Goal: Task Accomplishment & Management: Manage account settings

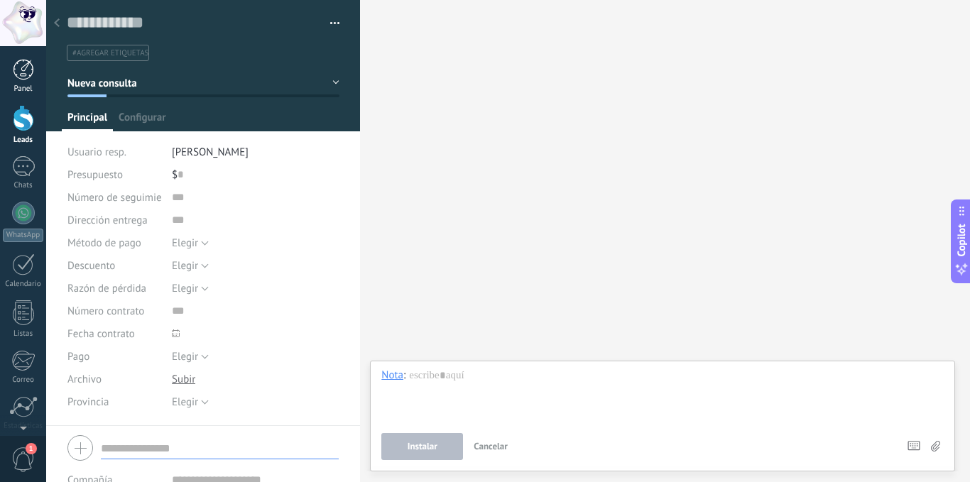
scroll to position [21, 0]
click at [26, 119] on div at bounding box center [23, 118] width 21 height 26
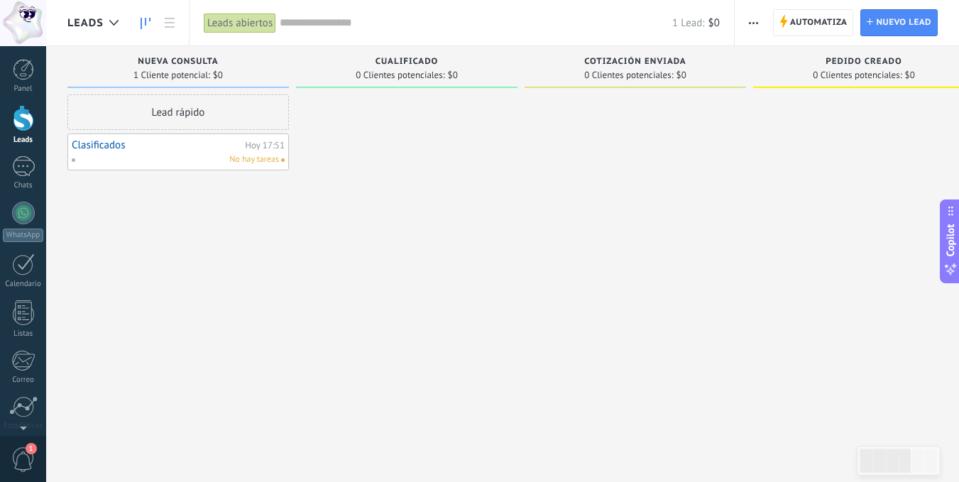
click at [757, 22] on icon "button" at bounding box center [753, 23] width 9 height 2
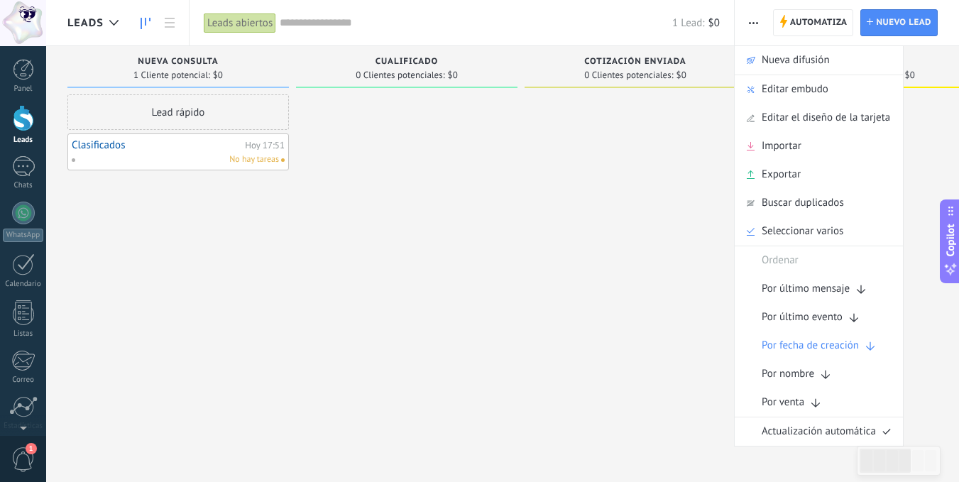
click at [757, 22] on icon "button" at bounding box center [753, 23] width 9 height 2
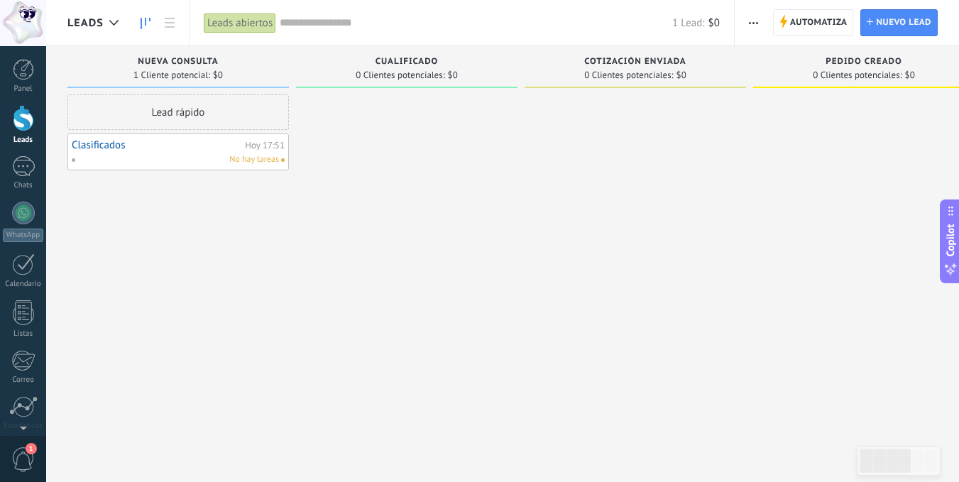
click at [83, 19] on span "Leads" at bounding box center [85, 22] width 36 height 13
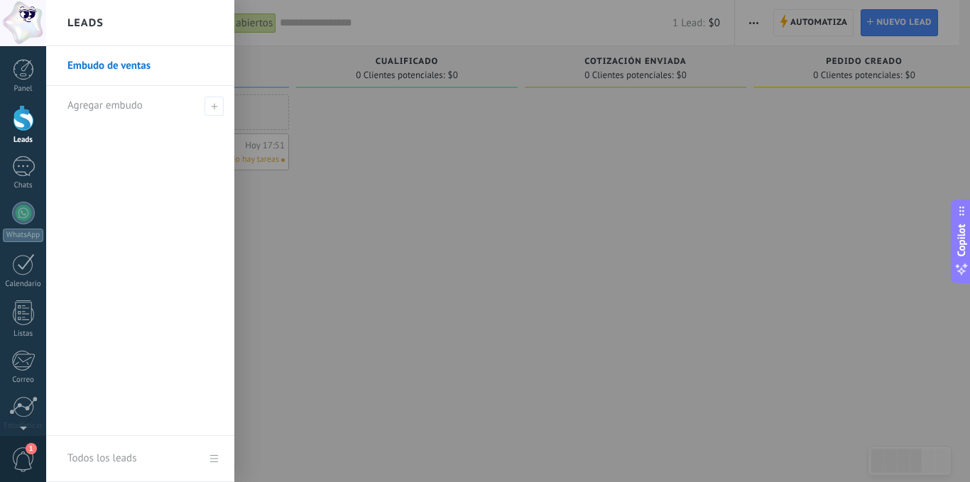
click at [83, 20] on h2 "Leads" at bounding box center [85, 23] width 36 height 45
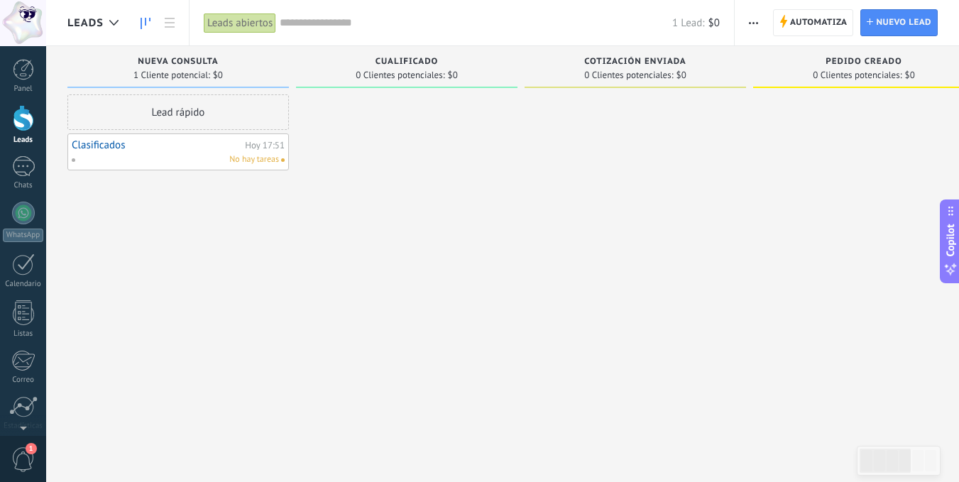
click at [16, 114] on div at bounding box center [23, 118] width 21 height 26
click at [746, 22] on button "button" at bounding box center [753, 22] width 21 height 27
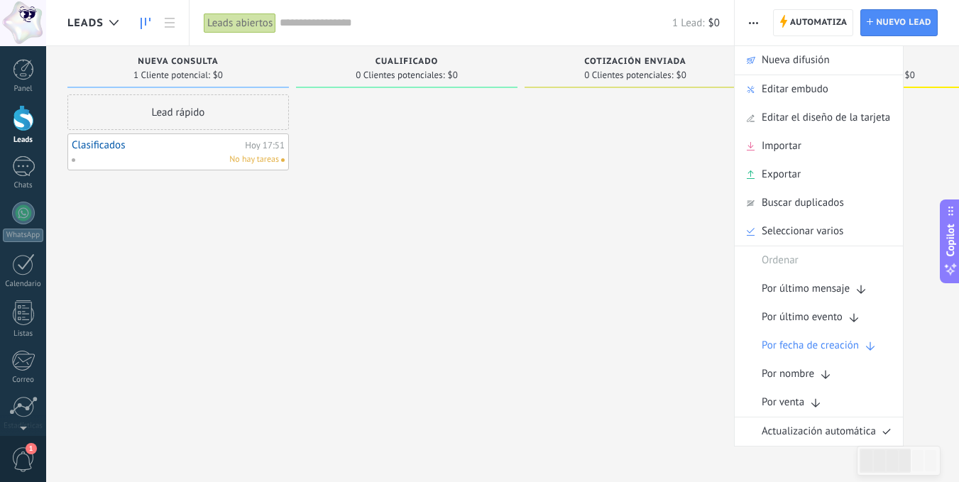
click at [598, 200] on div at bounding box center [634, 242] width 221 height 297
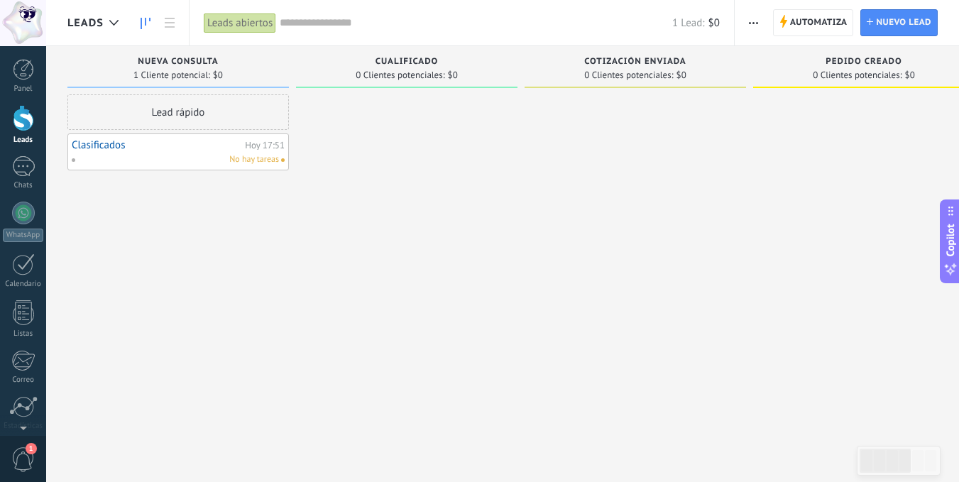
click at [171, 67] on div "Nueva consulta" at bounding box center [178, 63] width 207 height 12
click at [15, 65] on div at bounding box center [23, 69] width 21 height 21
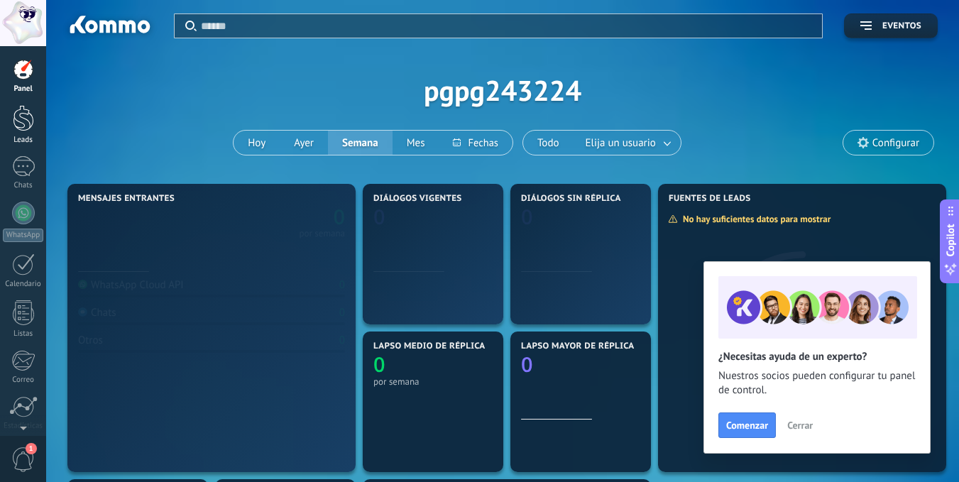
click at [22, 119] on div at bounding box center [23, 118] width 21 height 26
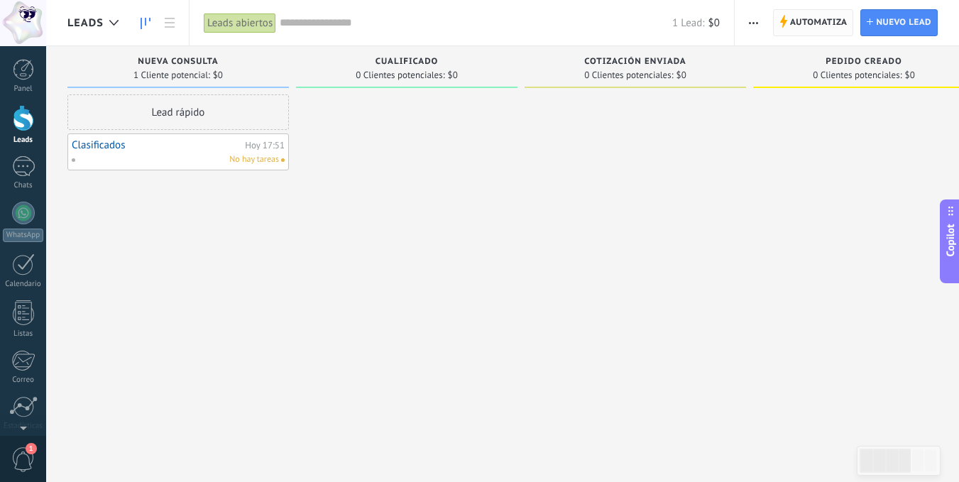
click at [823, 18] on span "Automatiza" at bounding box center [818, 23] width 57 height 26
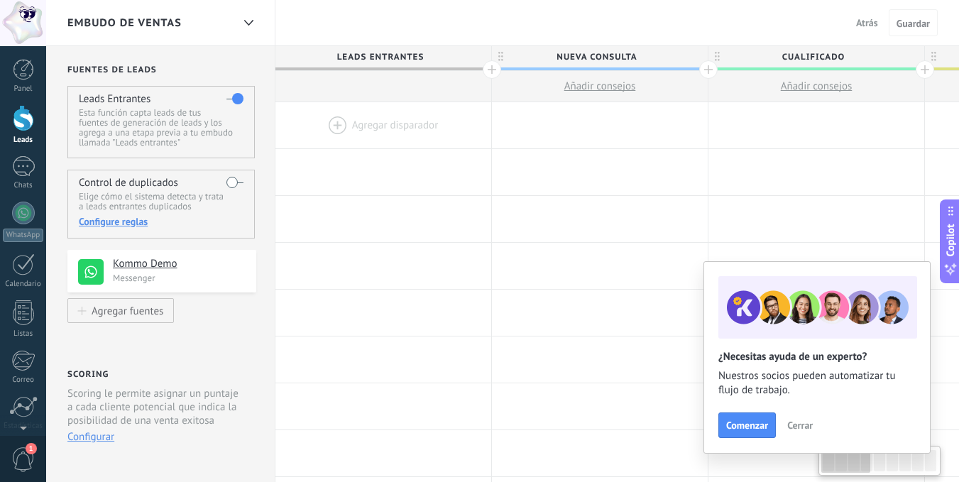
click at [793, 425] on span "Cerrar" at bounding box center [800, 425] width 26 height 10
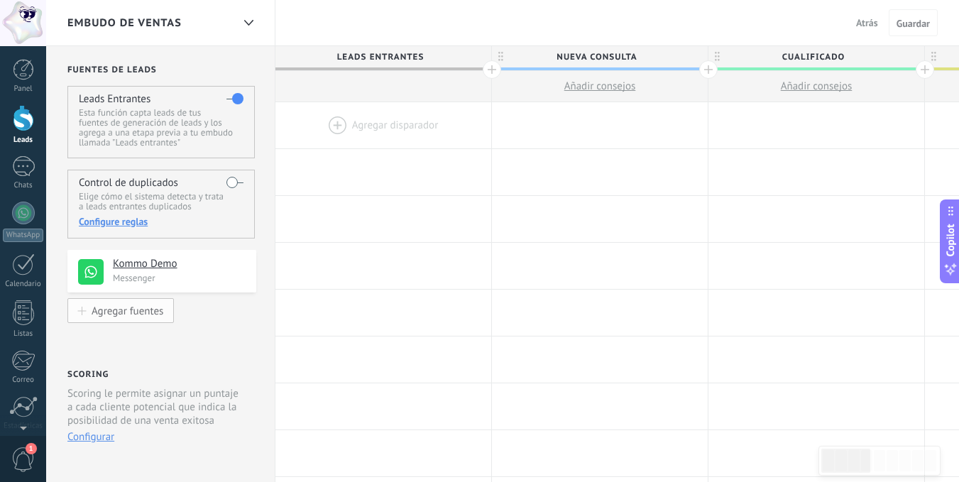
click at [119, 310] on div "Agregar fuentes" at bounding box center [128, 310] width 72 height 12
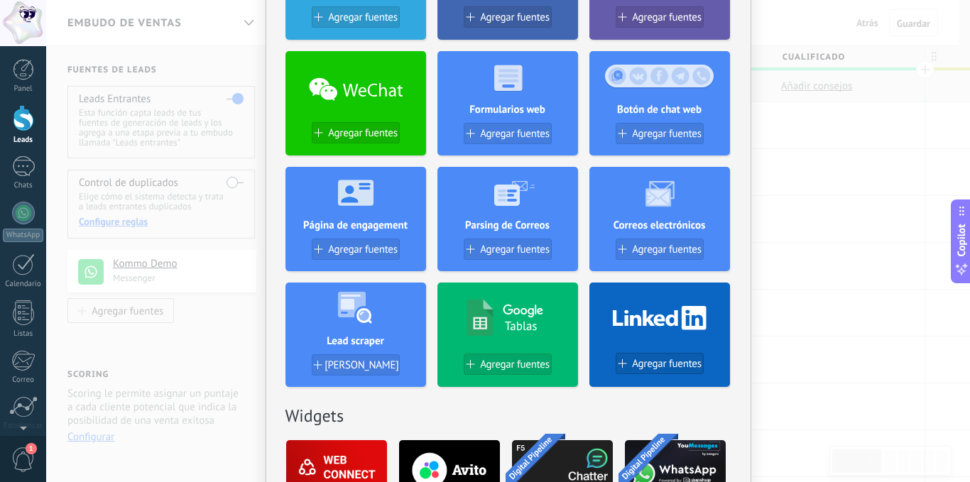
scroll to position [355, 0]
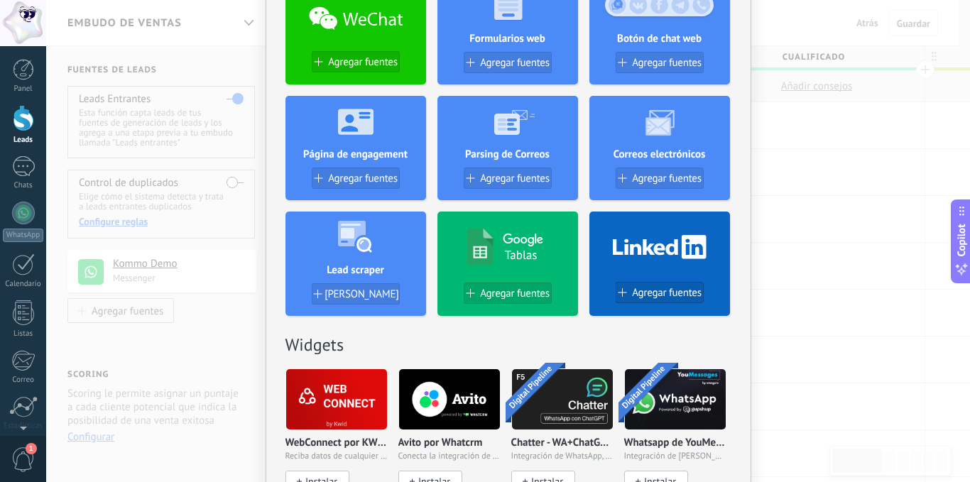
click at [505, 260] on h4 "Tablas" at bounding box center [521, 255] width 33 height 16
click at [495, 290] on span "Agregar fuentes" at bounding box center [515, 293] width 70 height 12
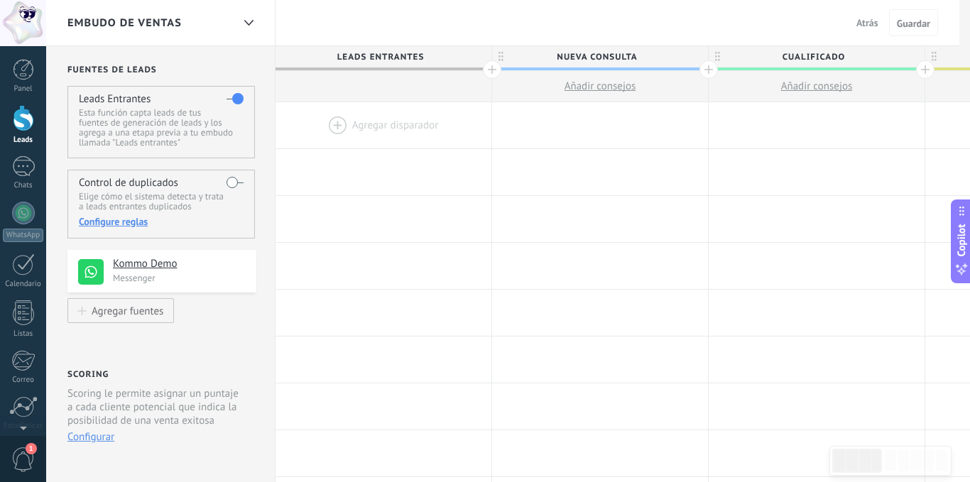
scroll to position [0, 0]
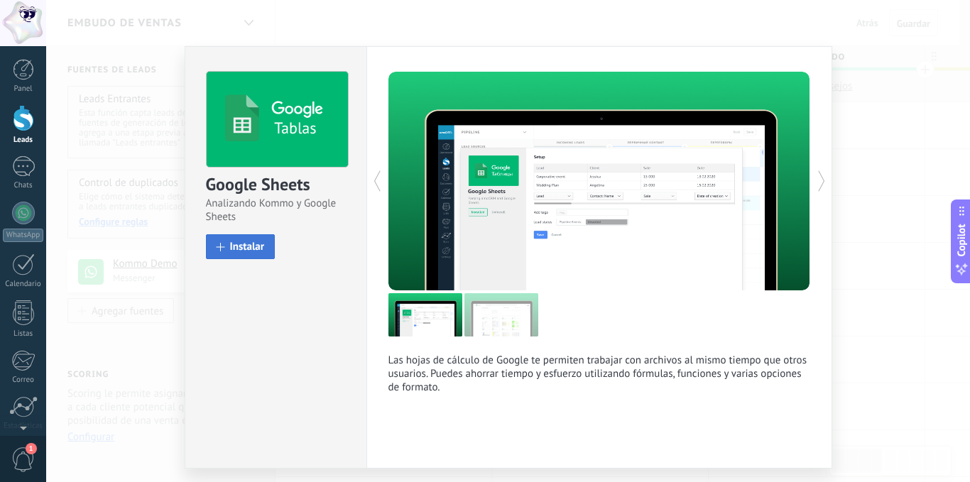
click at [233, 241] on span "Instalar" at bounding box center [247, 246] width 35 height 11
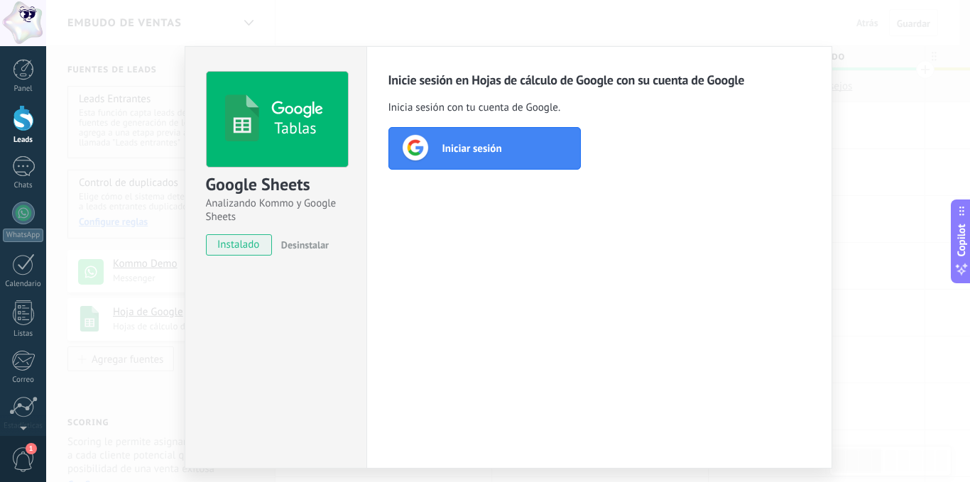
click at [507, 145] on div "Iniciar sesión" at bounding box center [484, 148] width 192 height 43
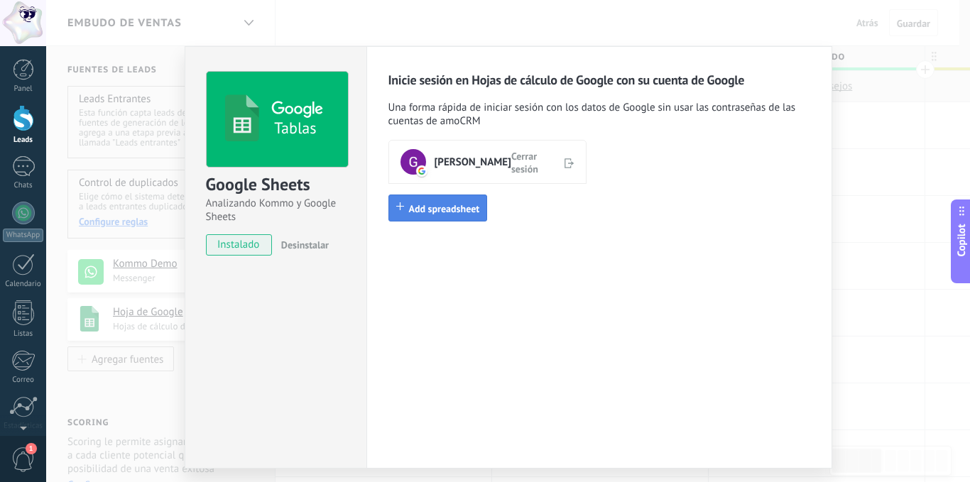
click at [417, 199] on button "Add spreadsheet" at bounding box center [437, 207] width 99 height 27
click at [411, 212] on span "Add spreadsheet" at bounding box center [444, 208] width 71 height 13
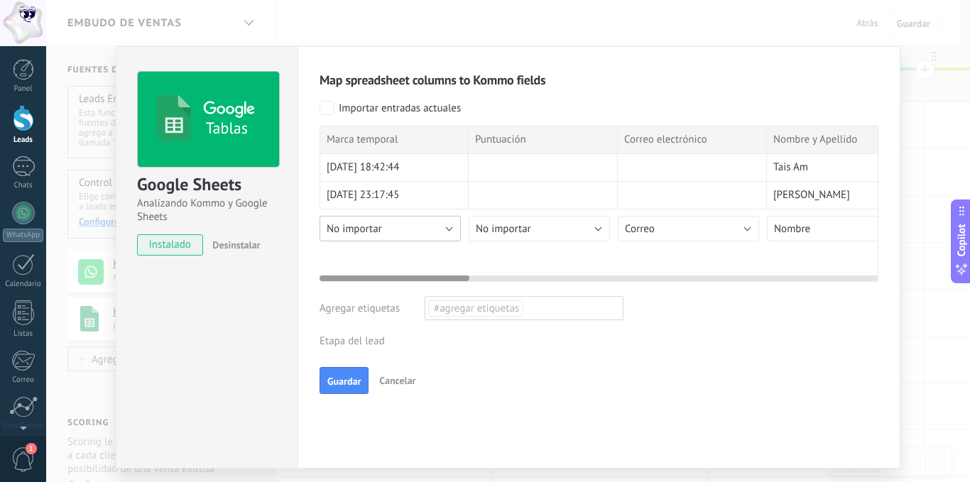
click at [444, 224] on button "No importar" at bounding box center [389, 229] width 141 height 26
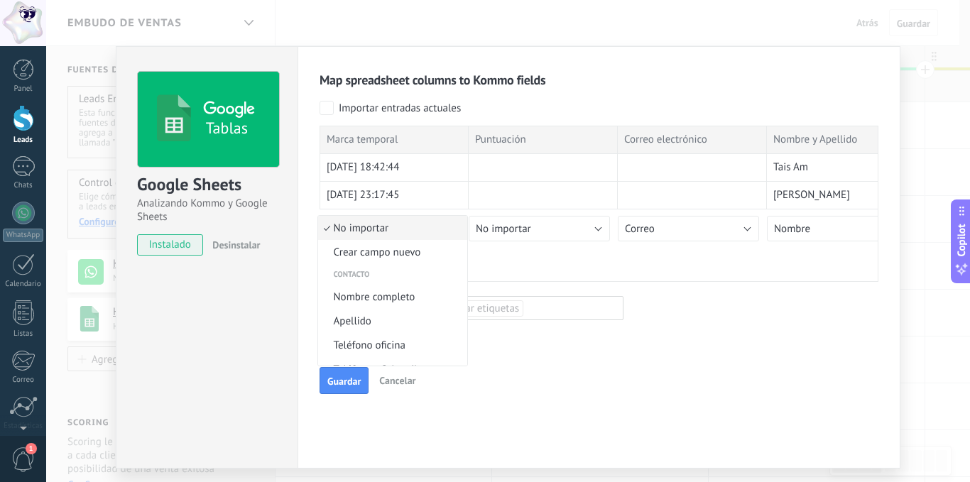
click at [402, 224] on span "No importar" at bounding box center [390, 227] width 145 height 13
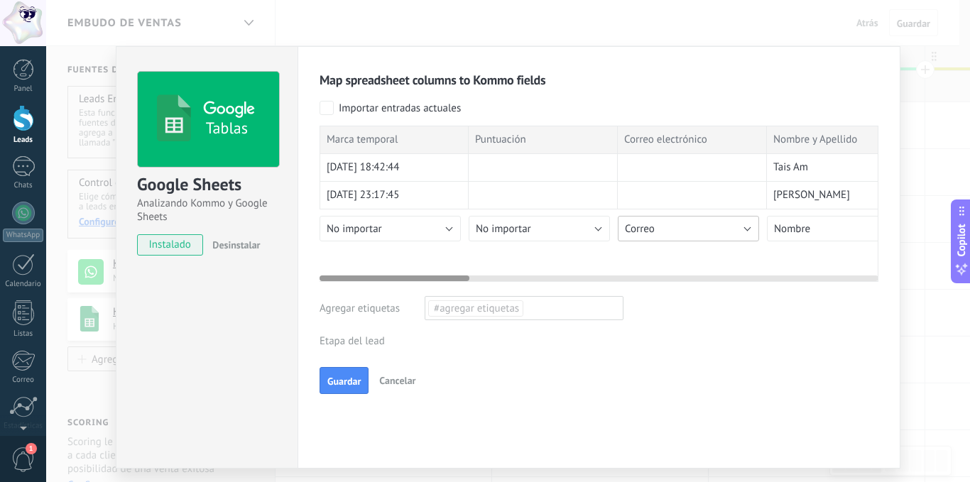
click at [736, 226] on button "Correo" at bounding box center [687, 229] width 141 height 26
click at [736, 226] on li "Fax" at bounding box center [690, 216] width 149 height 24
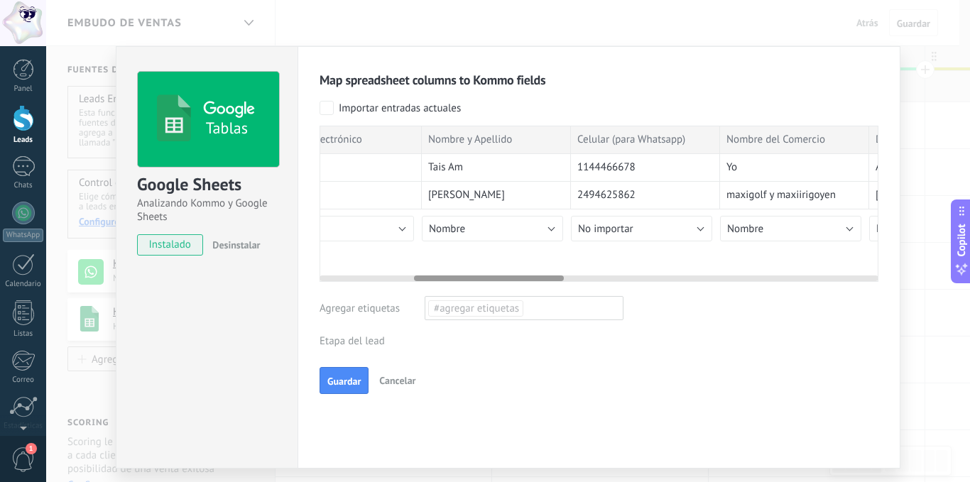
scroll to position [0, 382]
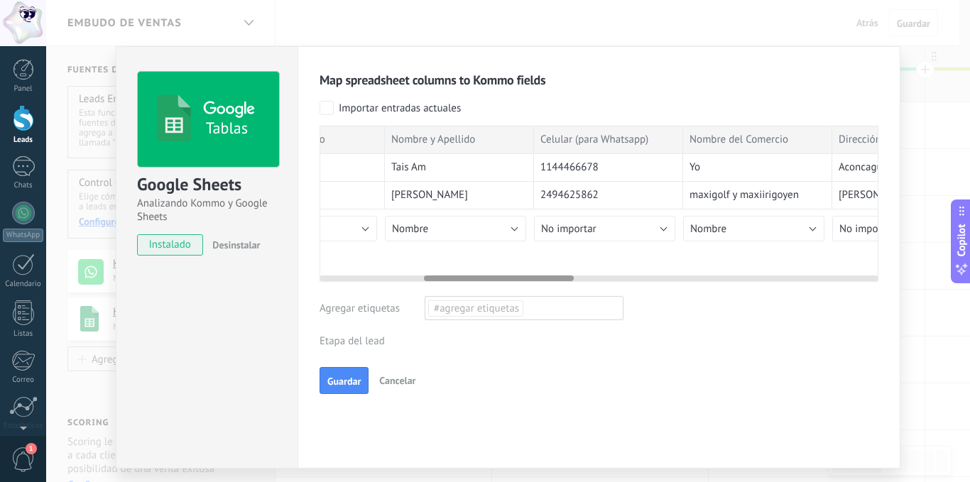
drag, startPoint x: 456, startPoint y: 276, endPoint x: 560, endPoint y: 280, distance: 104.4
click at [560, 280] on div at bounding box center [499, 278] width 150 height 6
click at [483, 228] on button "Nombre" at bounding box center [455, 229] width 141 height 26
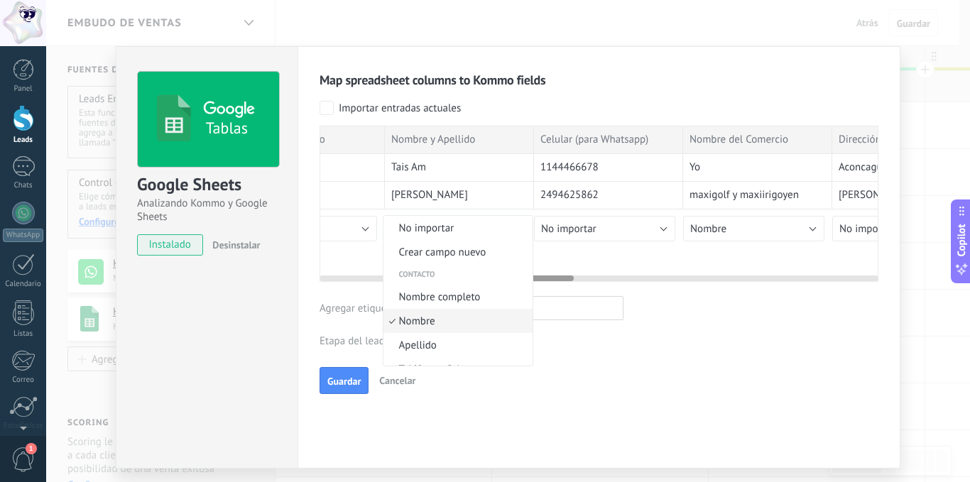
scroll to position [32, 0]
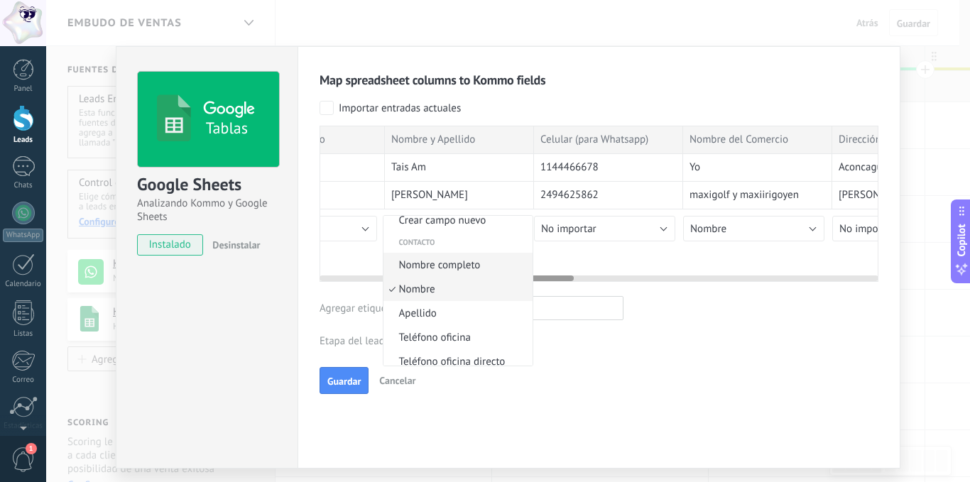
click at [471, 263] on span "Nombre completo" at bounding box center [455, 264] width 145 height 13
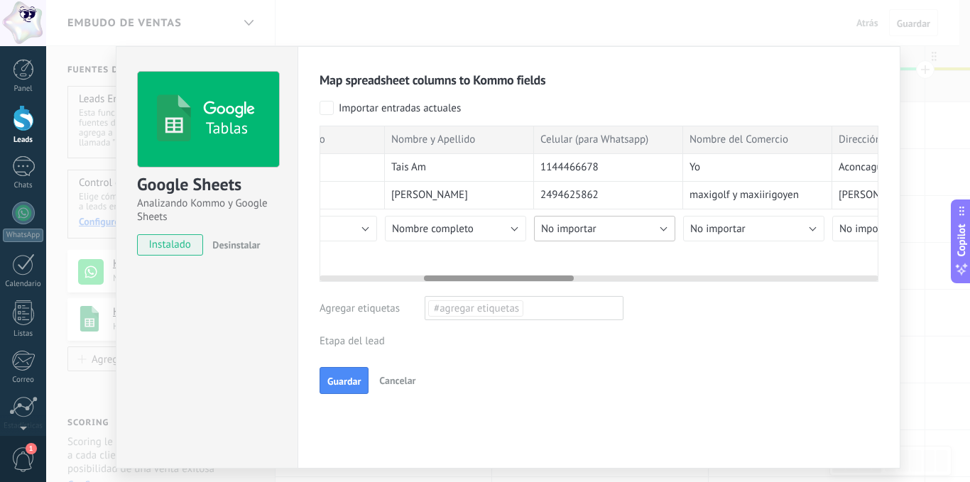
click at [635, 226] on button "No importar" at bounding box center [604, 229] width 141 height 26
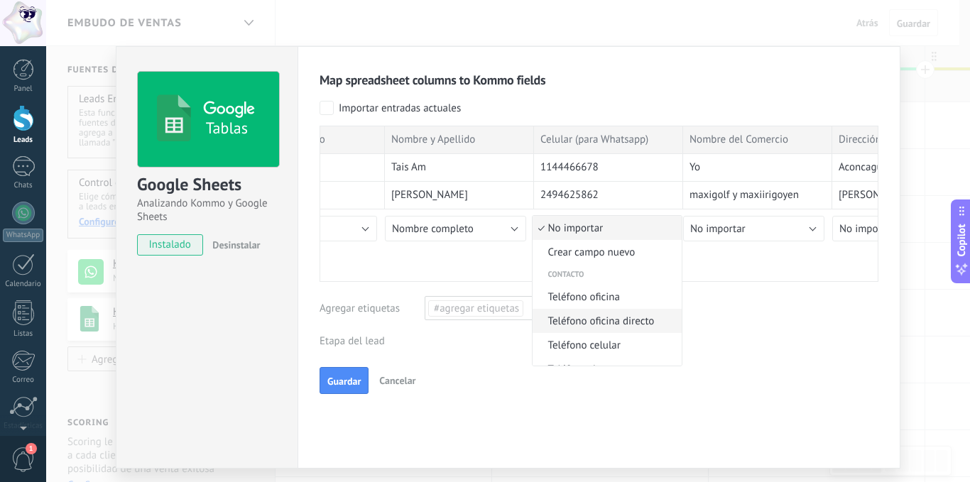
scroll to position [71, 0]
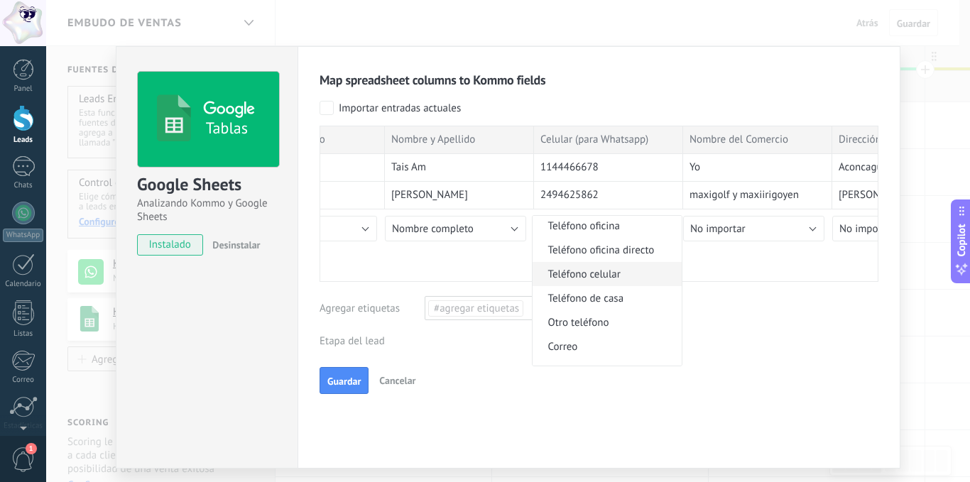
click at [604, 273] on span "Teléfono celular" at bounding box center [604, 274] width 145 height 13
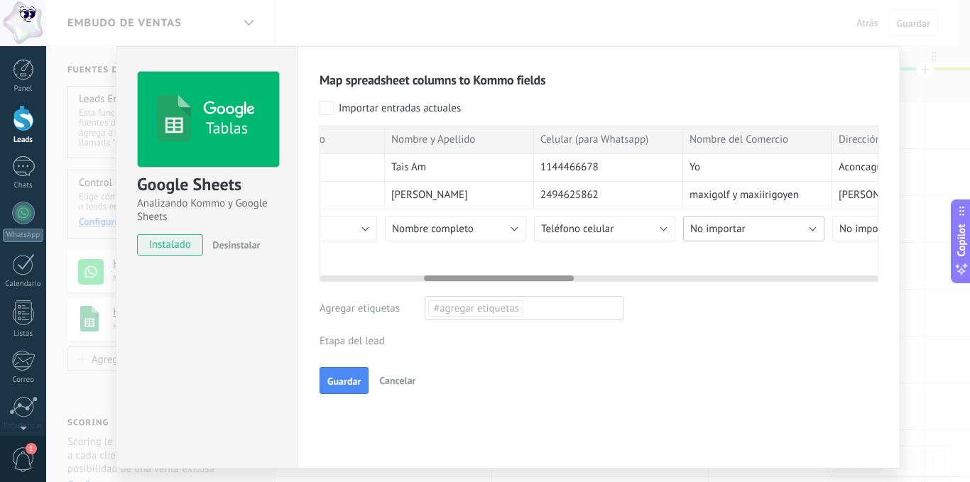
click at [781, 226] on button "No importar" at bounding box center [753, 229] width 141 height 26
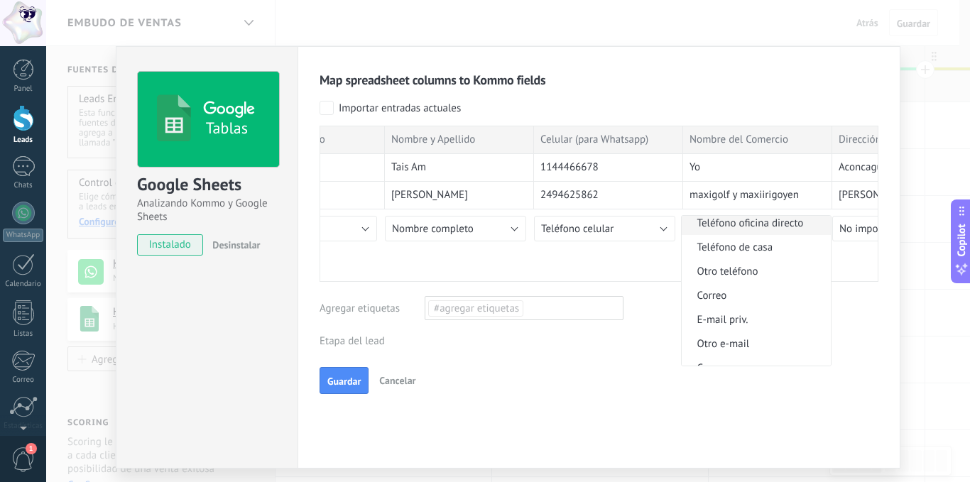
scroll to position [27, 0]
click at [493, 304] on span "#agregar etiquetas" at bounding box center [476, 308] width 84 height 14
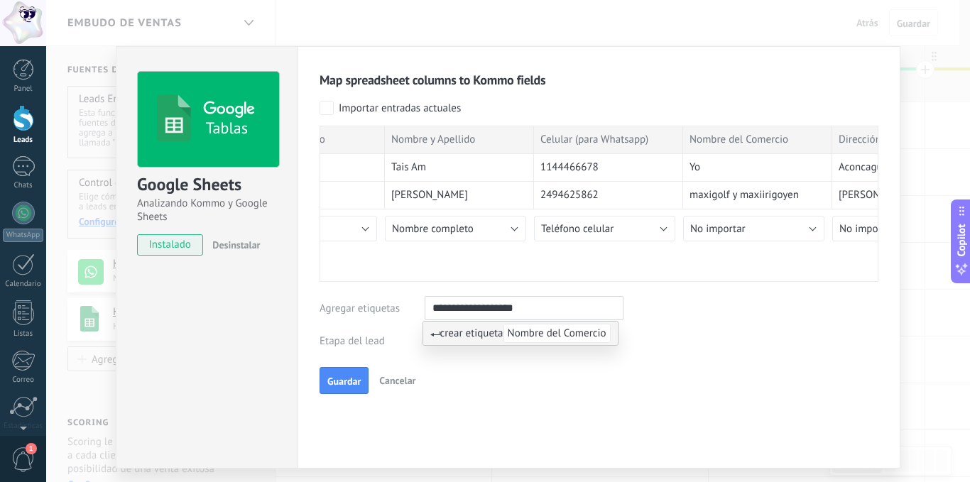
type input "**********"
click at [511, 370] on div "Guardar Cancelar" at bounding box center [598, 380] width 559 height 27
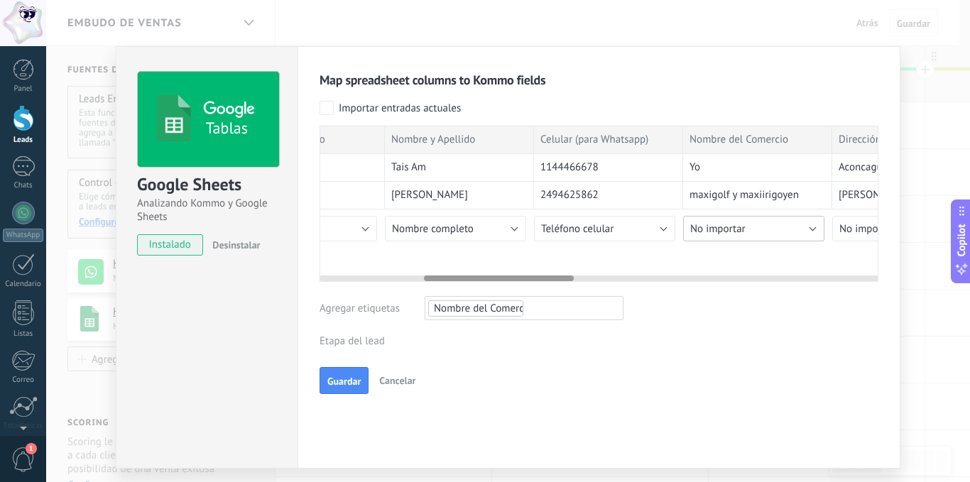
click at [766, 226] on button "No importar" at bounding box center [753, 229] width 141 height 26
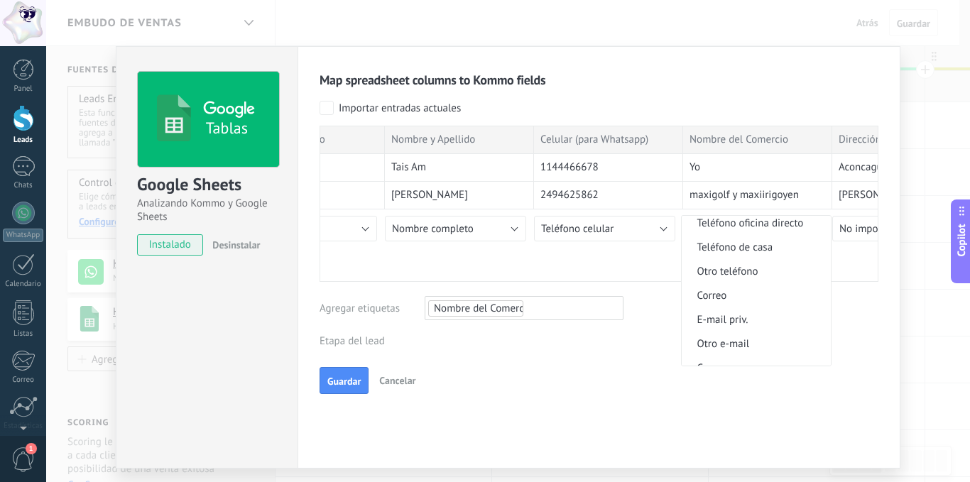
scroll to position [0, 0]
click at [0, 0] on div "Leads Entrantes Nueva consulta Cualificado Cotización enviada Pedido creado Ped…" at bounding box center [0, 0] width 0 height 0
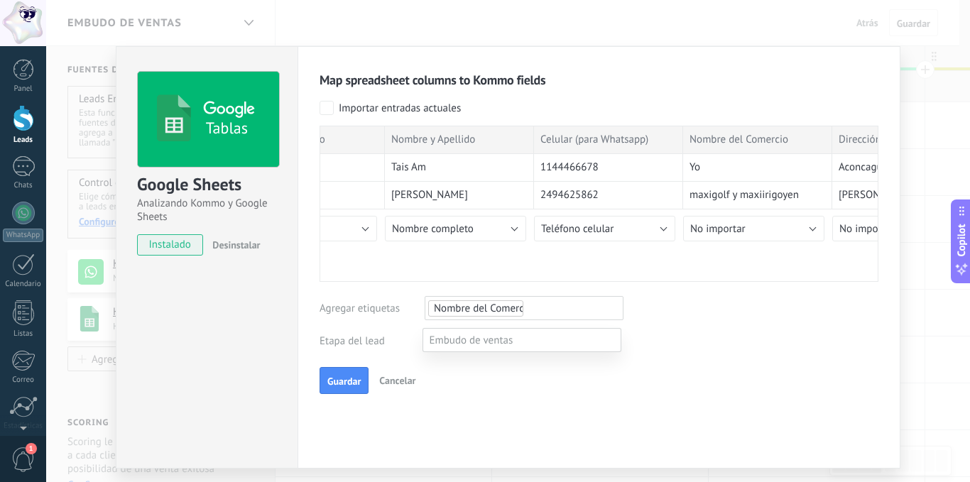
scroll to position [44, 0]
click at [720, 367] on div at bounding box center [507, 241] width 923 height 482
click at [543, 309] on div "Nombre del Comercio" at bounding box center [523, 308] width 199 height 24
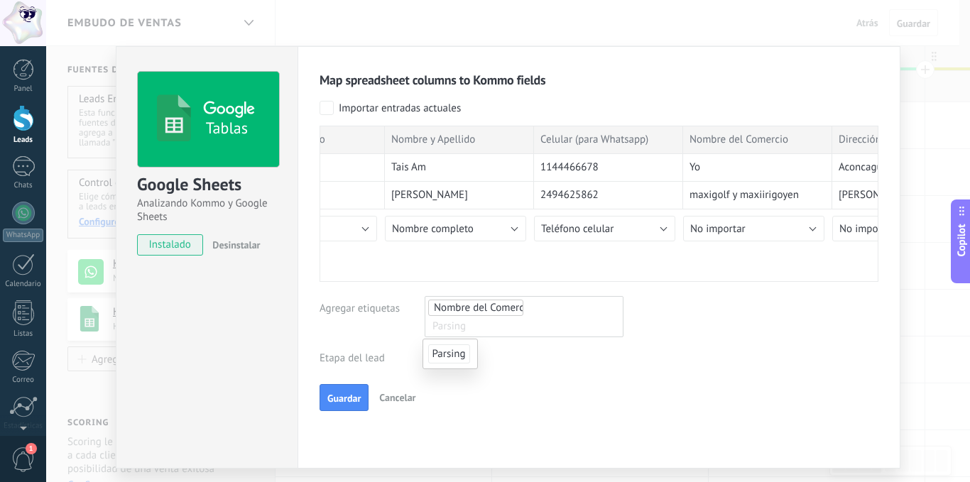
click at [548, 303] on ul "Nombre del Comercio Parsing" at bounding box center [524, 316] width 194 height 37
click at [562, 312] on ul "Nombre del Comercio Parsing" at bounding box center [524, 316] width 194 height 37
click at [529, 304] on ul "Nombre del Comercio Parsing" at bounding box center [524, 316] width 194 height 37
click at [477, 327] on input "text" at bounding box center [524, 326] width 192 height 15
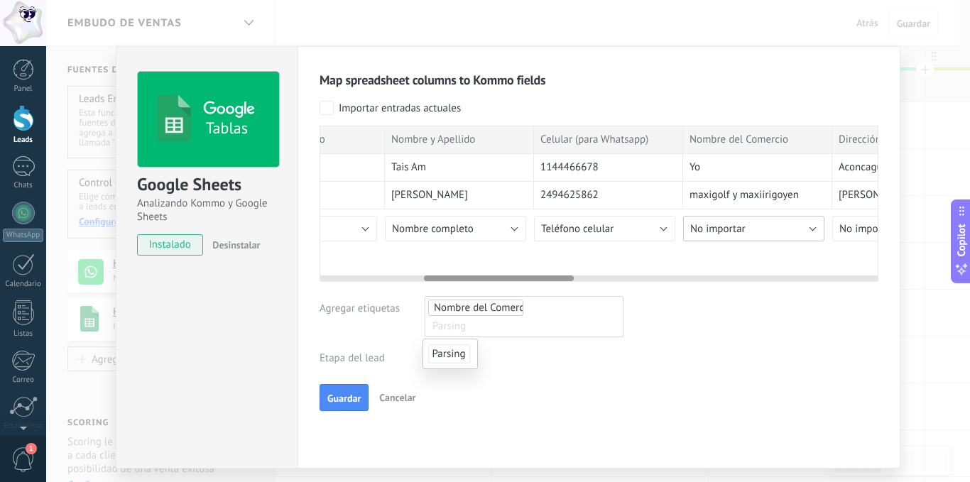
click at [757, 227] on button "No importar" at bounding box center [753, 229] width 141 height 26
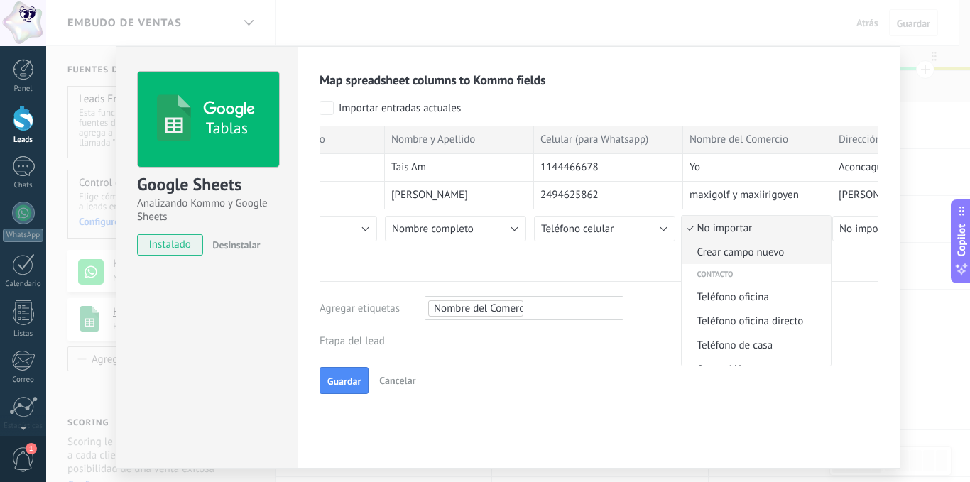
click at [754, 250] on span "Crear campo nuevo" at bounding box center [753, 252] width 145 height 13
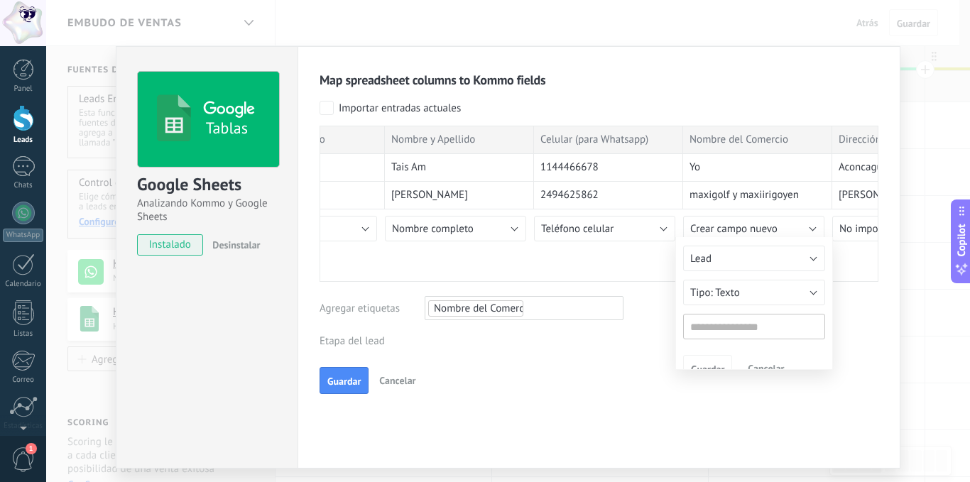
type input "**********"
click at [750, 262] on button "Lead" at bounding box center [754, 263] width 142 height 26
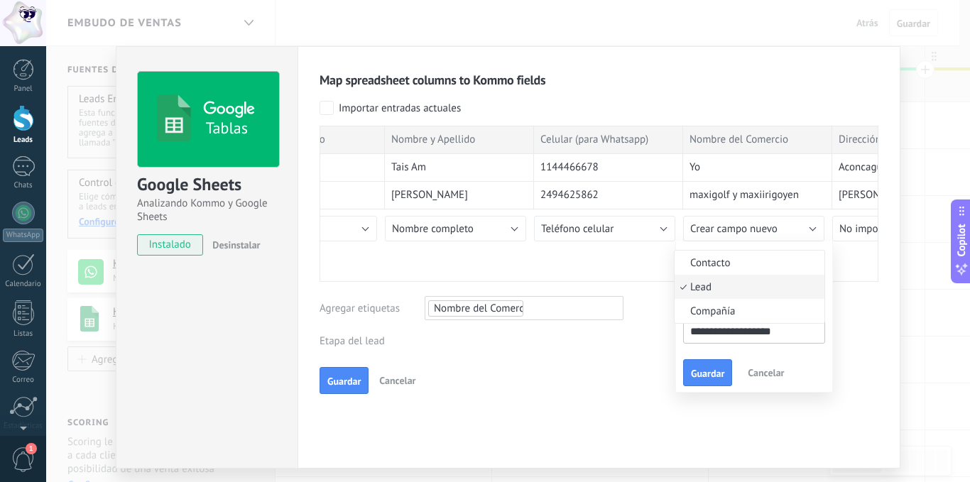
click at [736, 285] on span "Lead" at bounding box center [746, 286] width 145 height 13
click at [747, 331] on input "**********" at bounding box center [754, 331] width 142 height 26
click at [703, 371] on span "Guardar" at bounding box center [707, 373] width 33 height 10
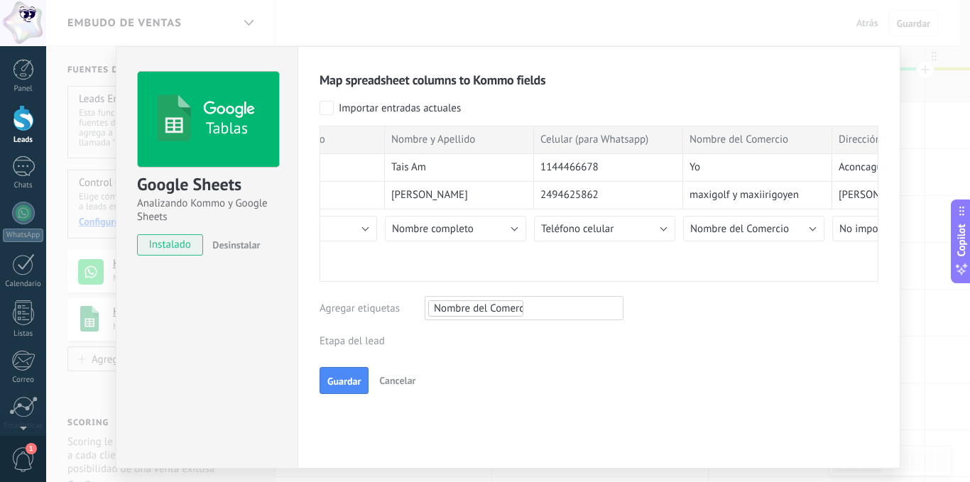
click at [490, 305] on span "Nombre del Comercio" at bounding box center [476, 308] width 84 height 14
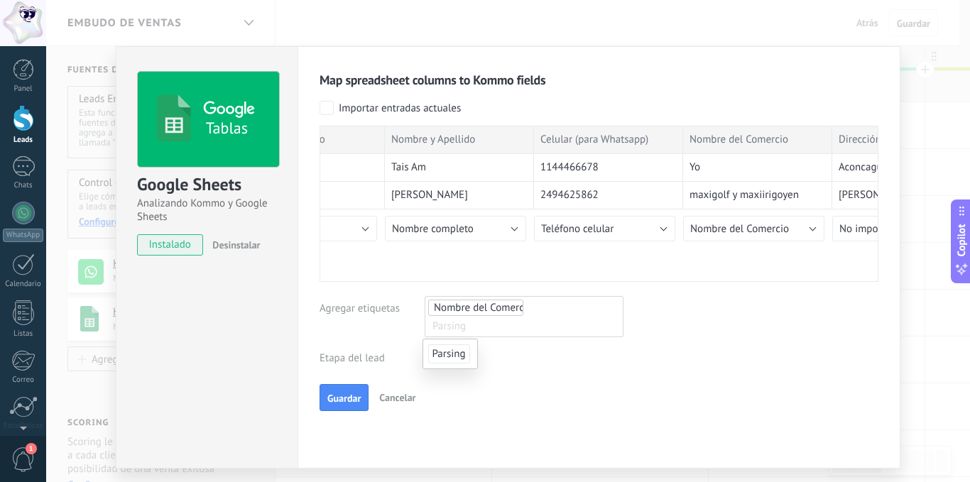
click at [494, 305] on span "Nombre del Comercio" at bounding box center [476, 307] width 84 height 14
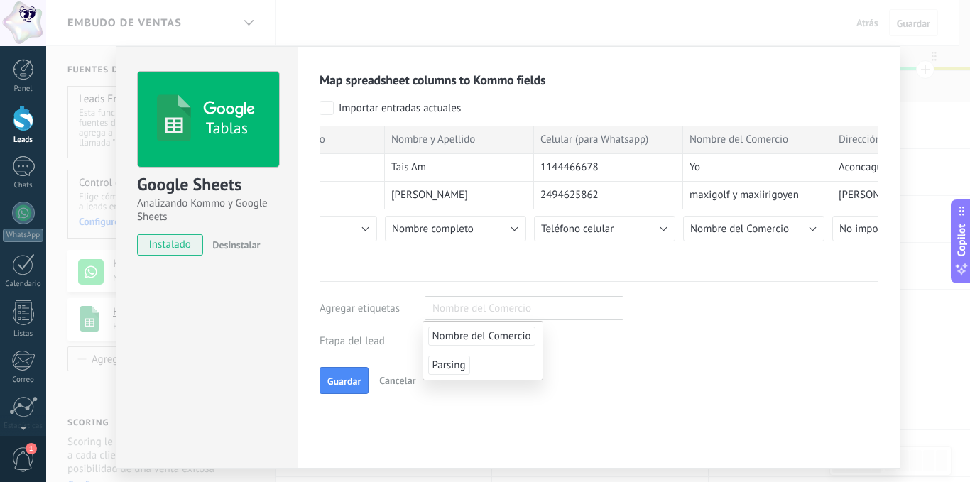
click at [488, 334] on span "Nombre del Comercio" at bounding box center [481, 335] width 107 height 19
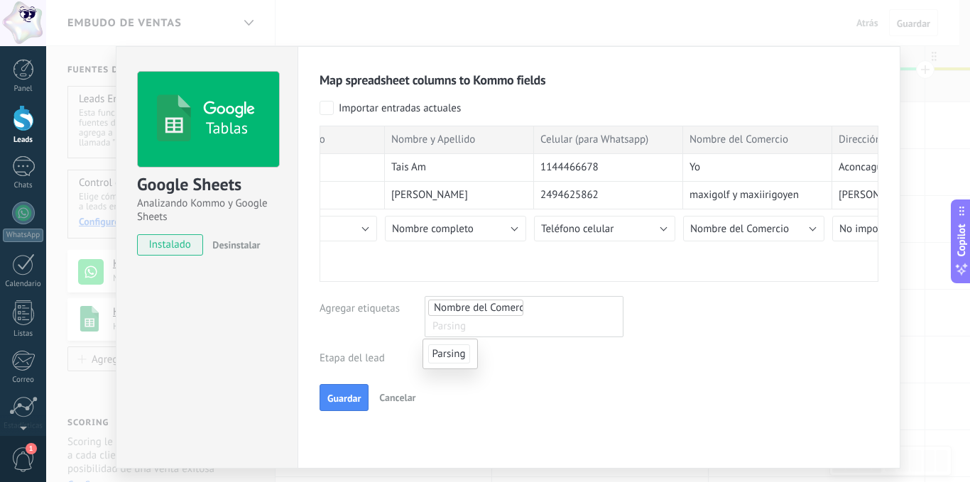
click at [493, 305] on span "Nombre del Comercio" at bounding box center [476, 307] width 84 height 14
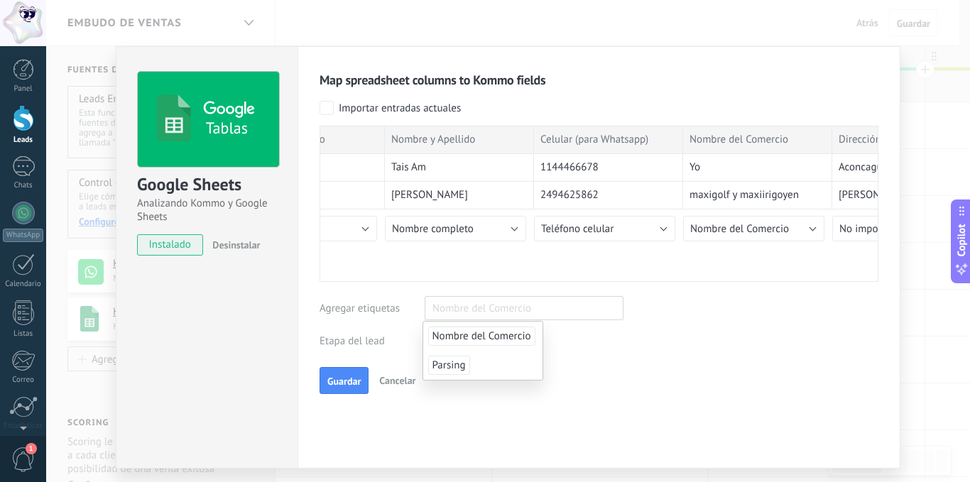
click at [488, 329] on span "Nombre del Comercio" at bounding box center [481, 335] width 107 height 19
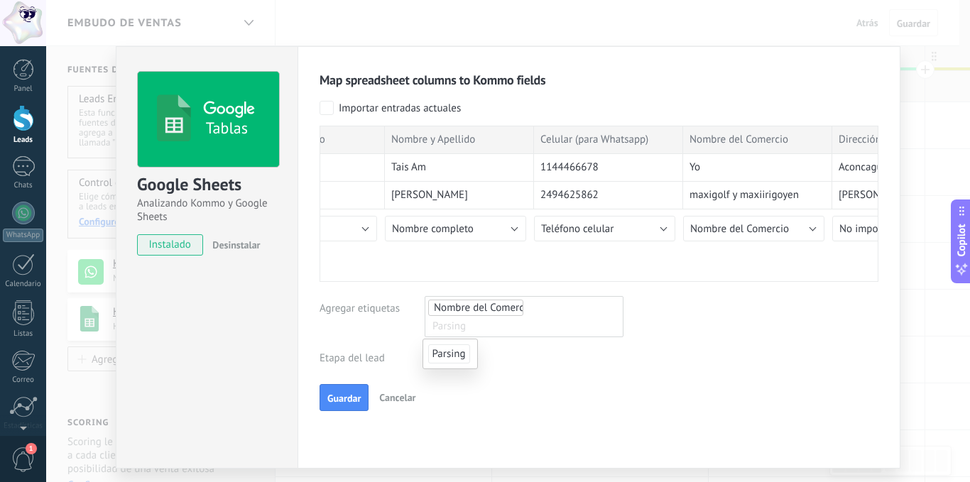
drag, startPoint x: 497, startPoint y: 307, endPoint x: 466, endPoint y: 306, distance: 31.2
click at [466, 306] on span "Nombre del Comercio" at bounding box center [476, 307] width 84 height 14
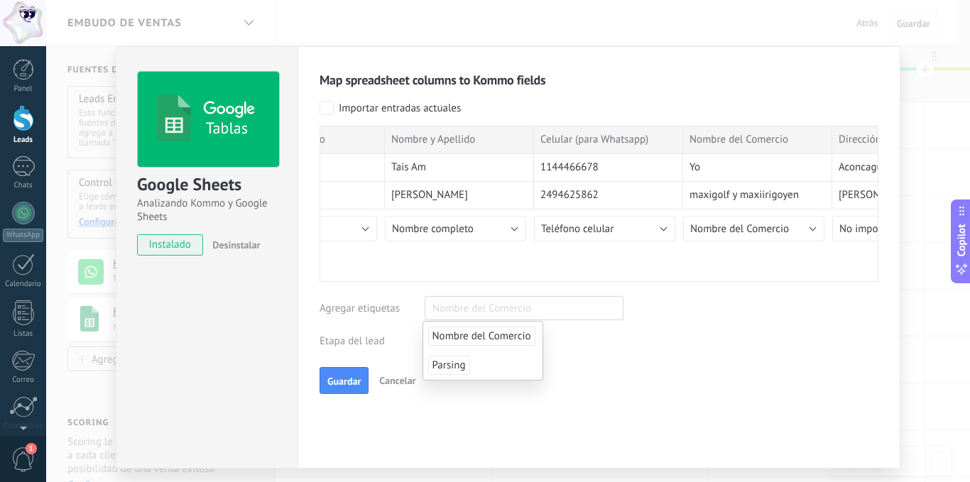
click at [476, 338] on span "Nombre del Comercio" at bounding box center [481, 335] width 107 height 19
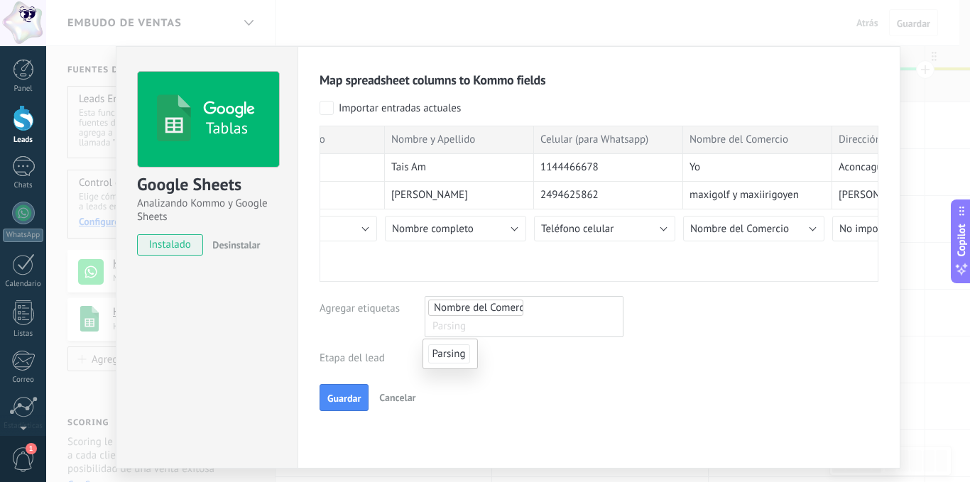
click at [733, 321] on div "Map spreadsheet columns to Kommo fields Importar entradas actuales Marca tempor…" at bounding box center [598, 241] width 559 height 339
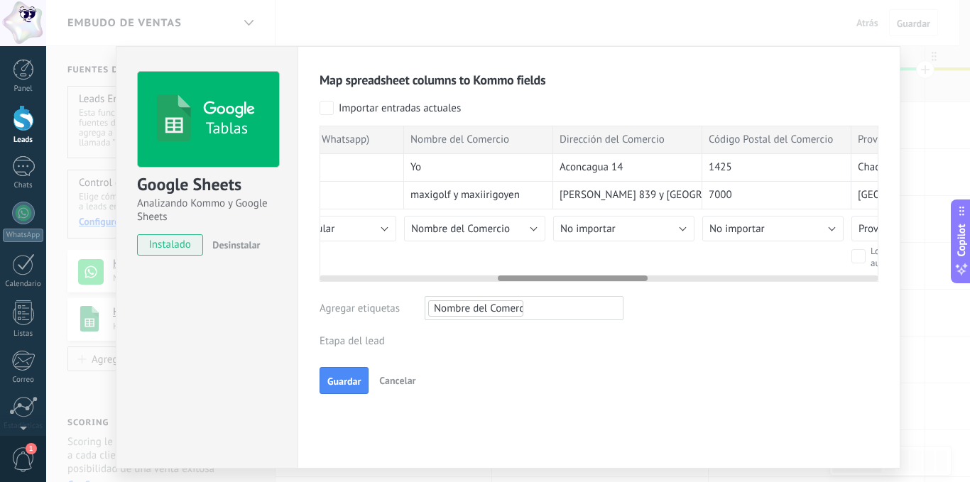
scroll to position [0, 663]
drag, startPoint x: 559, startPoint y: 277, endPoint x: 632, endPoint y: 275, distance: 73.8
click at [632, 275] on div at bounding box center [573, 278] width 150 height 6
click at [677, 226] on button "No importar" at bounding box center [621, 229] width 141 height 26
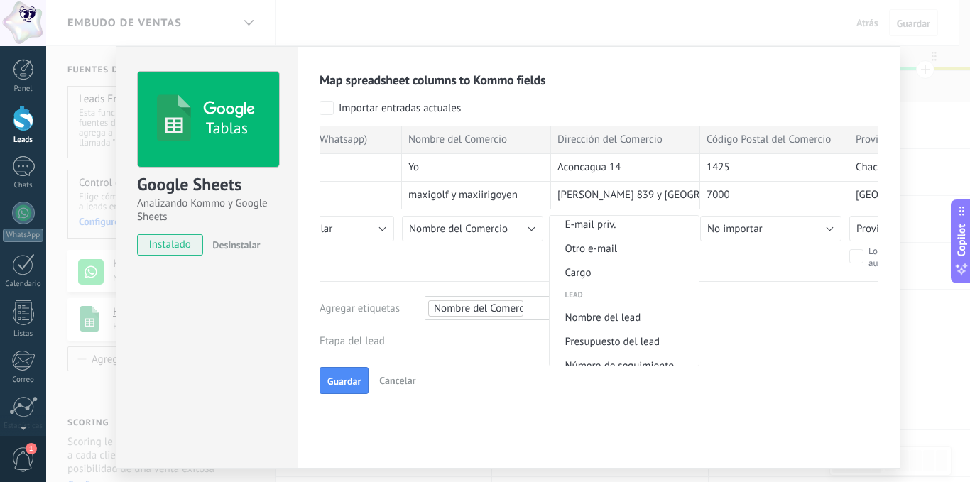
scroll to position [0, 0]
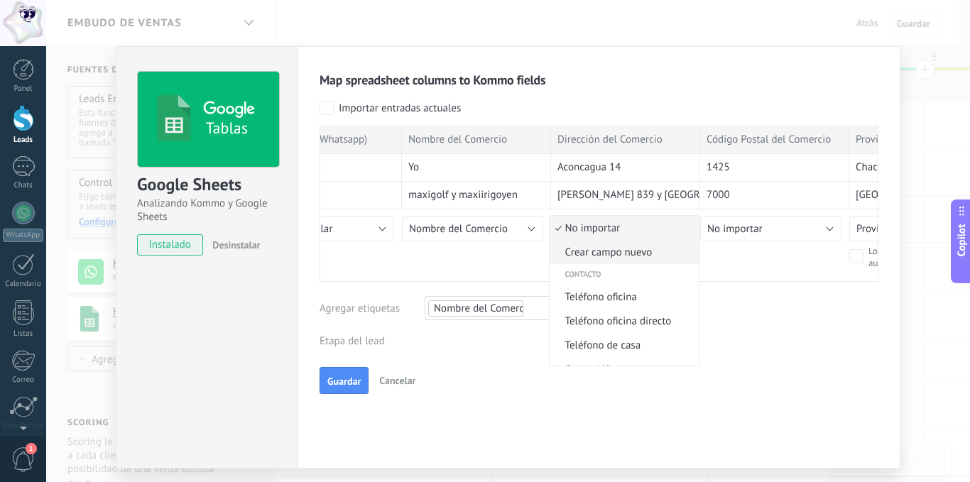
click at [608, 251] on span "Crear campo nuevo" at bounding box center [621, 252] width 145 height 13
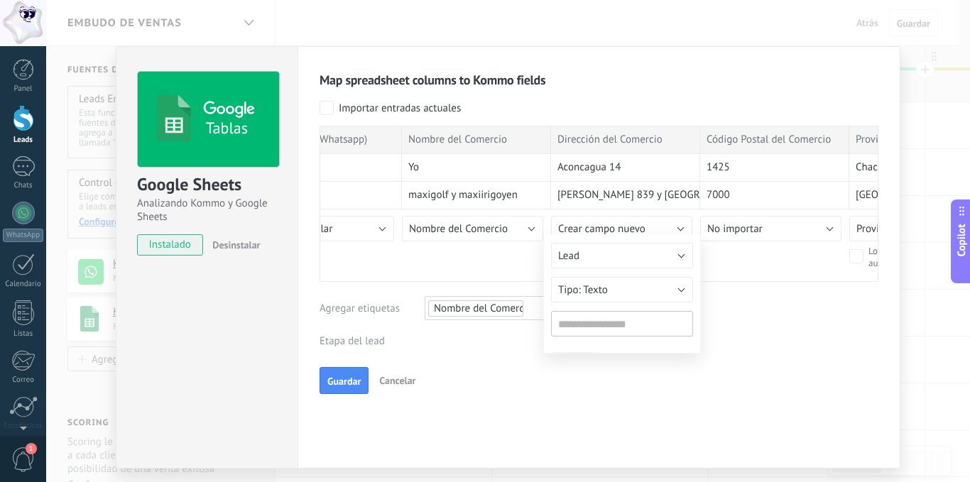
type input "**********"
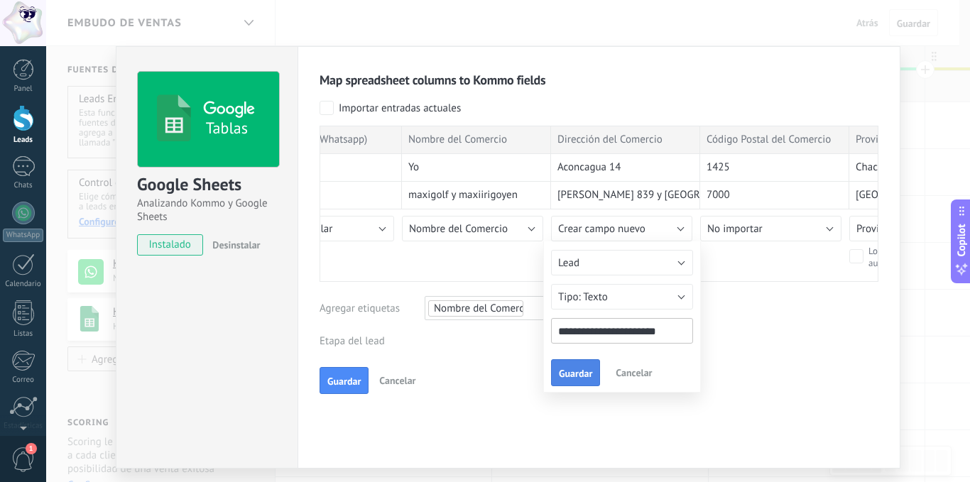
click at [577, 366] on button "Guardar" at bounding box center [575, 372] width 49 height 27
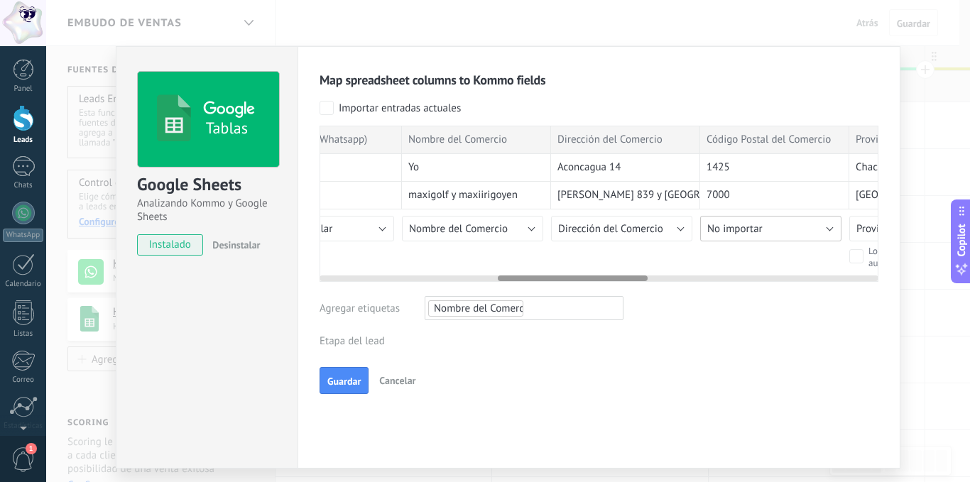
click at [818, 228] on button "No importar" at bounding box center [770, 229] width 141 height 26
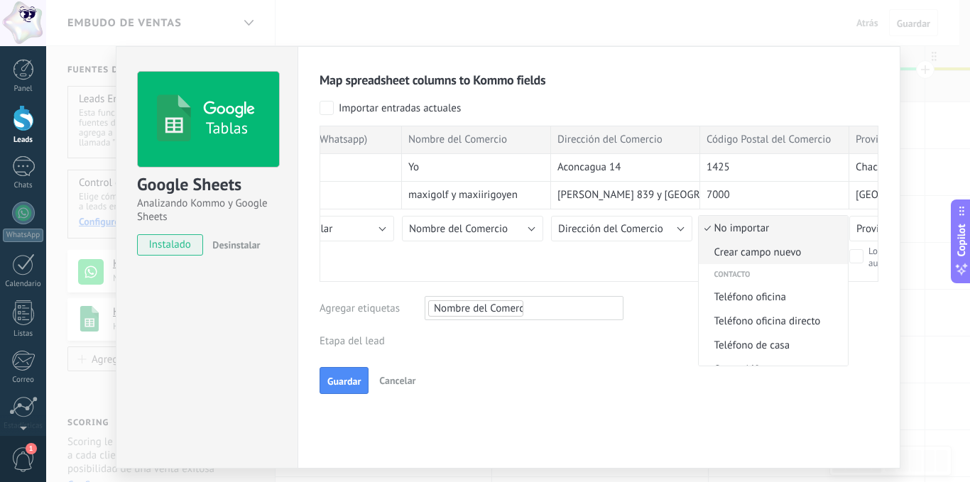
click at [761, 248] on span "Crear campo nuevo" at bounding box center [770, 252] width 145 height 13
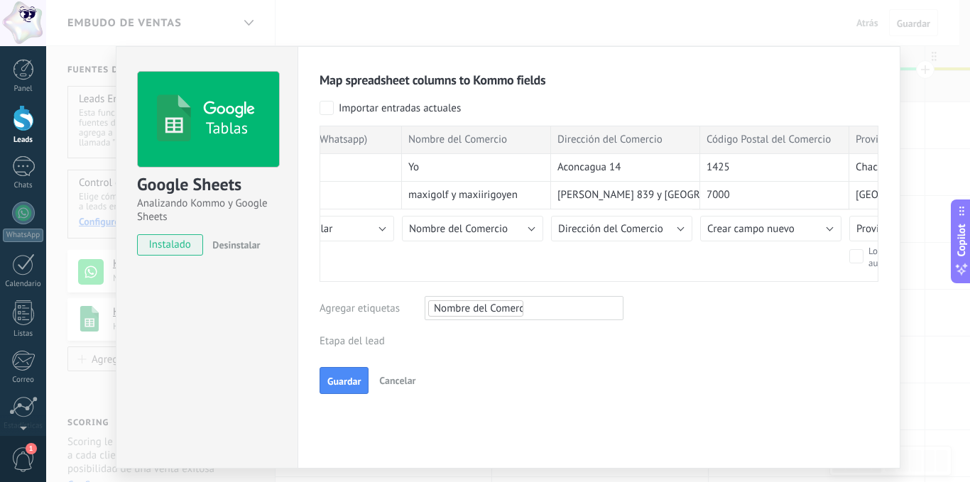
type input "**********"
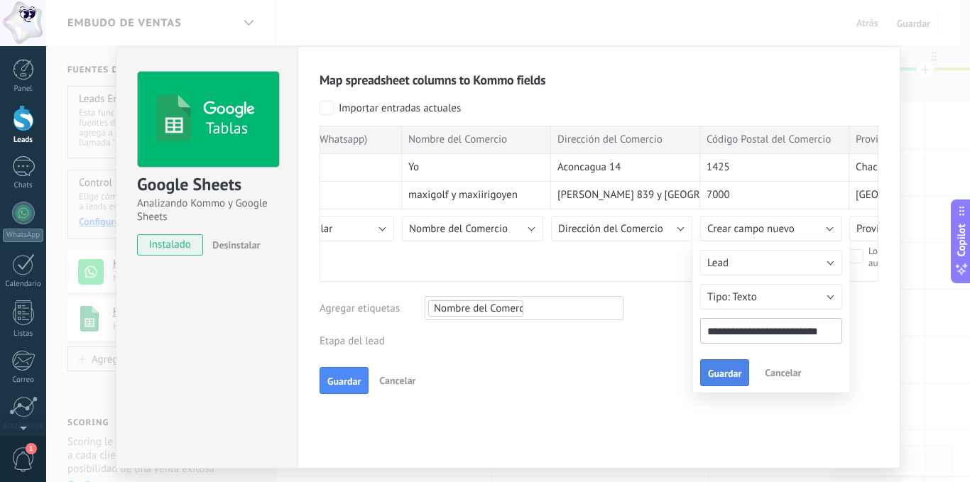
click at [720, 366] on button "Guardar" at bounding box center [724, 372] width 49 height 27
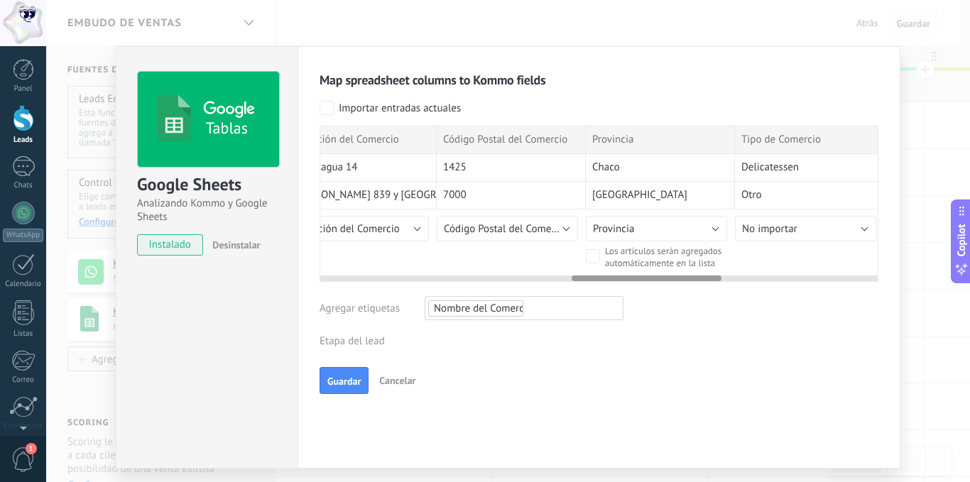
scroll to position [0, 960]
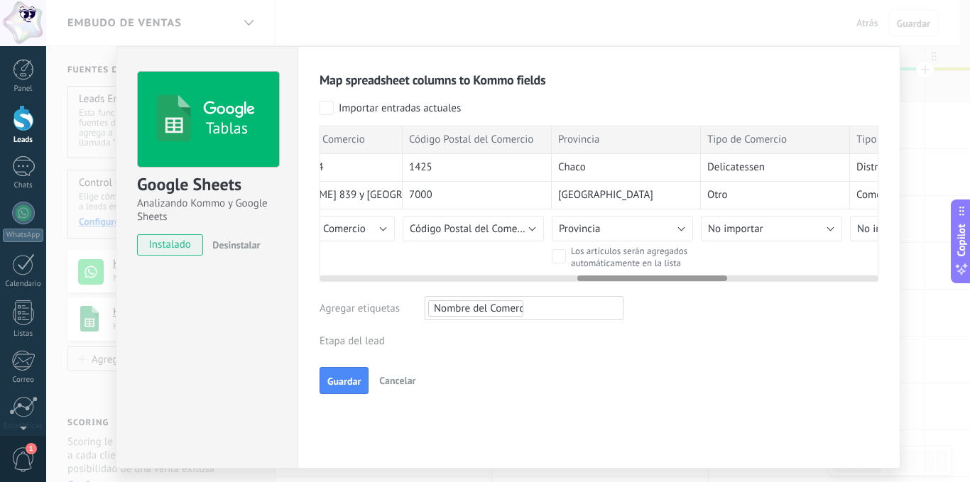
drag, startPoint x: 616, startPoint y: 275, endPoint x: 696, endPoint y: 278, distance: 79.5
click at [696, 278] on div at bounding box center [652, 278] width 150 height 6
click at [665, 263] on label "Los artículos serán agregados automáticamente en la lista" at bounding box center [631, 255] width 161 height 25
click at [806, 229] on button "No importar" at bounding box center [771, 229] width 141 height 26
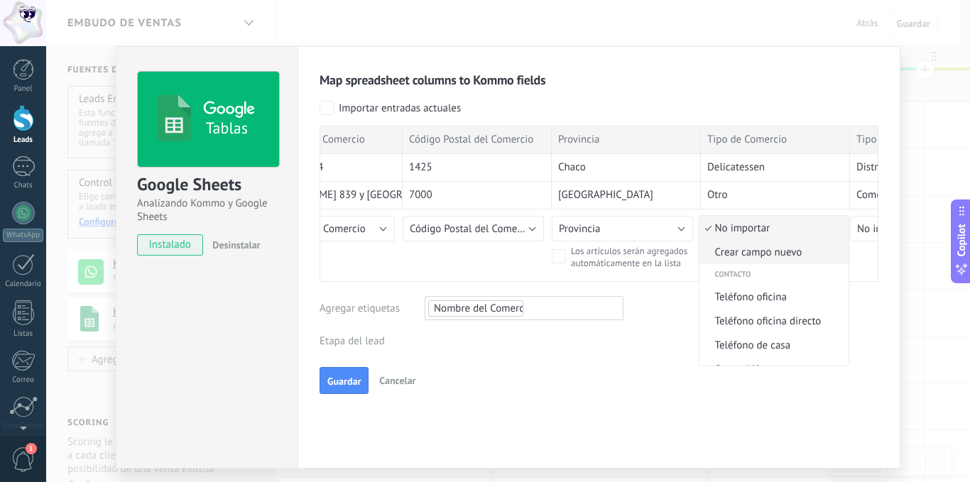
click at [775, 252] on span "Crear campo nuevo" at bounding box center [771, 252] width 145 height 13
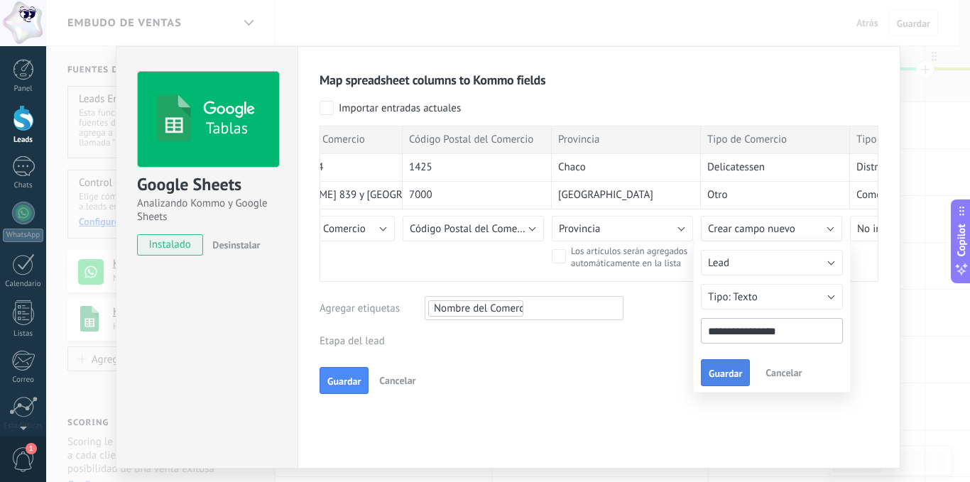
click at [715, 370] on span "Guardar" at bounding box center [724, 373] width 33 height 10
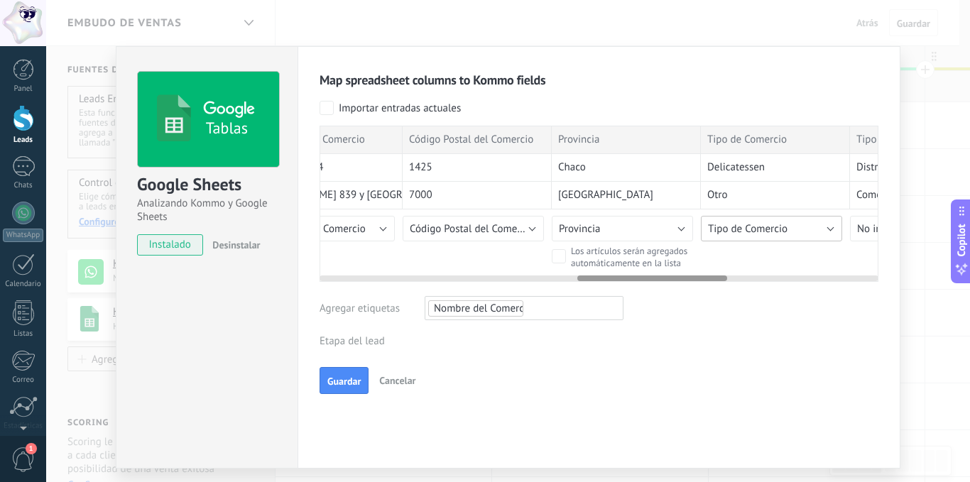
click at [785, 222] on button "Tipo de Comercio" at bounding box center [771, 229] width 141 height 26
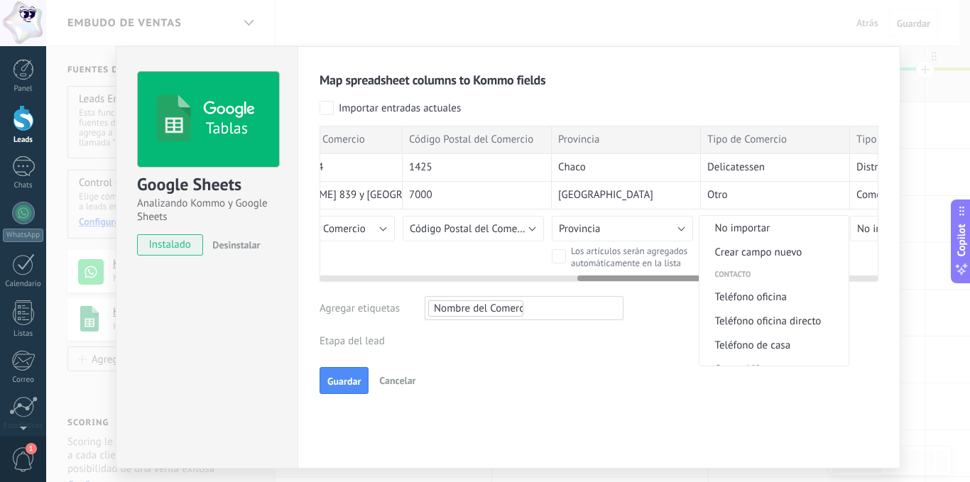
scroll to position [728, 0]
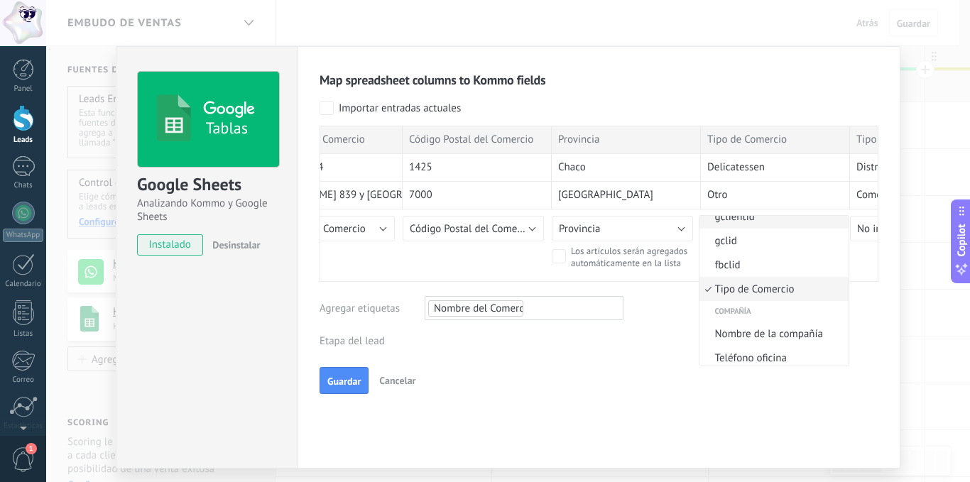
click at [785, 222] on span "gclientid" at bounding box center [771, 216] width 145 height 13
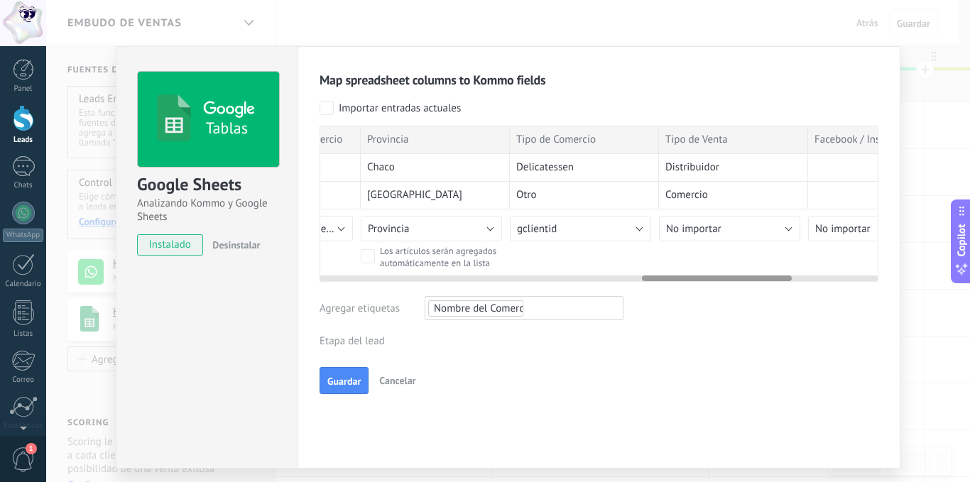
scroll to position [0, 1212]
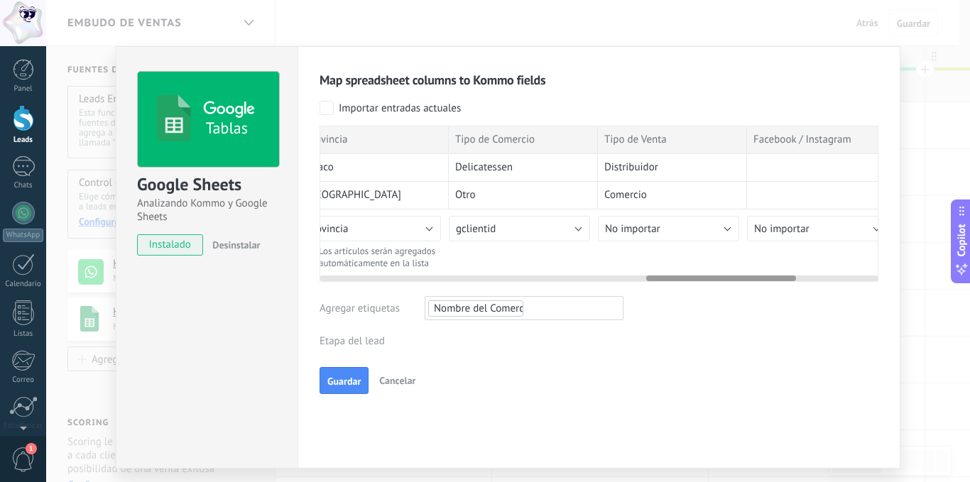
drag, startPoint x: 708, startPoint y: 277, endPoint x: 776, endPoint y: 278, distance: 68.9
click at [776, 278] on div at bounding box center [721, 278] width 150 height 6
click at [720, 228] on button "No importar" at bounding box center [668, 229] width 141 height 26
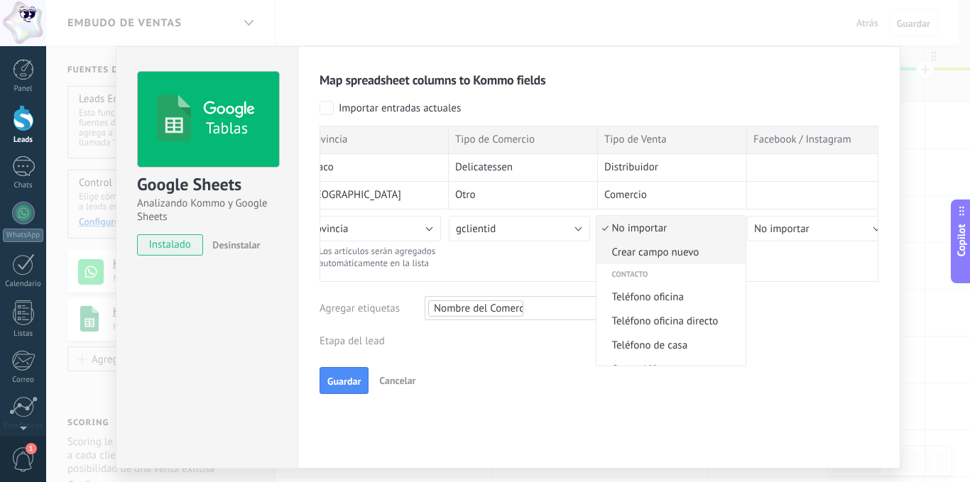
click at [669, 250] on span "Crear campo nuevo" at bounding box center [668, 252] width 145 height 13
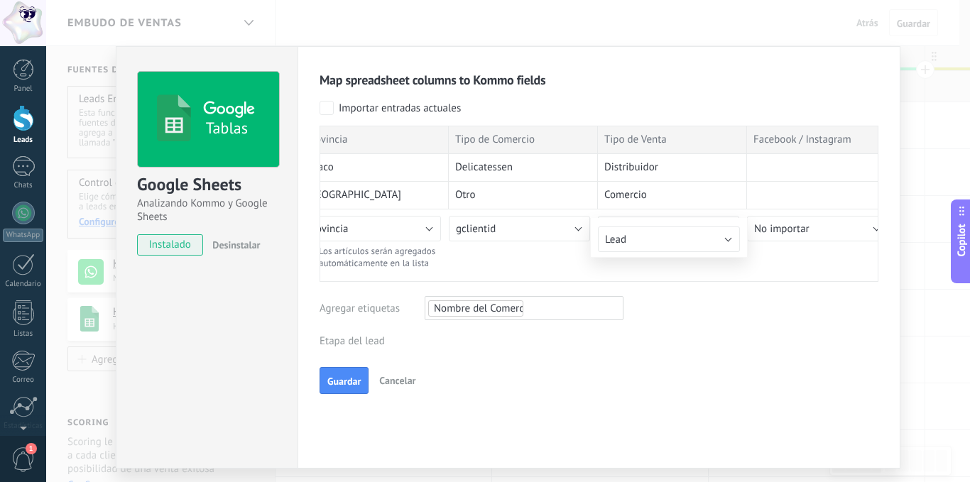
type input "**********"
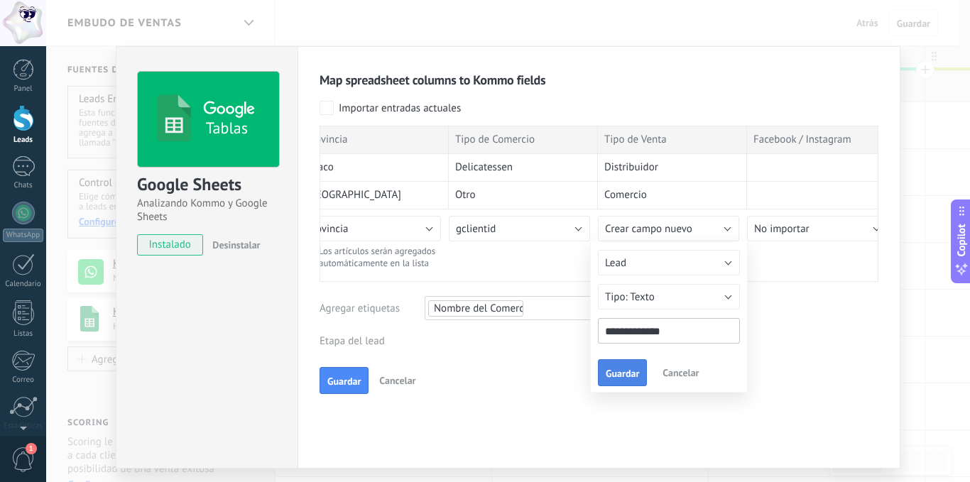
click at [613, 370] on span "Guardar" at bounding box center [621, 373] width 33 height 10
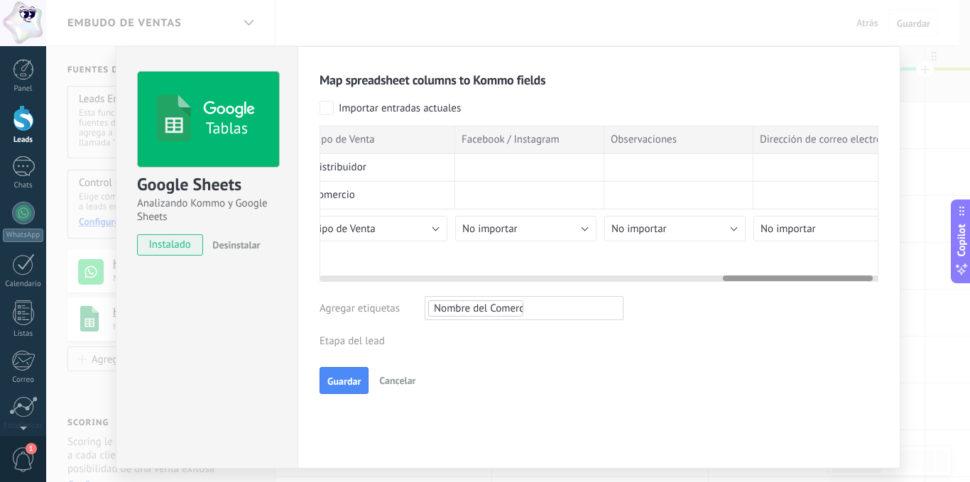
scroll to position [0, 1507]
drag, startPoint x: 766, startPoint y: 278, endPoint x: 842, endPoint y: 275, distance: 76.7
click at [842, 275] on div at bounding box center [798, 278] width 150 height 6
click at [577, 226] on button "No importar" at bounding box center [522, 229] width 141 height 26
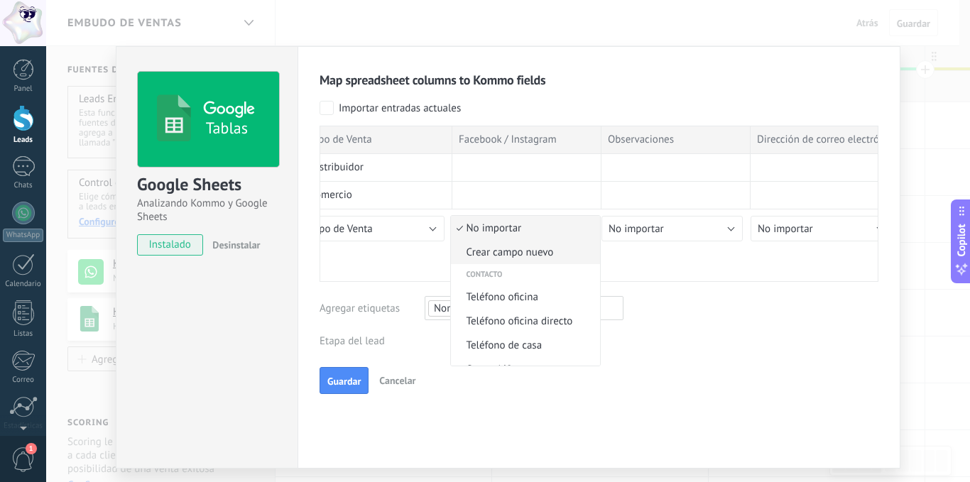
click at [549, 250] on span "Crear campo nuevo" at bounding box center [523, 252] width 145 height 13
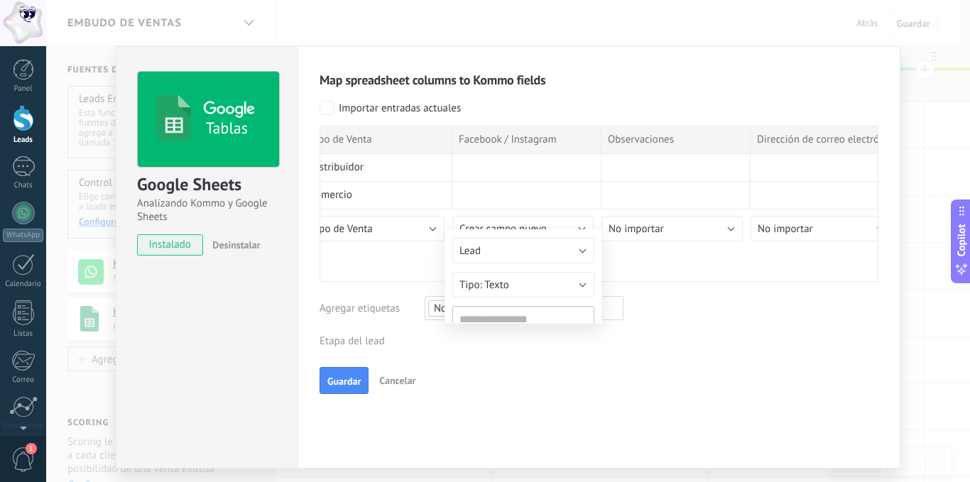
type input "**********"
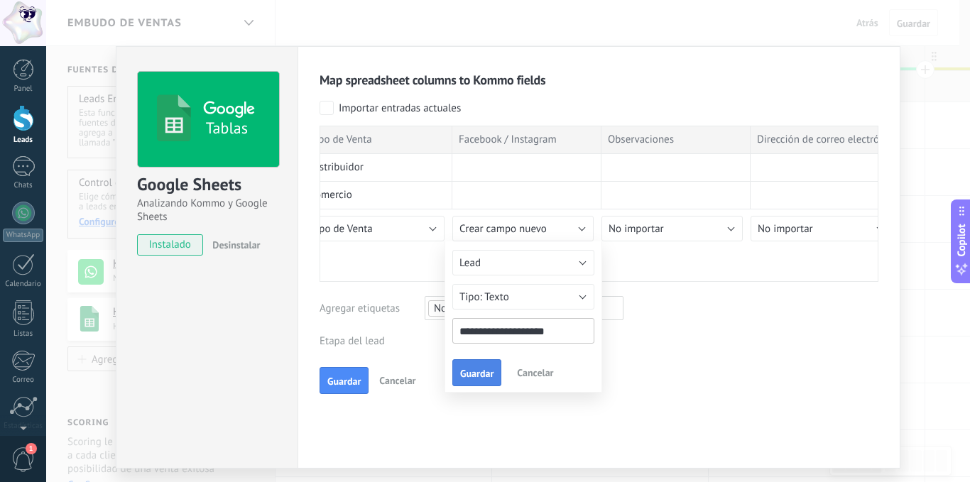
click at [475, 375] on span "Guardar" at bounding box center [476, 373] width 33 height 10
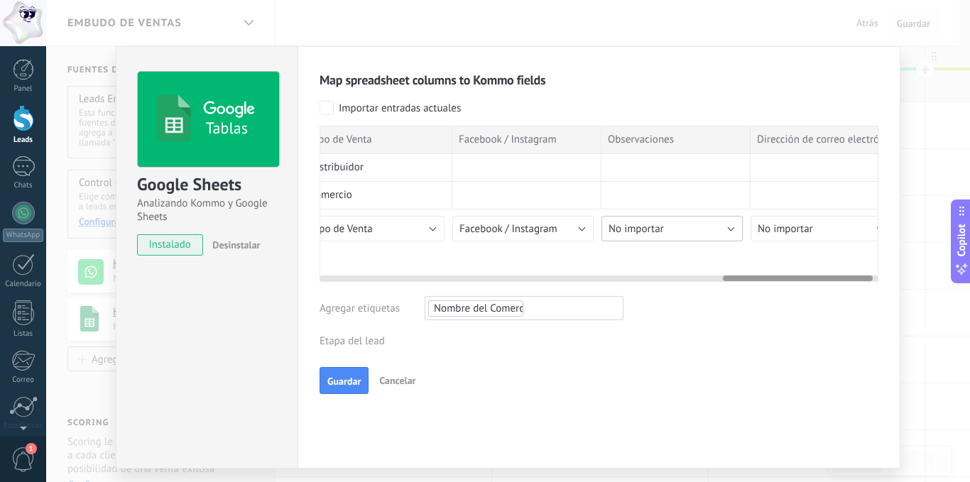
click at [729, 224] on button "No importar" at bounding box center [671, 229] width 141 height 26
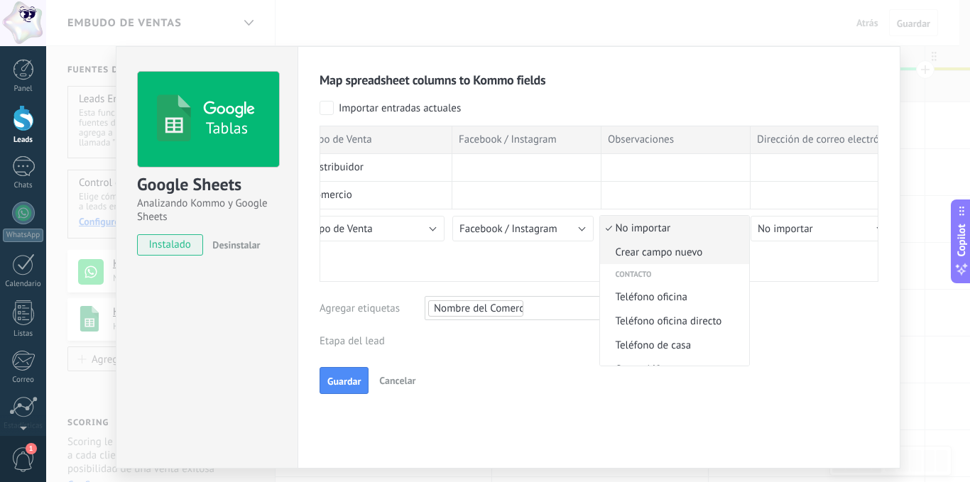
click at [662, 253] on span "Crear campo nuevo" at bounding box center [672, 252] width 145 height 13
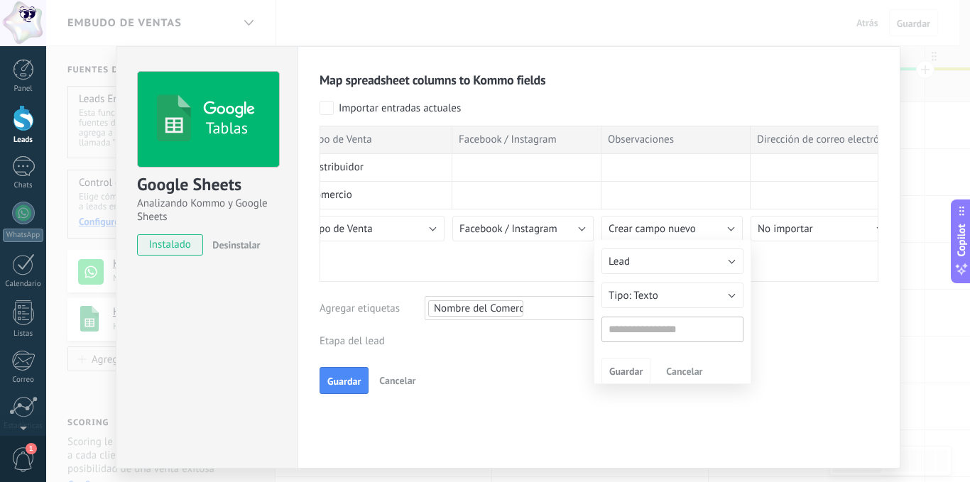
type input "**********"
click at [620, 372] on span "Guardar" at bounding box center [625, 373] width 33 height 10
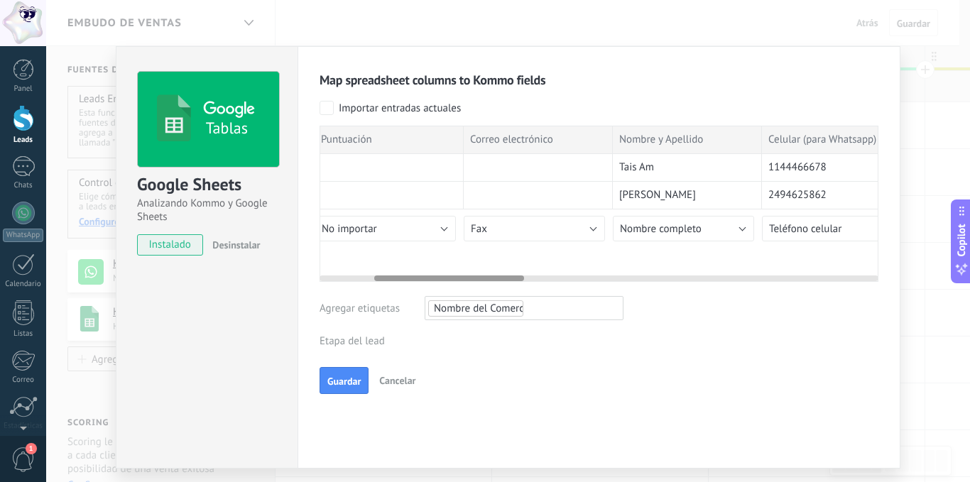
scroll to position [0, 204]
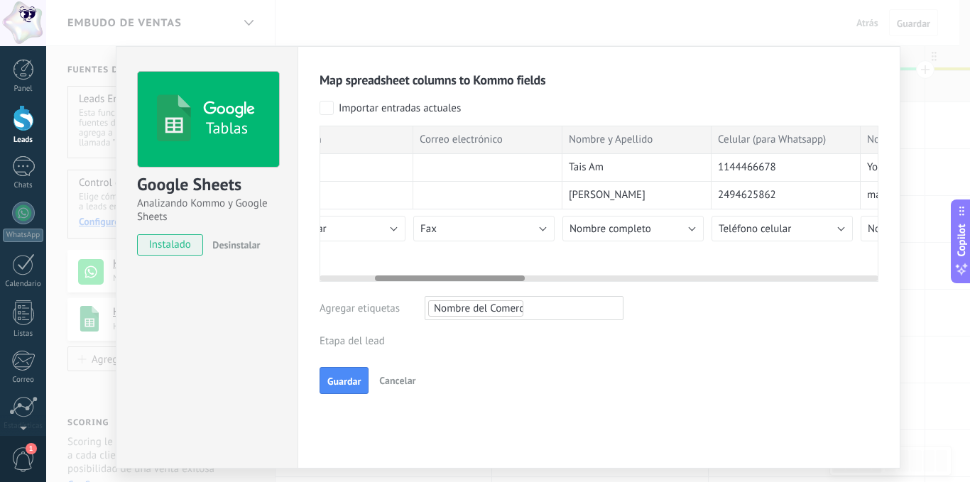
drag, startPoint x: 752, startPoint y: 275, endPoint x: 404, endPoint y: 290, distance: 348.1
click at [404, 290] on div "Map spreadsheet columns to Kommo fields Importar entradas actuales Marca tempor…" at bounding box center [598, 233] width 559 height 322
click at [542, 223] on button "Fax" at bounding box center [483, 229] width 141 height 26
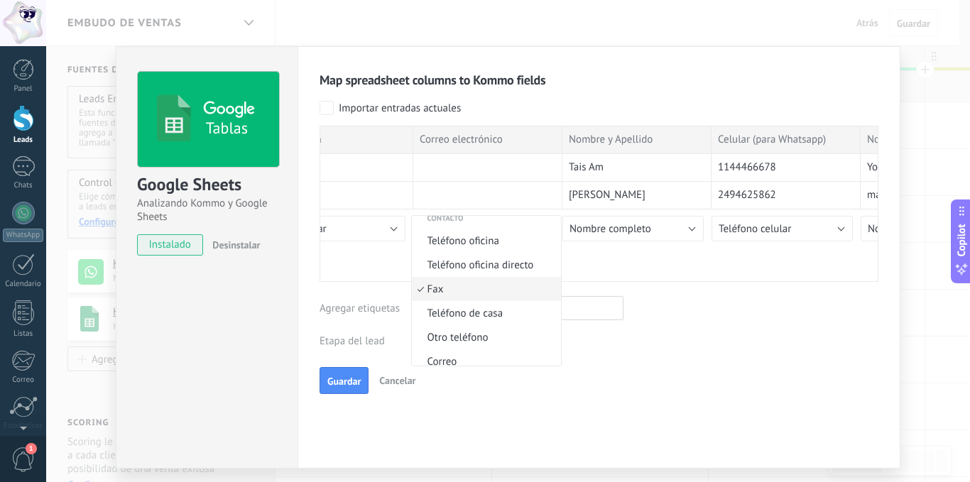
scroll to position [0, 0]
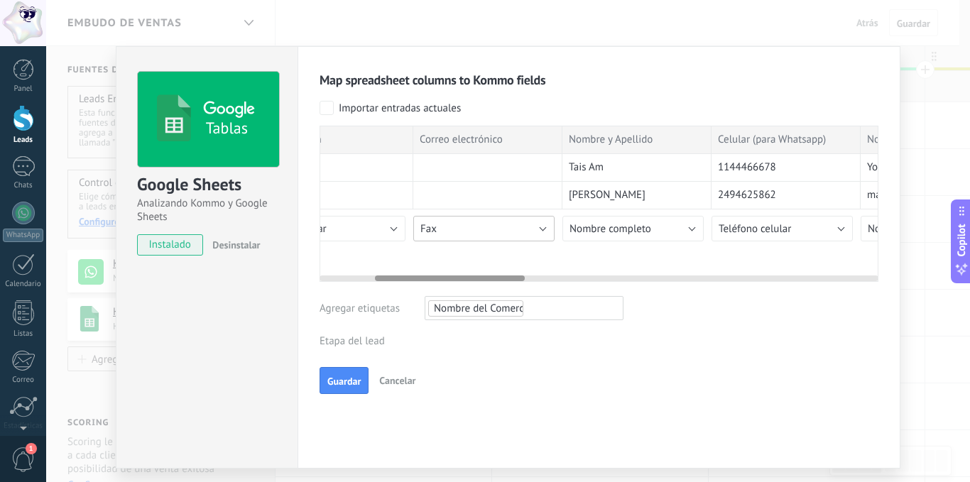
click at [541, 224] on button "Fax" at bounding box center [483, 229] width 141 height 26
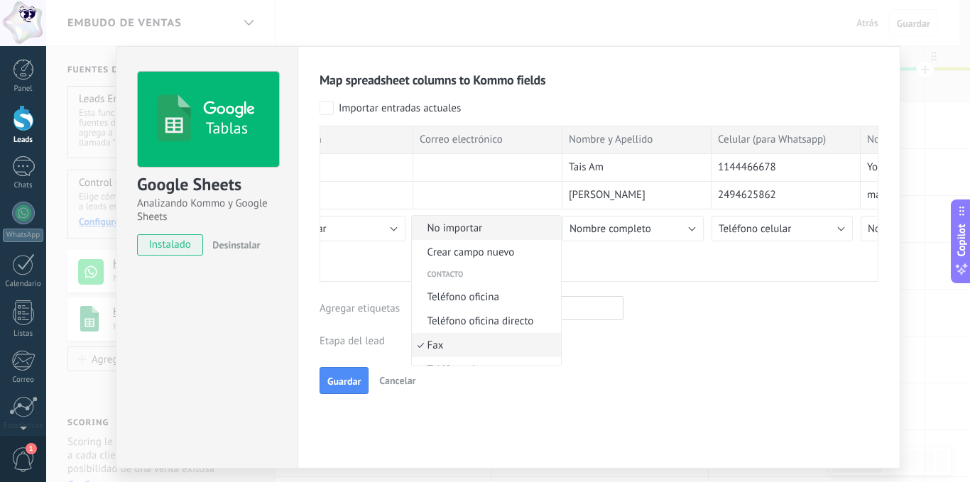
click at [475, 227] on span "No importar" at bounding box center [484, 227] width 145 height 13
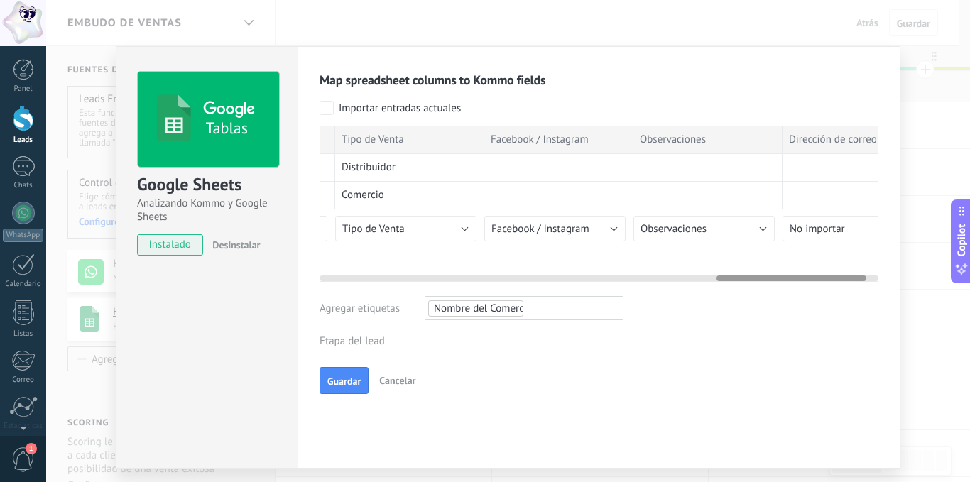
scroll to position [0, 1528]
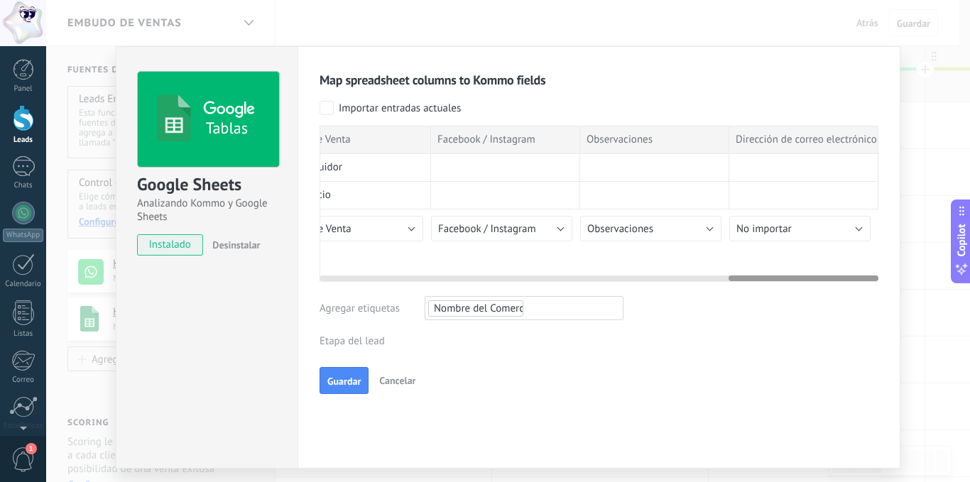
drag, startPoint x: 507, startPoint y: 276, endPoint x: 896, endPoint y: 269, distance: 389.0
click at [896, 269] on div "Map spreadsheet columns to Kommo fields Importar entradas actuales Marca tempor…" at bounding box center [598, 257] width 603 height 422
click at [859, 227] on button "No importar" at bounding box center [799, 229] width 141 height 26
click at [852, 221] on button "No importar" at bounding box center [799, 229] width 141 height 26
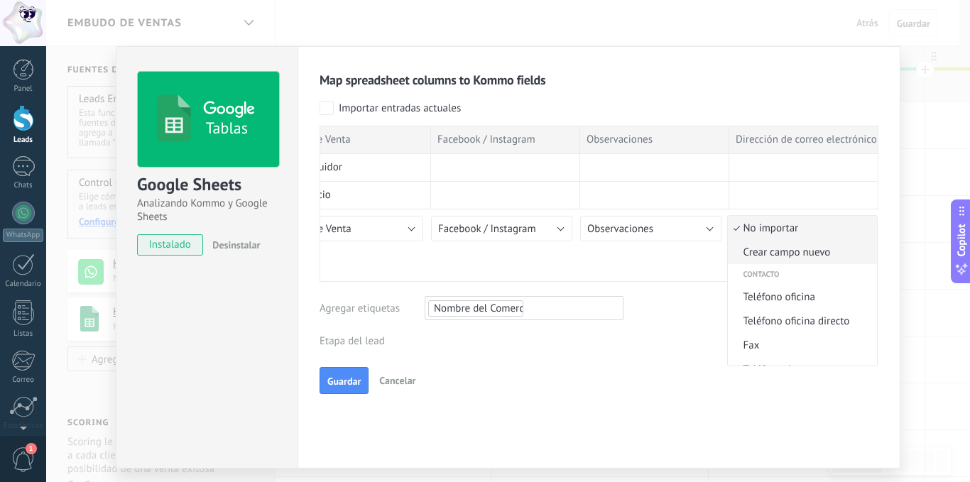
click at [806, 250] on span "Crear campo nuevo" at bounding box center [799, 252] width 145 height 13
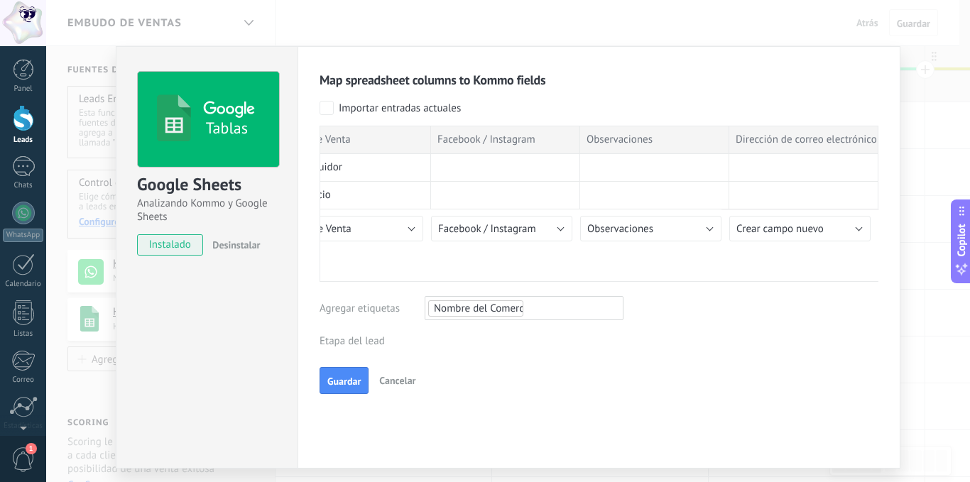
type input "**********"
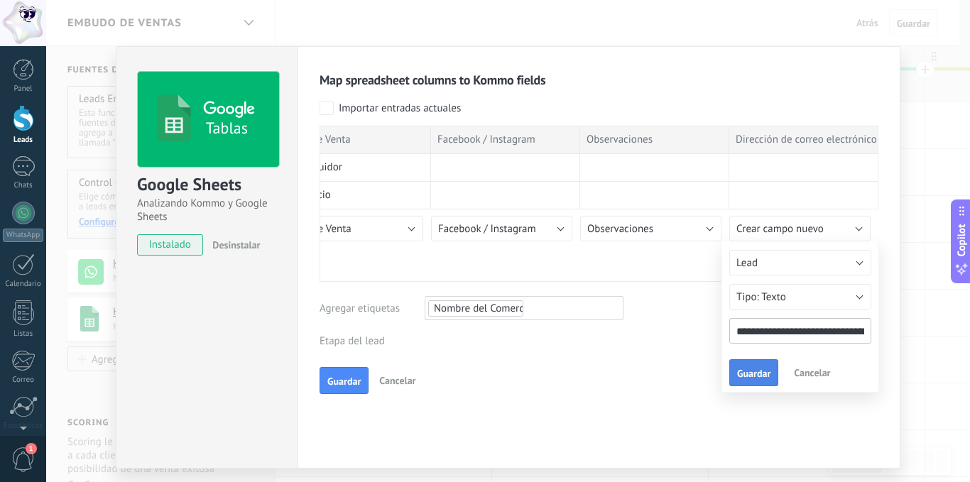
click at [746, 363] on button "Guardar" at bounding box center [753, 372] width 49 height 27
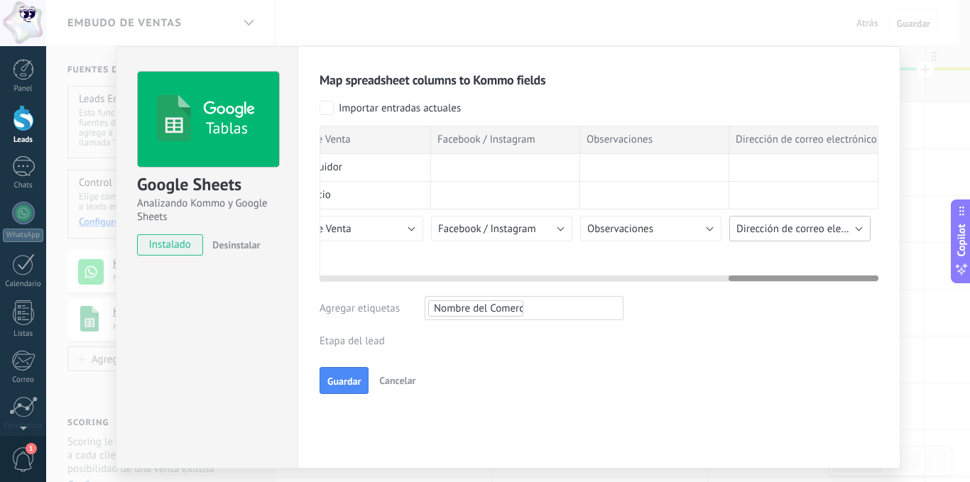
click at [773, 229] on span "Dirección de correo electrónico" at bounding box center [806, 228] width 141 height 13
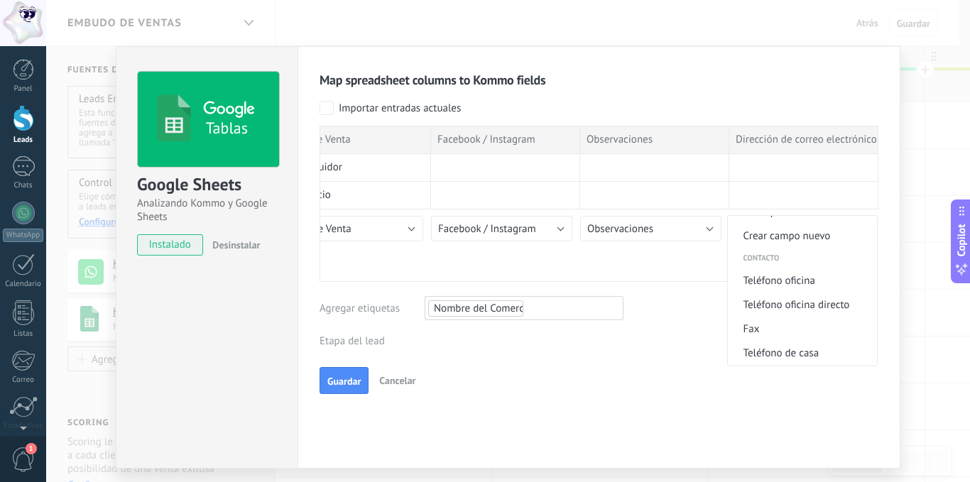
scroll to position [0, 0]
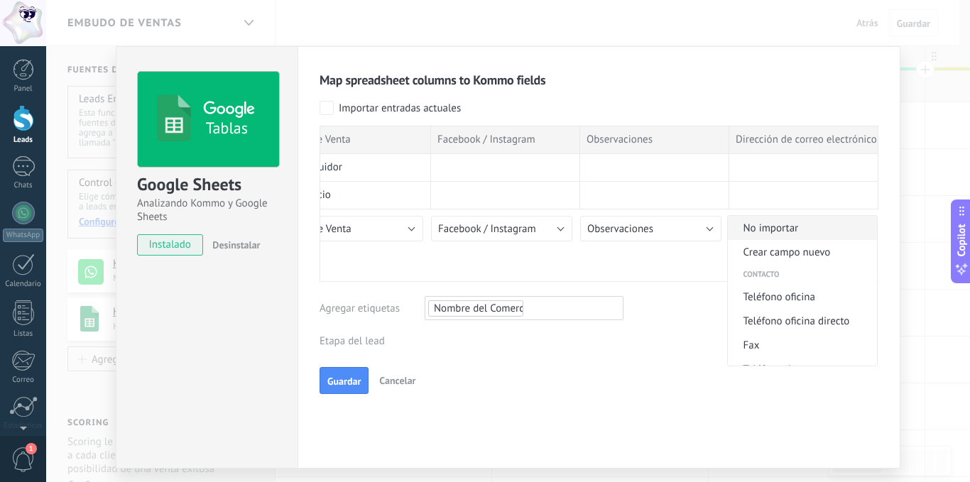
click at [767, 228] on span "No importar" at bounding box center [799, 227] width 145 height 13
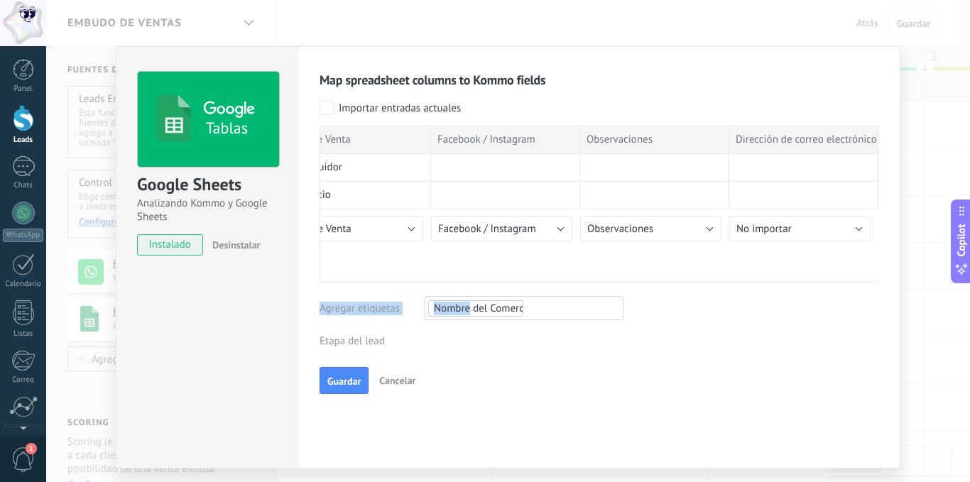
drag, startPoint x: 563, startPoint y: 276, endPoint x: 468, endPoint y: 282, distance: 94.6
click at [468, 282] on div "Map spreadsheet columns to Kommo fields Importar entradas actuales Marca tempor…" at bounding box center [598, 233] width 559 height 322
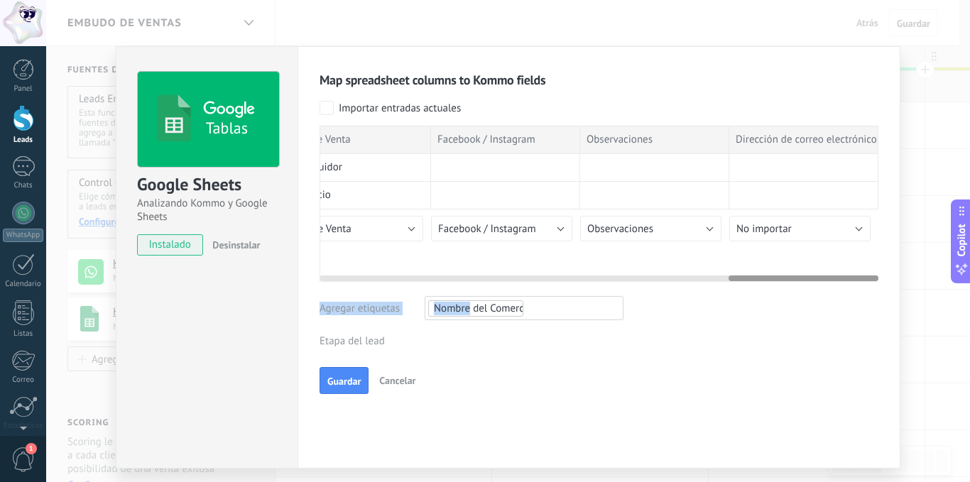
click at [472, 273] on div at bounding box center [598, 275] width 559 height 11
click at [462, 278] on div at bounding box center [598, 275] width 559 height 11
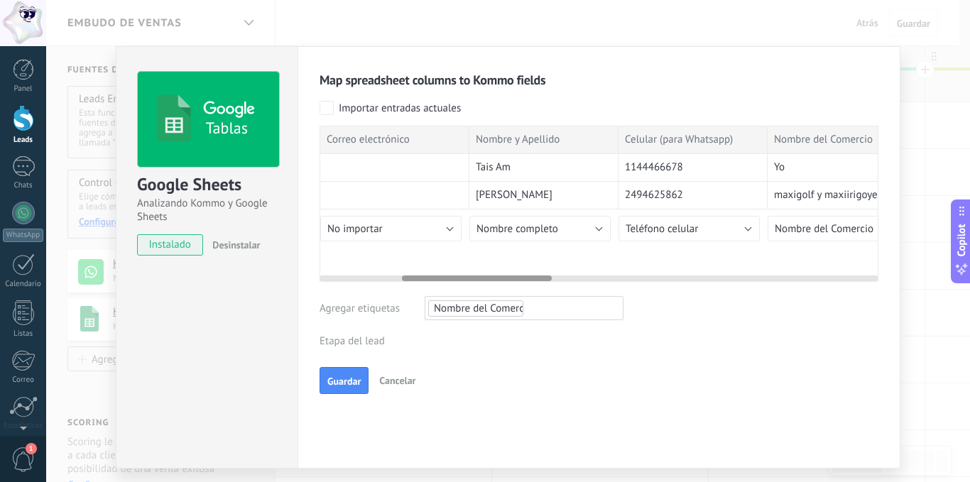
scroll to position [0, 241]
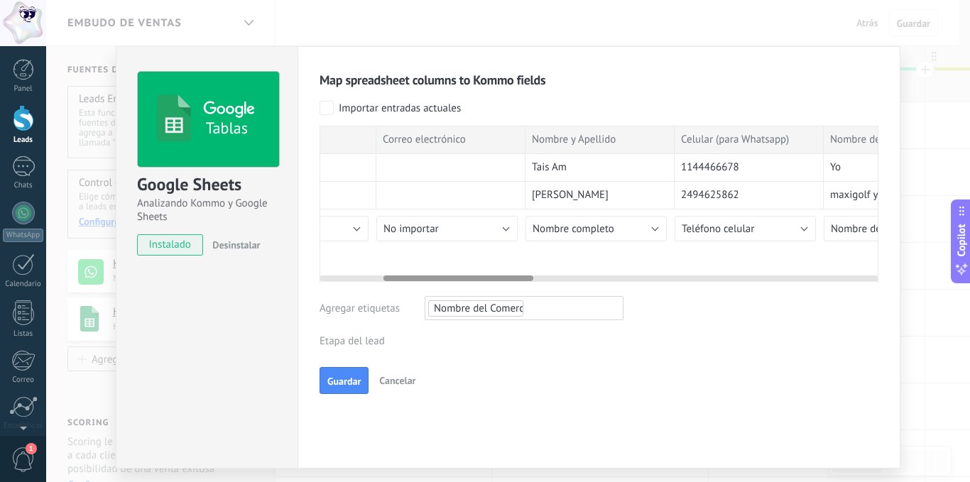
drag, startPoint x: 753, startPoint y: 275, endPoint x: 408, endPoint y: 282, distance: 345.0
click at [408, 282] on div "Map spreadsheet columns to Kommo fields Importar entradas actuales Marca tempor…" at bounding box center [598, 233] width 559 height 322
click at [499, 224] on button "No importar" at bounding box center [446, 229] width 141 height 26
click at [504, 230] on button "No importar" at bounding box center [446, 229] width 141 height 26
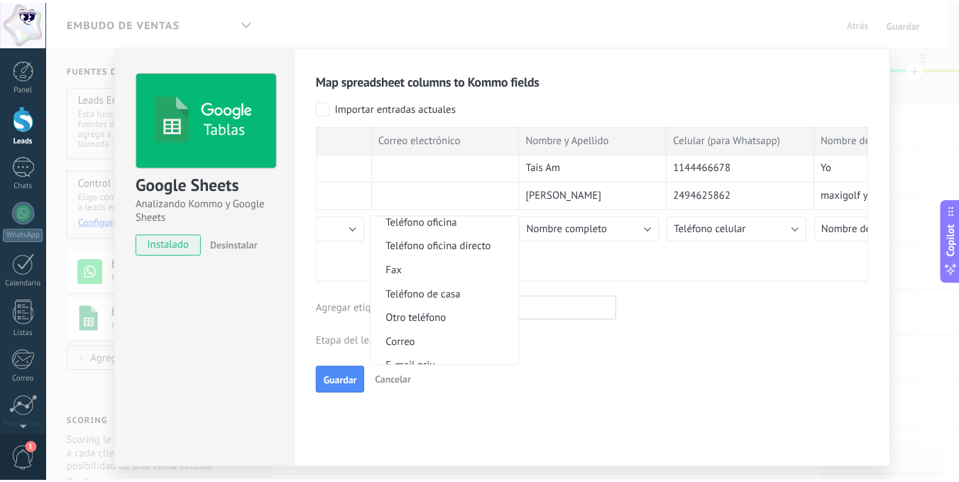
scroll to position [0, 0]
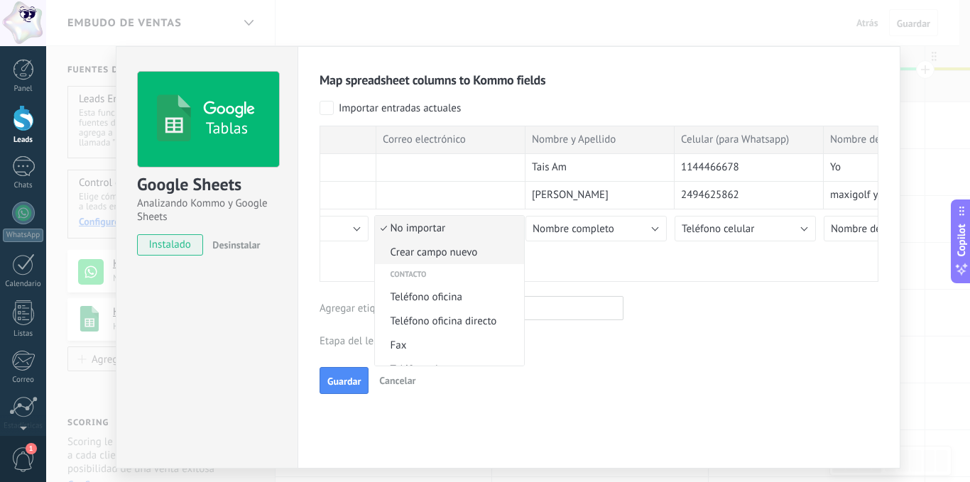
click at [473, 253] on span "Crear campo nuevo" at bounding box center [447, 252] width 145 height 13
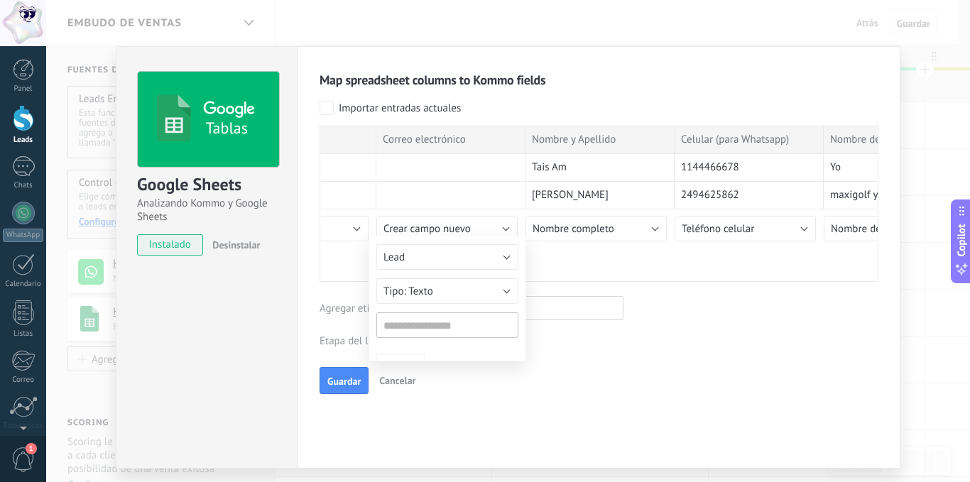
type input "**********"
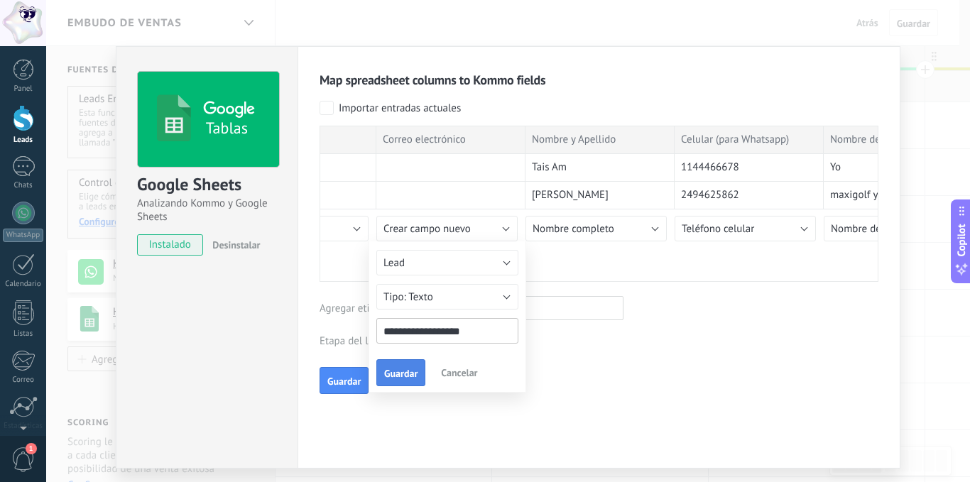
click at [400, 370] on span "Guardar" at bounding box center [400, 373] width 33 height 10
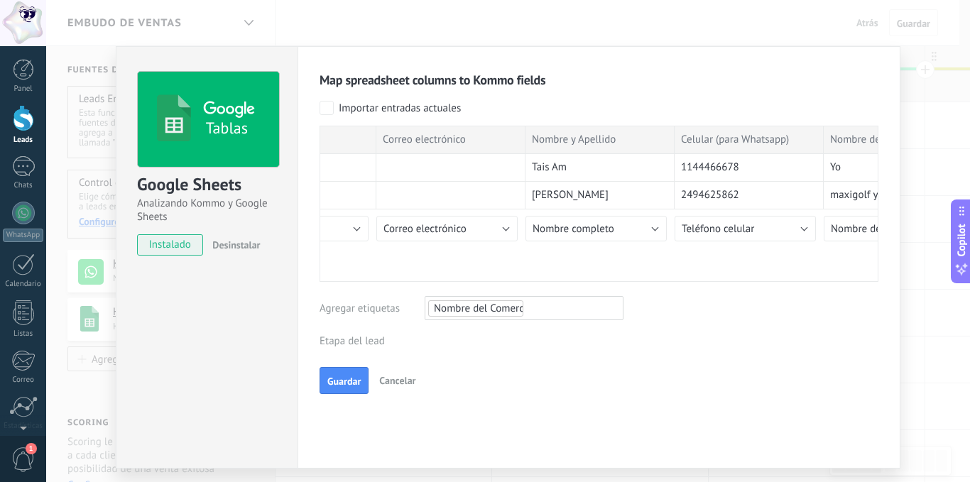
drag, startPoint x: 342, startPoint y: 379, endPoint x: 499, endPoint y: 324, distance: 166.3
click at [497, 327] on div "Map spreadsheet columns to Kommo fields Importar entradas actuales Marca tempor…" at bounding box center [598, 233] width 559 height 322
drag, startPoint x: 514, startPoint y: 307, endPoint x: 459, endPoint y: 305, distance: 54.7
click at [459, 305] on span "Nombre del Comercio" at bounding box center [476, 308] width 84 height 14
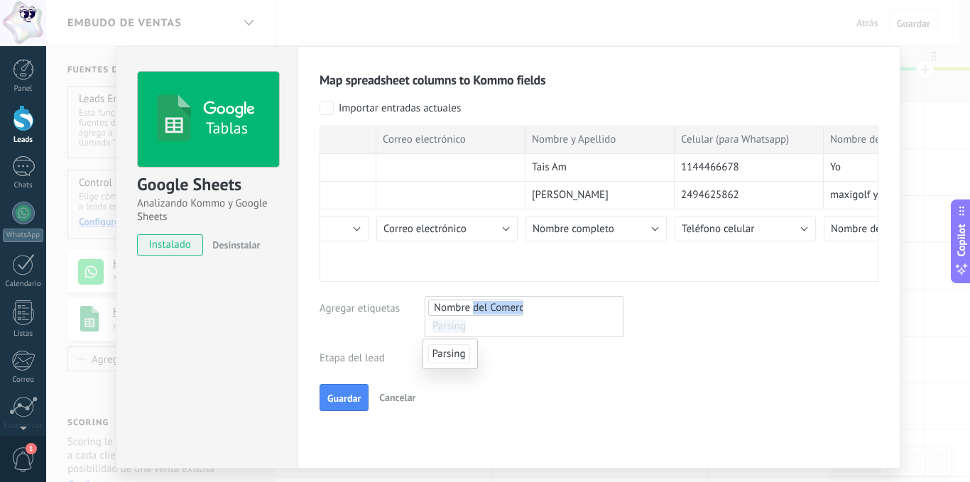
drag, startPoint x: 469, startPoint y: 304, endPoint x: 566, endPoint y: 302, distance: 97.2
click at [566, 302] on ul "Nombre del Comercio Parsing" at bounding box center [524, 316] width 194 height 37
click at [524, 308] on ul "Nombre del Comercio Parsing" at bounding box center [524, 316] width 194 height 37
drag, startPoint x: 524, startPoint y: 308, endPoint x: 424, endPoint y: 309, distance: 100.8
click at [427, 309] on ul "Nombre del Comercio Parsing" at bounding box center [524, 316] width 194 height 37
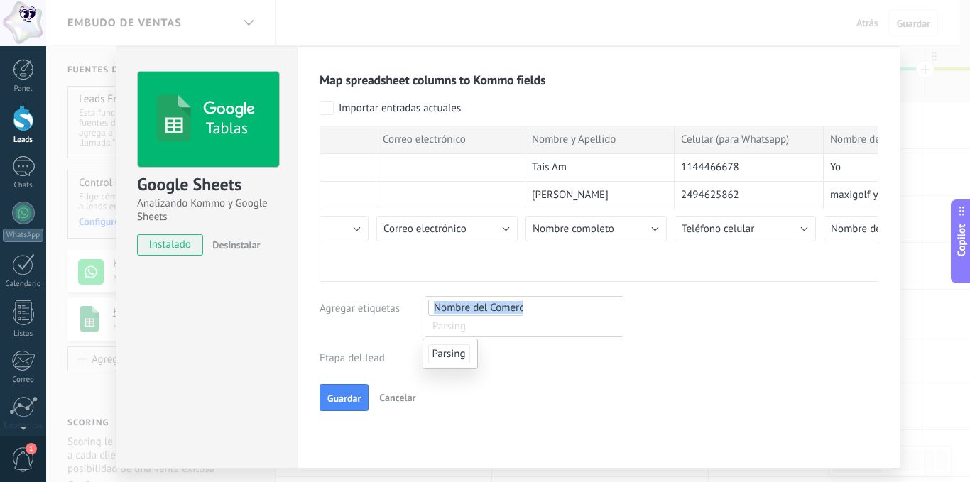
click at [454, 309] on span "Nombre del Comercio" at bounding box center [476, 307] width 84 height 14
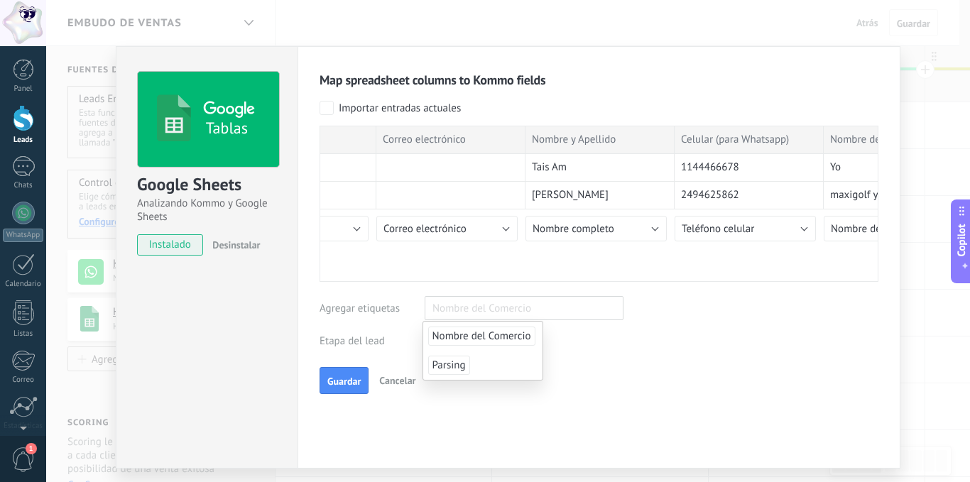
click at [454, 309] on input "text" at bounding box center [483, 308] width 111 height 15
click at [449, 330] on span "Nombre del Comercio" at bounding box center [481, 335] width 107 height 19
click at [449, 316] on input "text" at bounding box center [483, 308] width 111 height 15
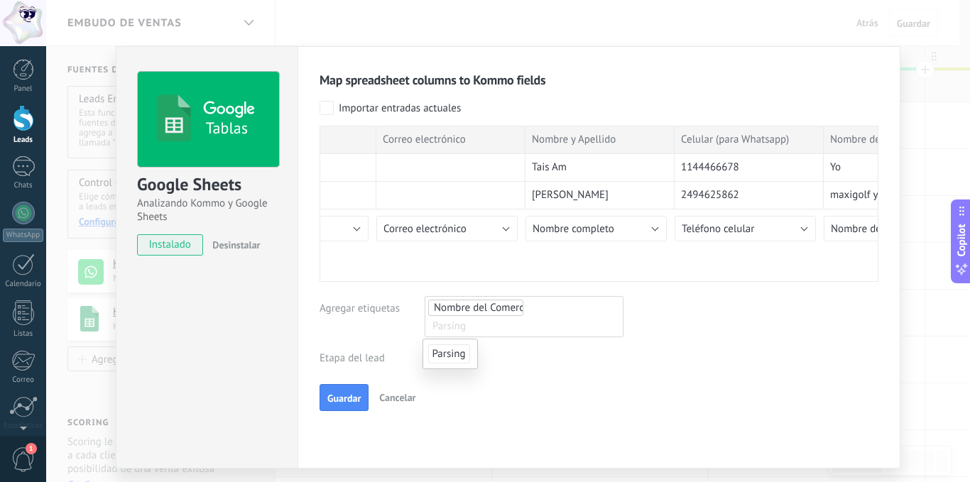
click at [435, 356] on span "Parsing" at bounding box center [449, 353] width 42 height 19
click at [553, 314] on ul "Nombre del Comercio Parsing" at bounding box center [524, 316] width 194 height 37
click at [553, 311] on span "Parsing" at bounding box center [548, 307] width 33 height 14
click at [553, 308] on ul "Nombre del Comercio Parsing" at bounding box center [524, 316] width 194 height 37
drag, startPoint x: 462, startPoint y: 341, endPoint x: 449, endPoint y: 346, distance: 14.1
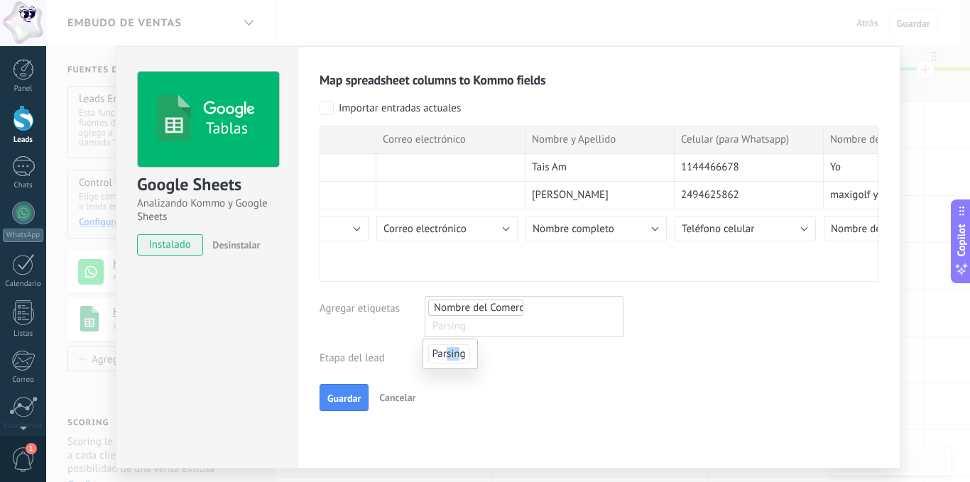
click at [449, 346] on li "Parsing" at bounding box center [450, 353] width 54 height 29
click at [0, 0] on div "Leads Entrantes Nueva consulta Cualificado Cotización enviada Pedido creado Ped…" at bounding box center [0, 0] width 0 height 0
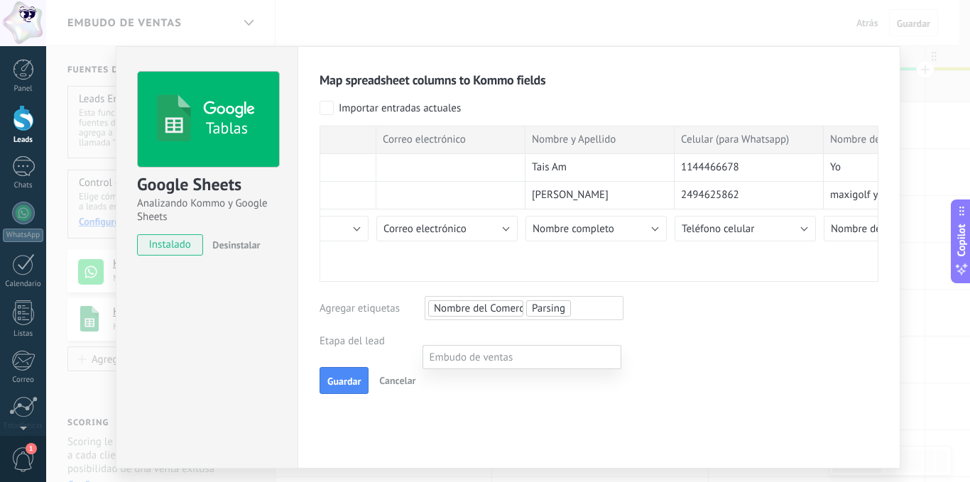
click at [493, 309] on div at bounding box center [507, 241] width 923 height 482
click at [493, 308] on span "Nombre del Comercio" at bounding box center [476, 308] width 84 height 14
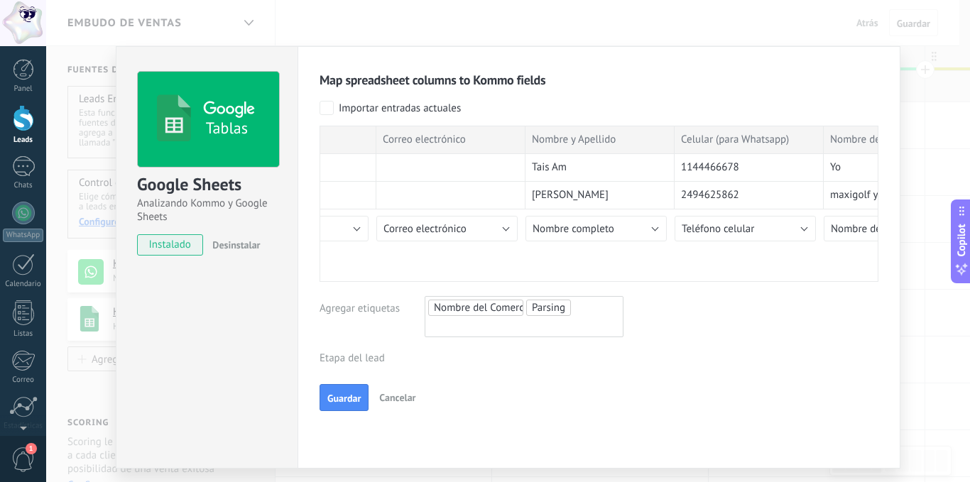
click at [542, 305] on span "Parsing" at bounding box center [548, 307] width 33 height 14
click at [452, 348] on span "Parsing" at bounding box center [449, 353] width 42 height 19
click at [498, 302] on span "Nombre del Comercio" at bounding box center [476, 307] width 84 height 14
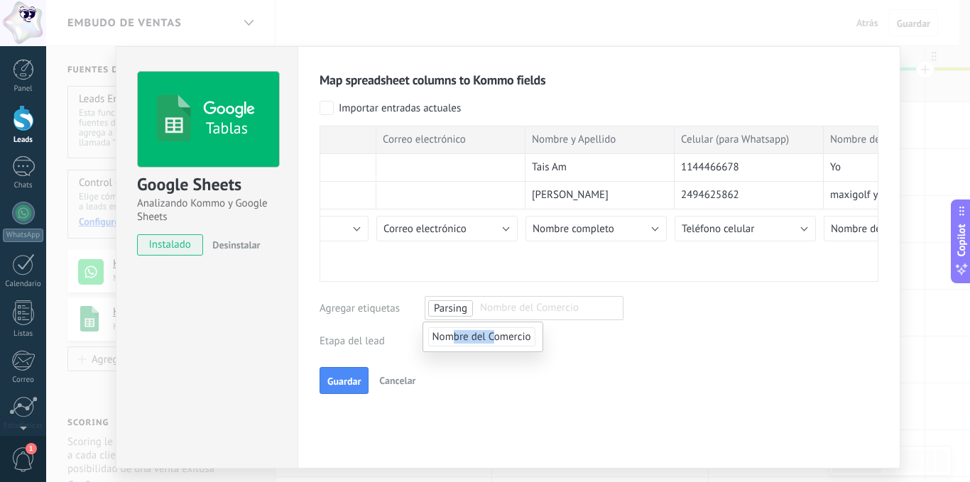
drag, startPoint x: 491, startPoint y: 324, endPoint x: 456, endPoint y: 331, distance: 36.2
click at [456, 331] on li "Nombre del Comercio" at bounding box center [482, 336] width 119 height 29
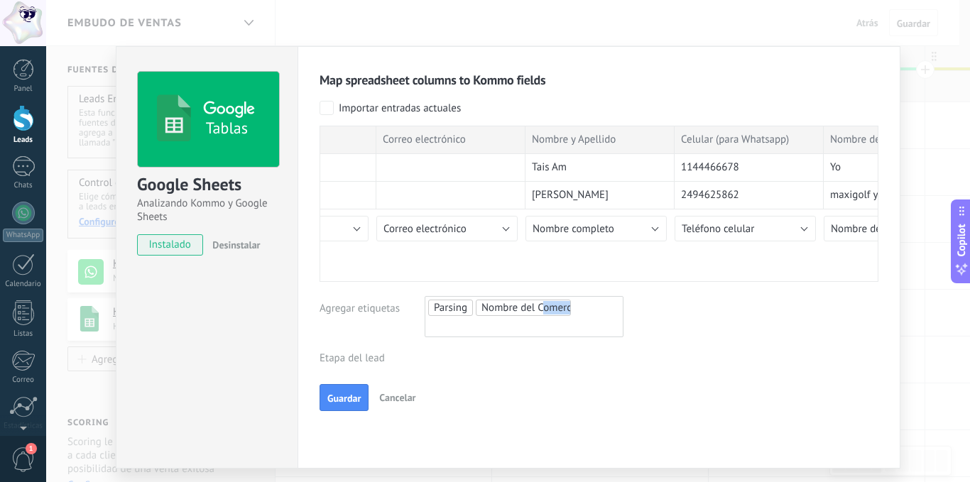
drag, startPoint x: 542, startPoint y: 313, endPoint x: 596, endPoint y: 307, distance: 54.2
click at [596, 307] on ul "Parsing Nombre del Comercio" at bounding box center [524, 316] width 194 height 37
click at [591, 307] on ul "Parsing Nombre del Comercio" at bounding box center [524, 316] width 194 height 37
click at [578, 307] on ul "Parsing Nombre del Comercio" at bounding box center [524, 316] width 194 height 37
click at [441, 304] on span "Parsing" at bounding box center [450, 307] width 33 height 14
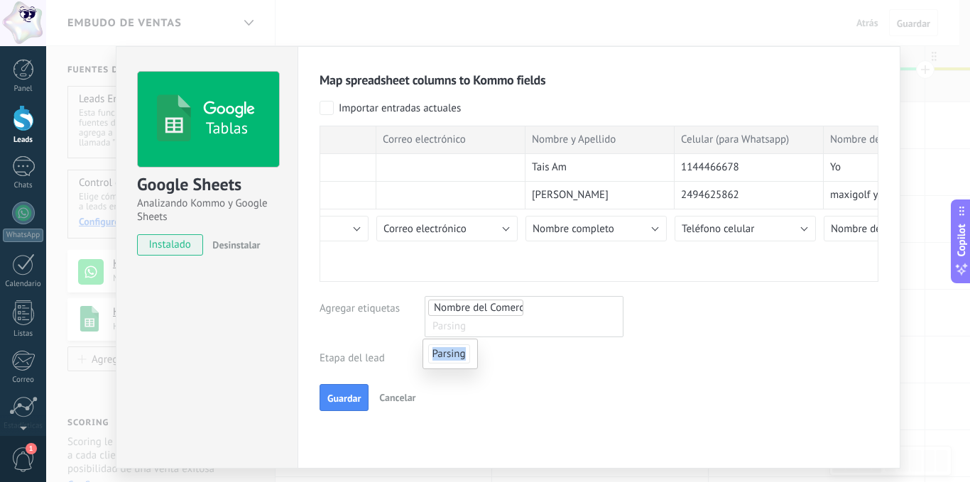
drag, startPoint x: 466, startPoint y: 346, endPoint x: 603, endPoint y: 374, distance: 139.1
click at [603, 374] on body ".abccls-1,.abccls-2{fill-rule:evenodd}.abccls-2{fill:#fff} .abfcls-1{fill:none}…" at bounding box center [485, 241] width 970 height 482
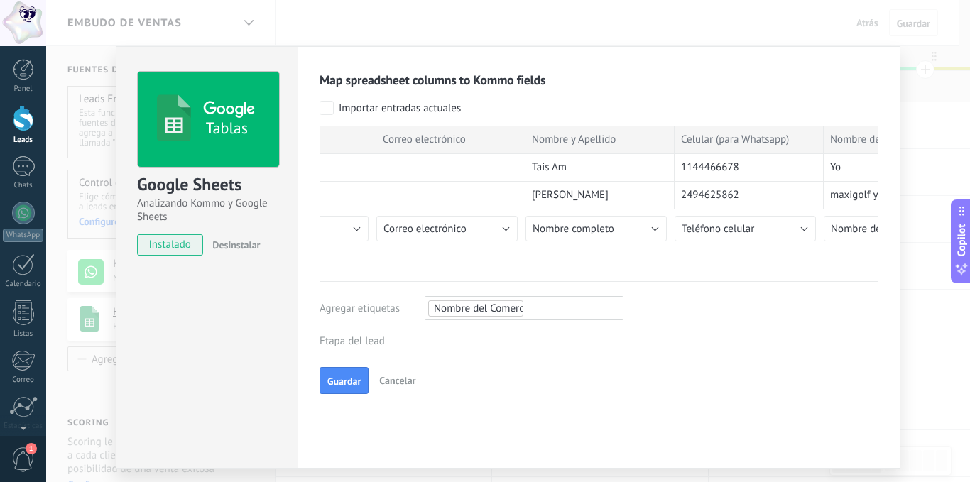
click at [504, 374] on div "Guardar Cancelar" at bounding box center [598, 380] width 559 height 27
click at [584, 340] on div "Map spreadsheet columns to Kommo fields Importar entradas actuales Marca tempor…" at bounding box center [598, 233] width 559 height 322
click at [473, 295] on div "Map spreadsheet columns to Kommo fields Importar entradas actuales Marca tempor…" at bounding box center [598, 233] width 559 height 322
click at [480, 305] on span "Nombre del Comercio" at bounding box center [476, 308] width 84 height 14
click at [480, 305] on span "Nombre del Comercio" at bounding box center [476, 307] width 84 height 14
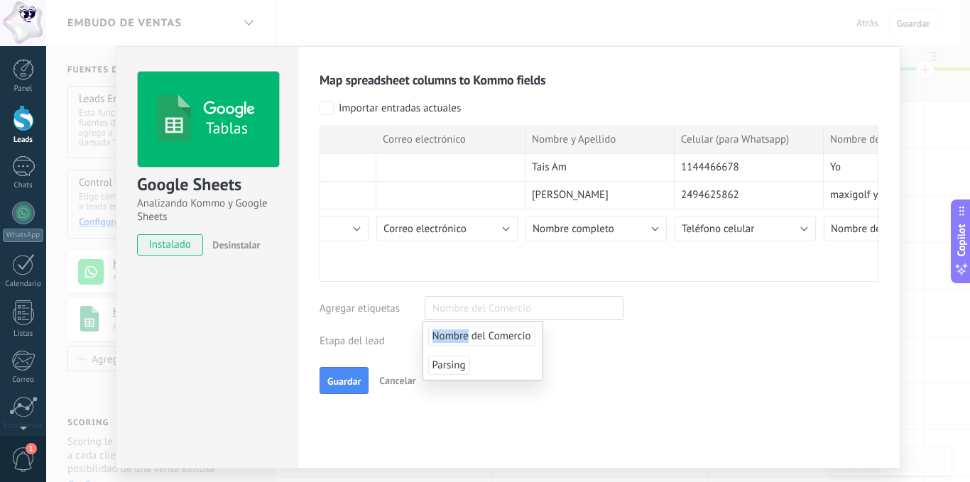
drag, startPoint x: 466, startPoint y: 334, endPoint x: 620, endPoint y: 373, distance: 158.4
click at [637, 374] on body ".abccls-1,.abccls-2{fill-rule:evenodd}.abccls-2{fill:#fff} .abfcls-1{fill:none}…" at bounding box center [485, 241] width 970 height 482
click at [581, 376] on div "Guardar Cancelar" at bounding box center [598, 380] width 559 height 27
click at [329, 377] on span "Guardar" at bounding box center [343, 381] width 33 height 10
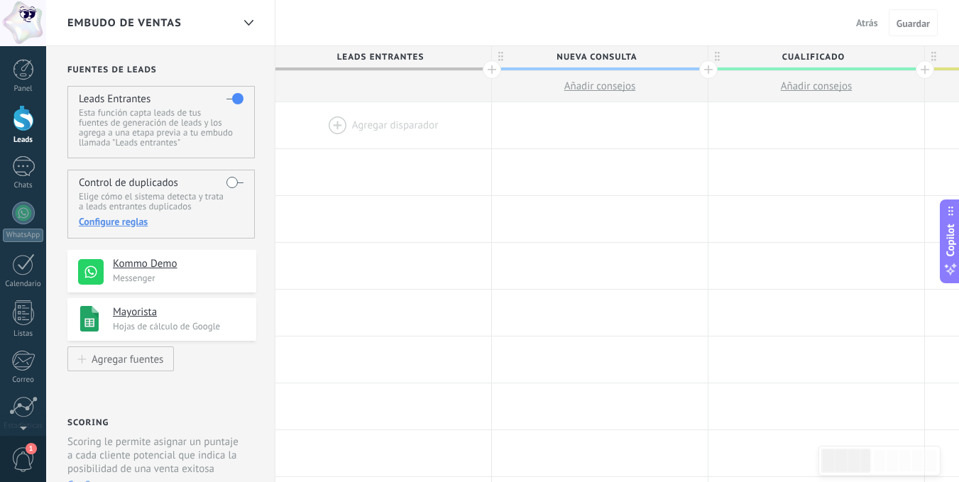
click at [21, 121] on div at bounding box center [23, 118] width 21 height 26
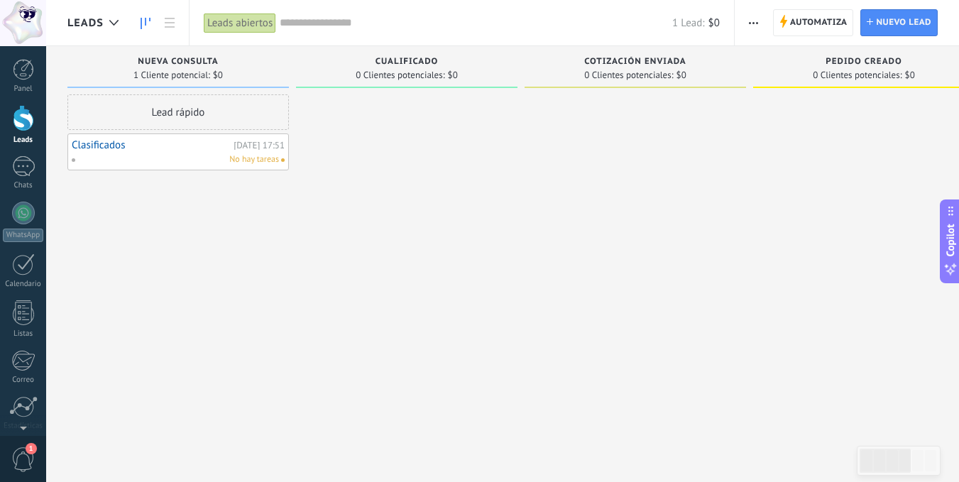
click at [167, 155] on div "No hay tareas" at bounding box center [175, 159] width 208 height 13
click at [139, 155] on div "No hay tareas" at bounding box center [175, 159] width 208 height 13
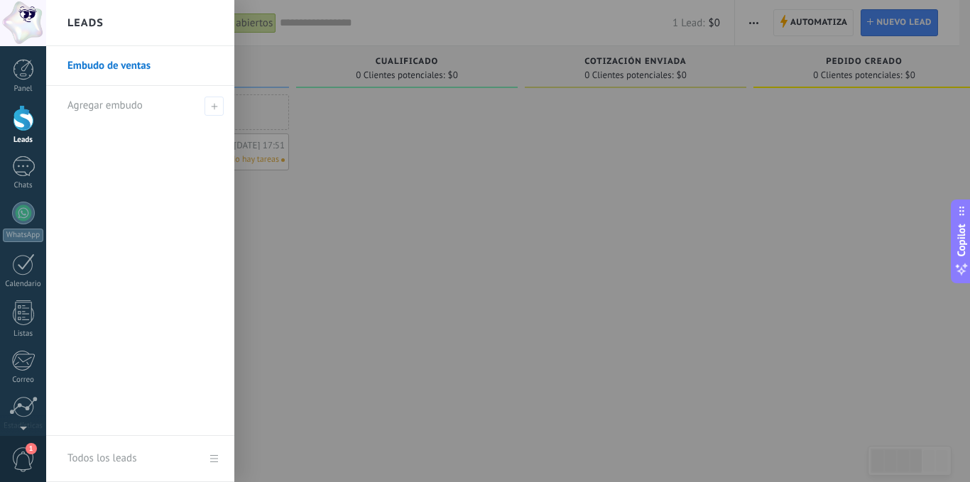
click at [21, 122] on div at bounding box center [23, 118] width 21 height 26
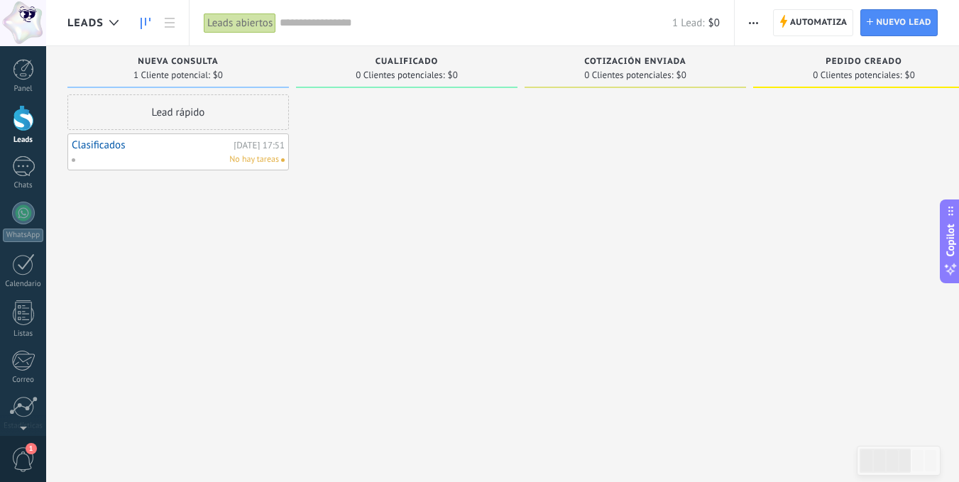
click at [145, 65] on span "Nueva consulta" at bounding box center [178, 62] width 80 height 10
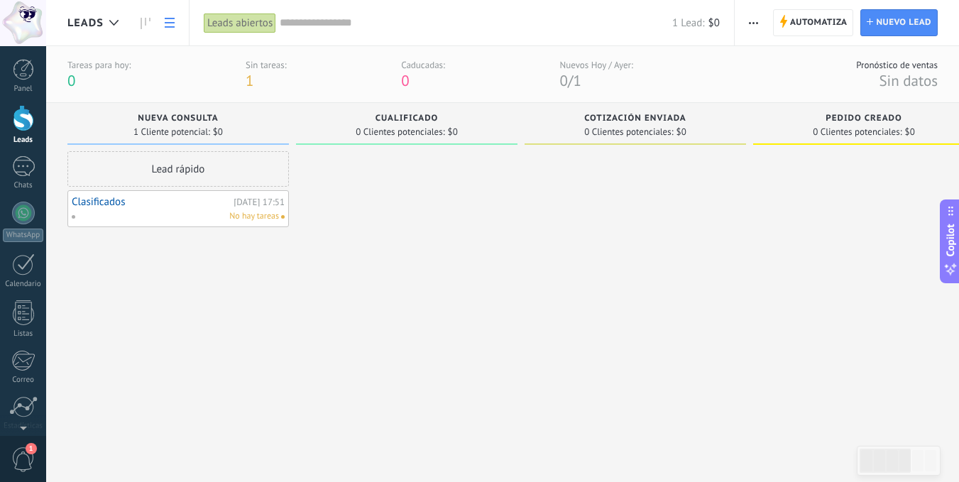
click at [167, 23] on use at bounding box center [170, 23] width 10 height 10
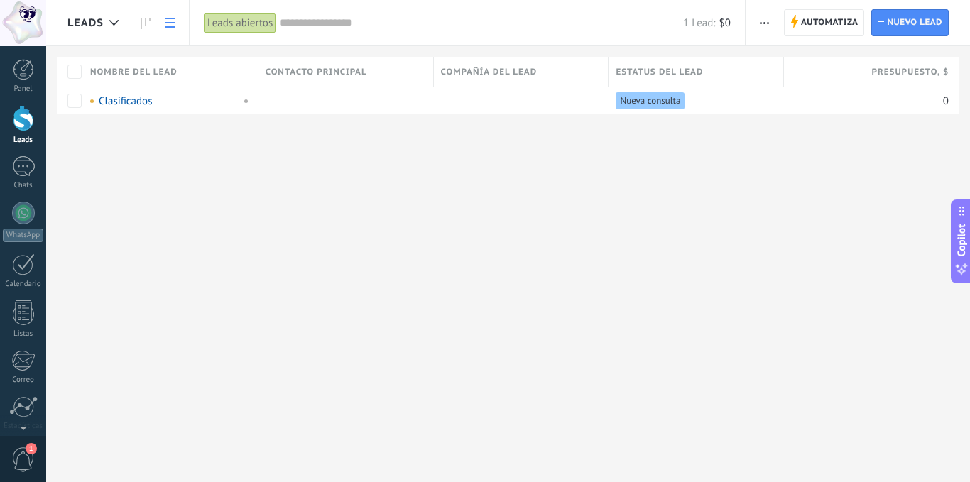
click at [167, 23] on use at bounding box center [170, 23] width 10 height 10
click at [172, 22] on use at bounding box center [170, 23] width 10 height 10
click at [112, 24] on icon at bounding box center [113, 23] width 9 height 6
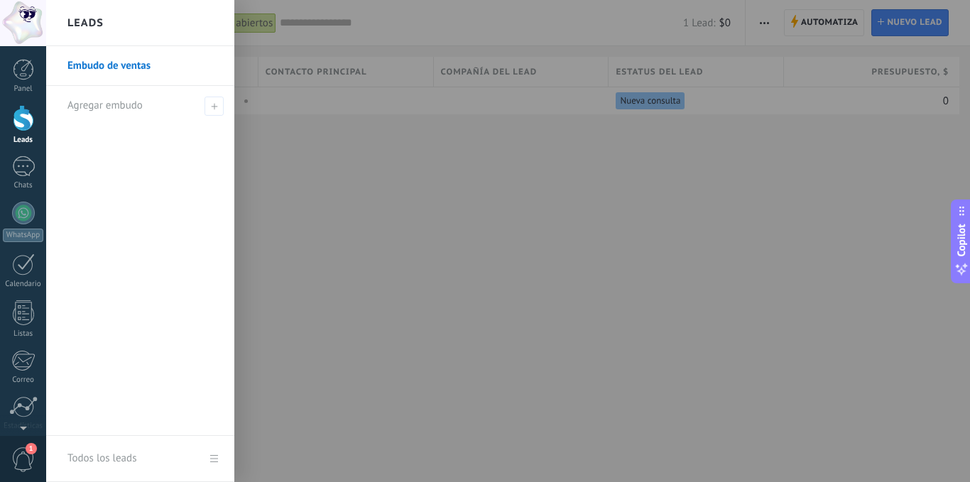
click at [111, 63] on link "Embudo de ventas" at bounding box center [143, 66] width 153 height 40
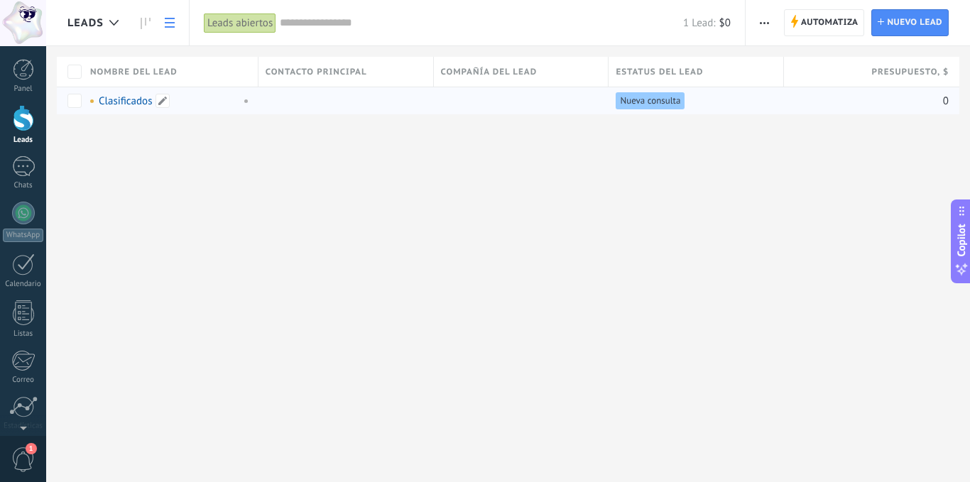
click at [131, 101] on link "Clasificados" at bounding box center [125, 100] width 53 height 13
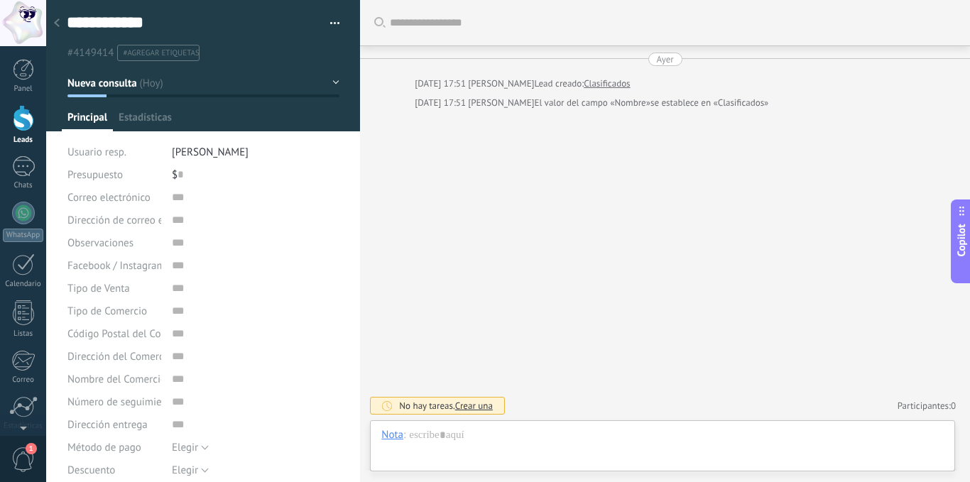
type textarea "**********"
click at [56, 22] on use at bounding box center [57, 22] width 6 height 9
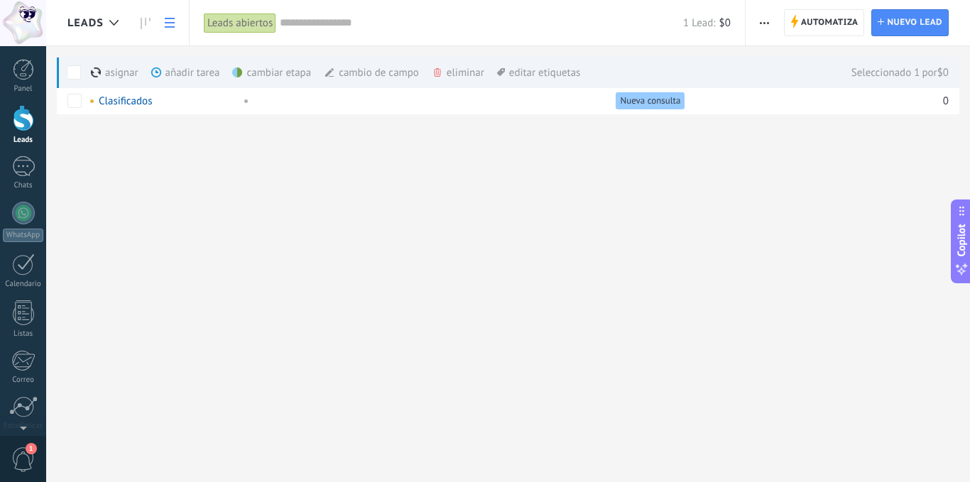
click at [460, 72] on div "eliminar màs" at bounding box center [482, 72] width 101 height 31
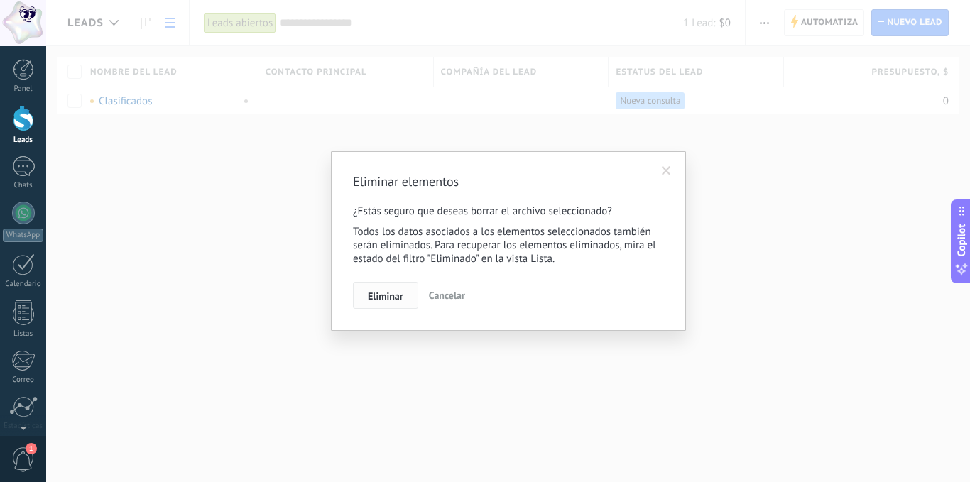
click at [373, 292] on span "Eliminar" at bounding box center [385, 296] width 35 height 10
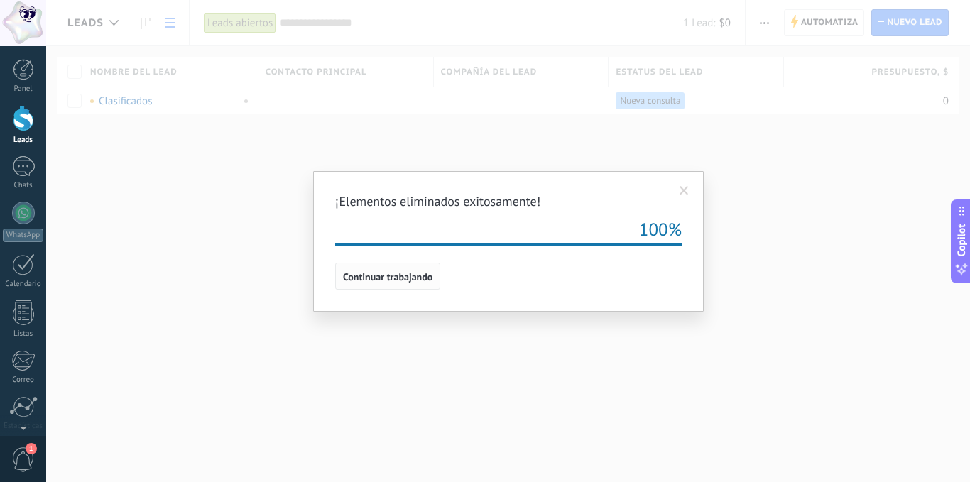
click at [364, 278] on span "Continuar trabajando" at bounding box center [387, 277] width 89 height 10
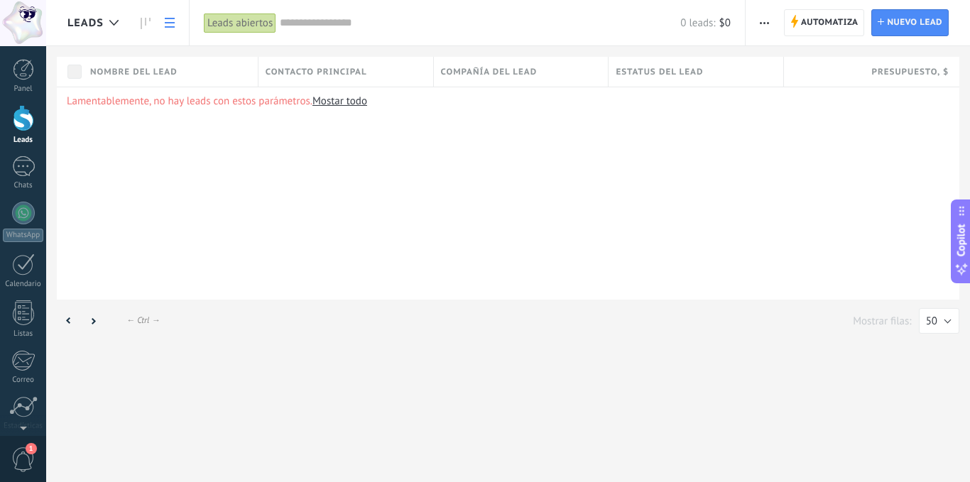
click at [107, 70] on span "Nombre del lead" at bounding box center [133, 71] width 87 height 13
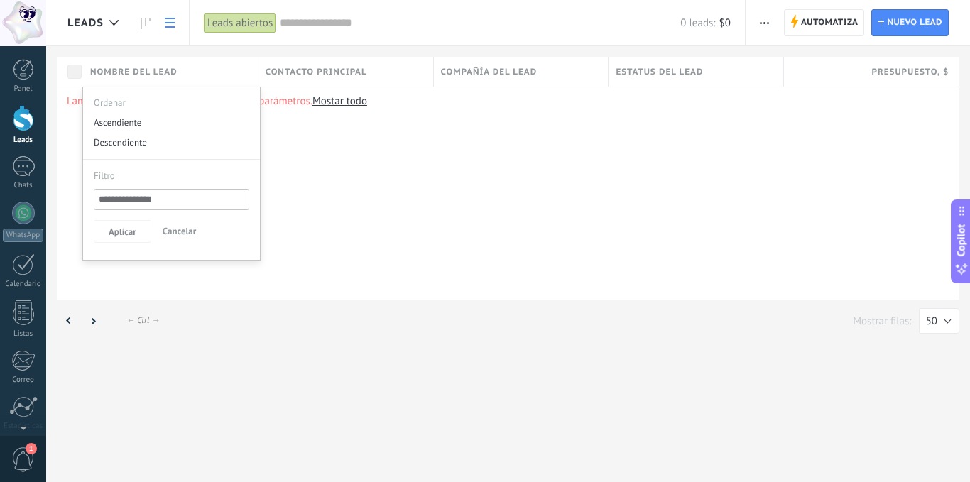
click at [20, 111] on div at bounding box center [23, 118] width 21 height 26
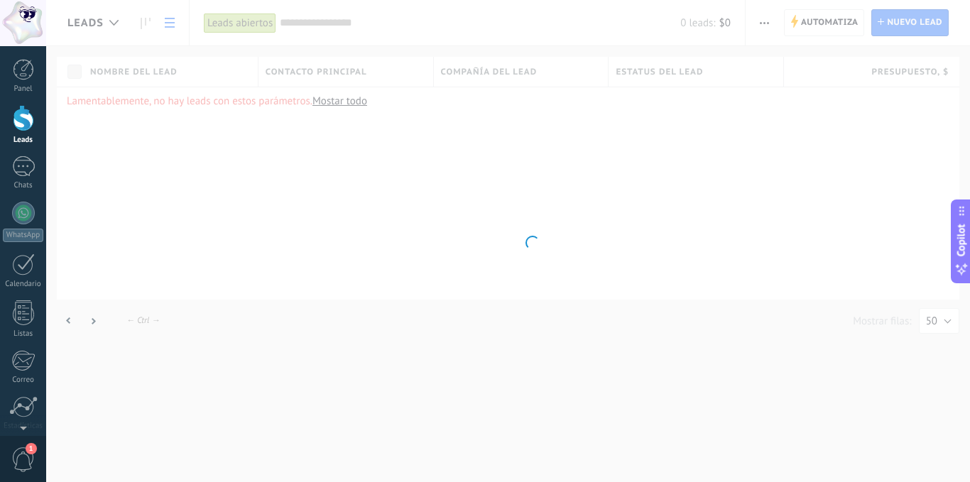
click at [103, 70] on body ".abccls-1,.abccls-2{fill-rule:evenodd}.abccls-2{fill:#fff} .abfcls-1{fill:none}…" at bounding box center [485, 241] width 970 height 482
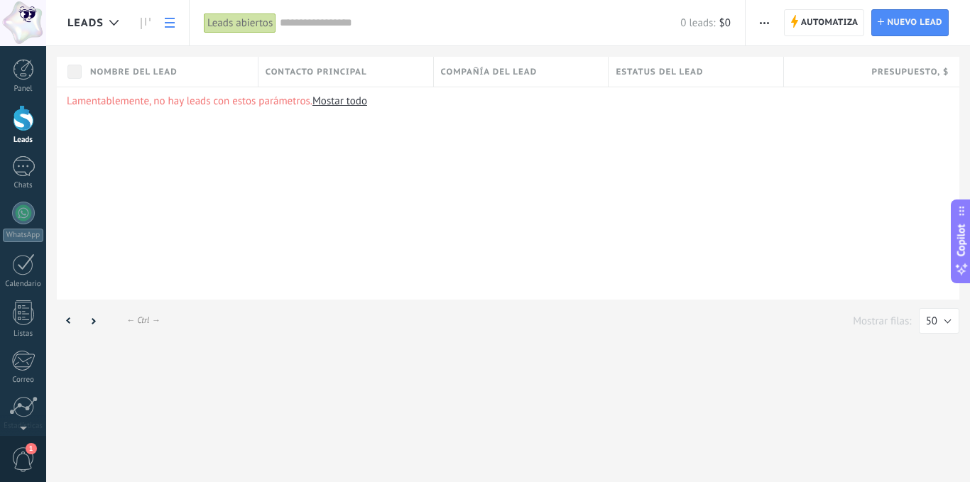
click at [122, 72] on span "Nombre del lead" at bounding box center [133, 71] width 87 height 13
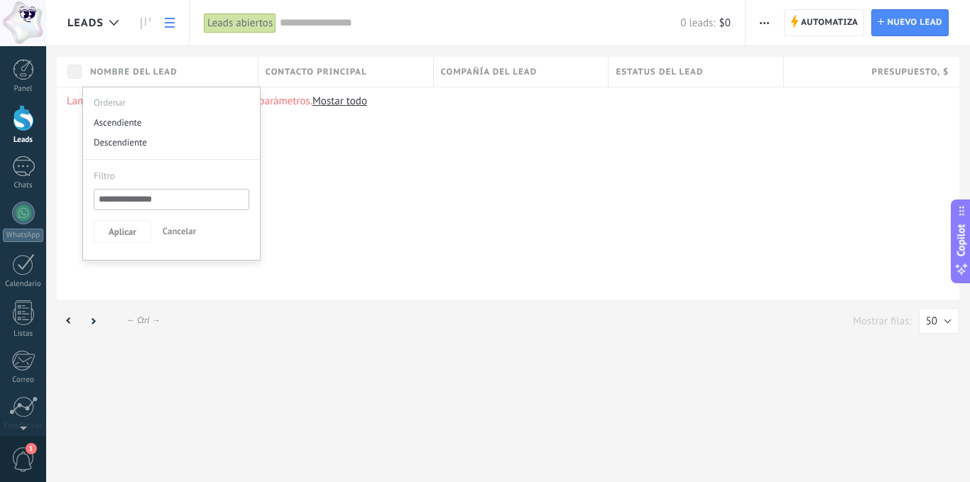
click at [122, 72] on span "Nombre del lead" at bounding box center [133, 71] width 87 height 13
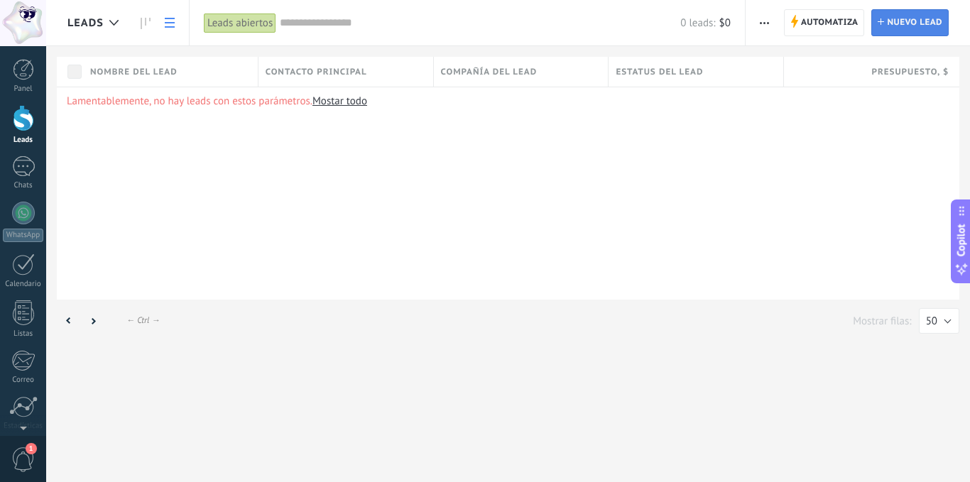
click at [906, 22] on span "Nuevo lead" at bounding box center [913, 23] width 55 height 26
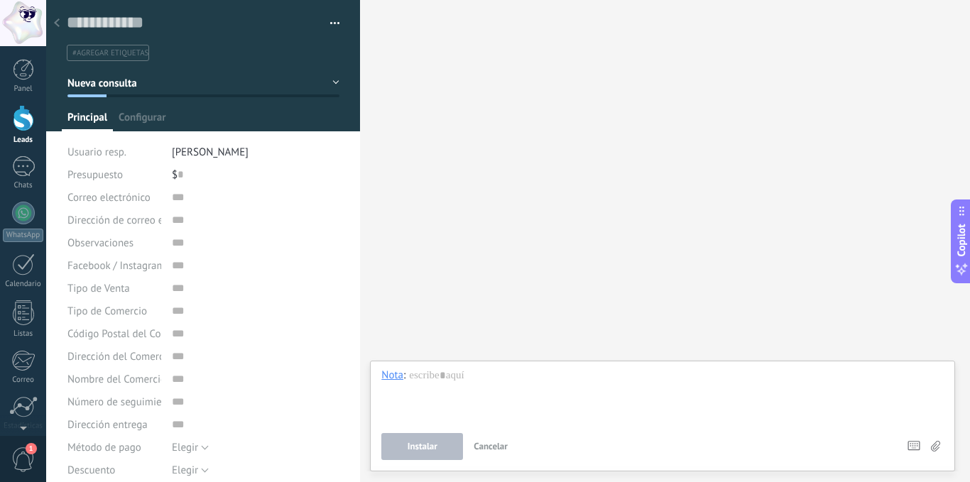
click at [172, 87] on button "Nueva consulta" at bounding box center [203, 83] width 272 height 26
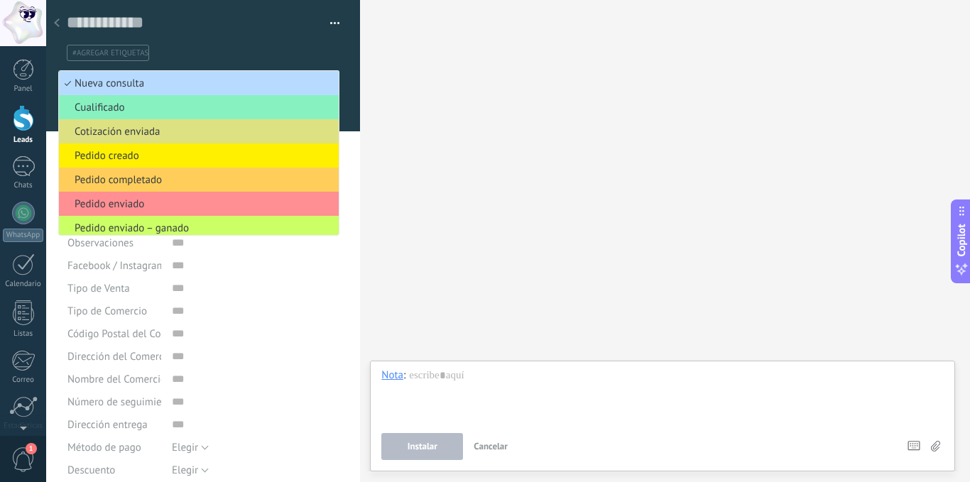
click at [172, 84] on span "Nueva consulta" at bounding box center [196, 83] width 275 height 13
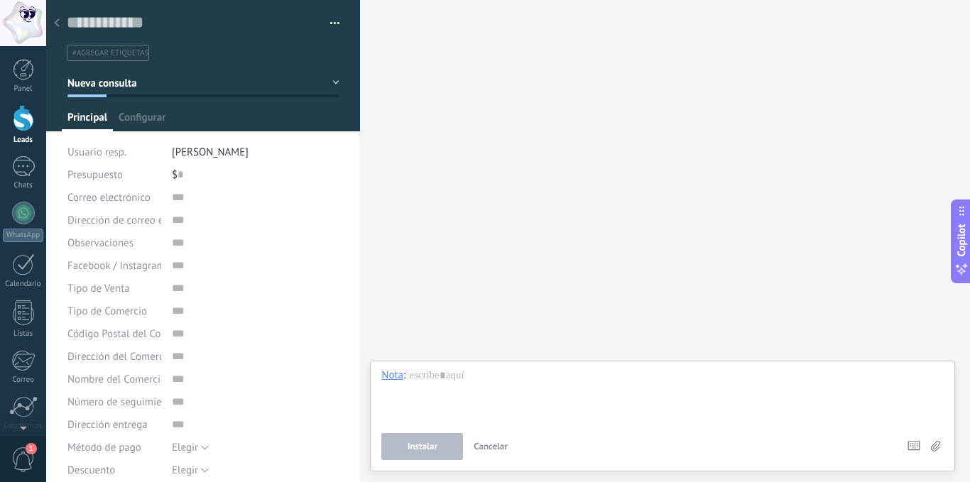
click at [330, 20] on button "button" at bounding box center [329, 23] width 21 height 21
click at [436, 164] on div "Buscar Carga más Participantes: 0 Agregar usuario Bots: 0" at bounding box center [665, 241] width 610 height 482
click at [55, 21] on icon at bounding box center [57, 22] width 6 height 9
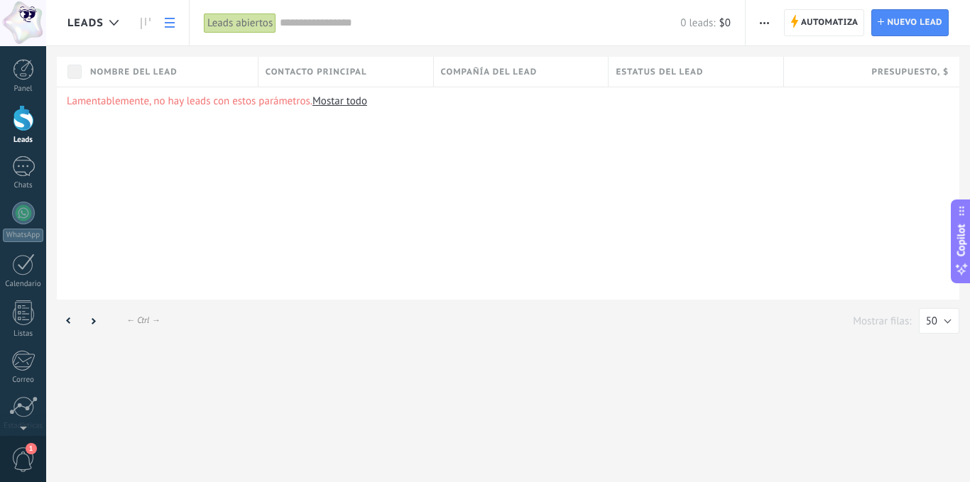
click at [324, 194] on div "Lamentablemente, no hay leads con estos parámetros. Mostar todo" at bounding box center [508, 193] width 902 height 213
click at [117, 70] on span "Nombre del lead" at bounding box center [133, 71] width 87 height 13
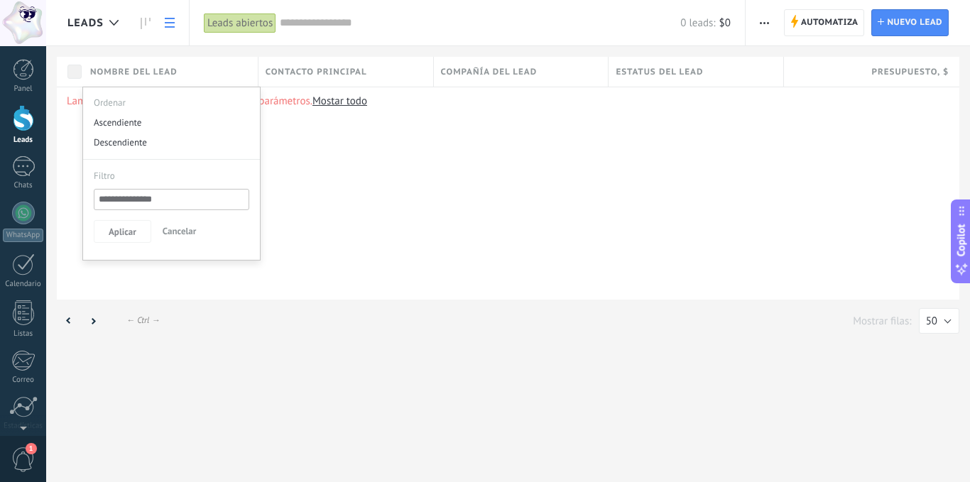
click at [117, 70] on span "Nombre del lead" at bounding box center [133, 71] width 87 height 13
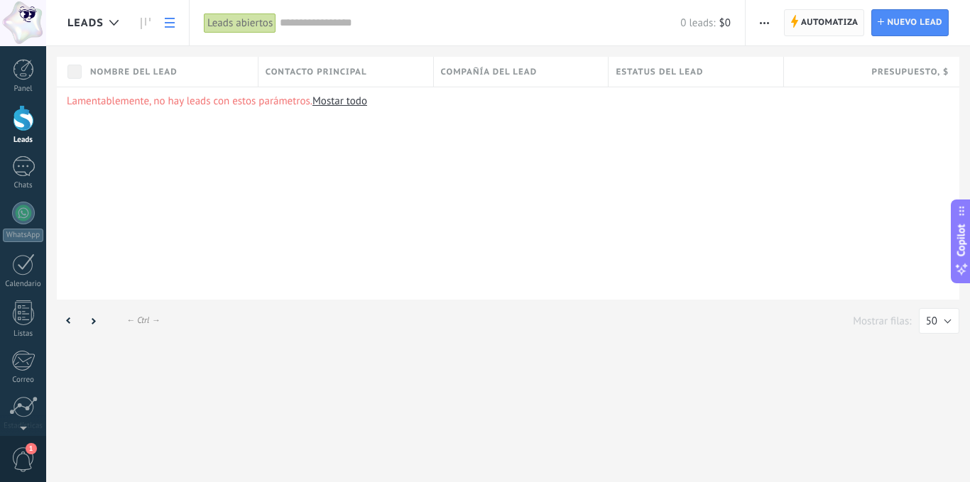
click at [825, 20] on span "Automatiza" at bounding box center [829, 23] width 57 height 26
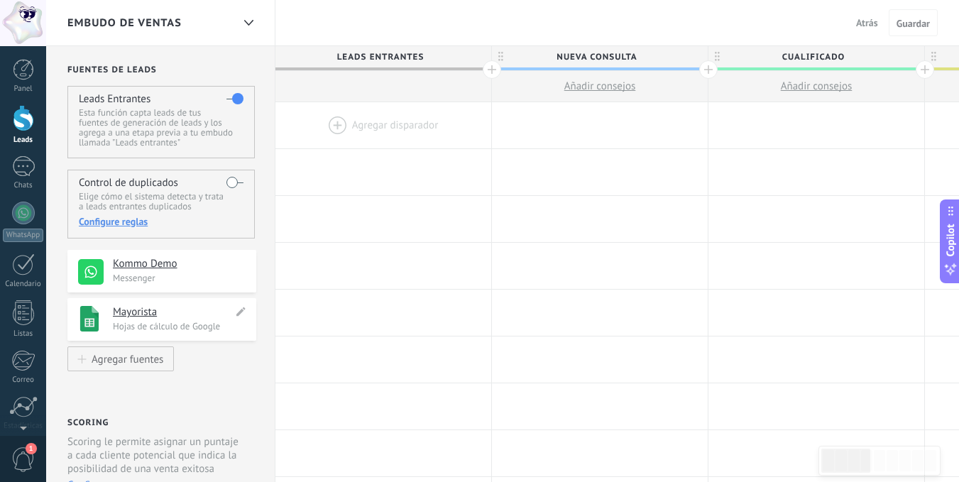
click at [129, 313] on h4 "Mayorista" at bounding box center [173, 312] width 120 height 14
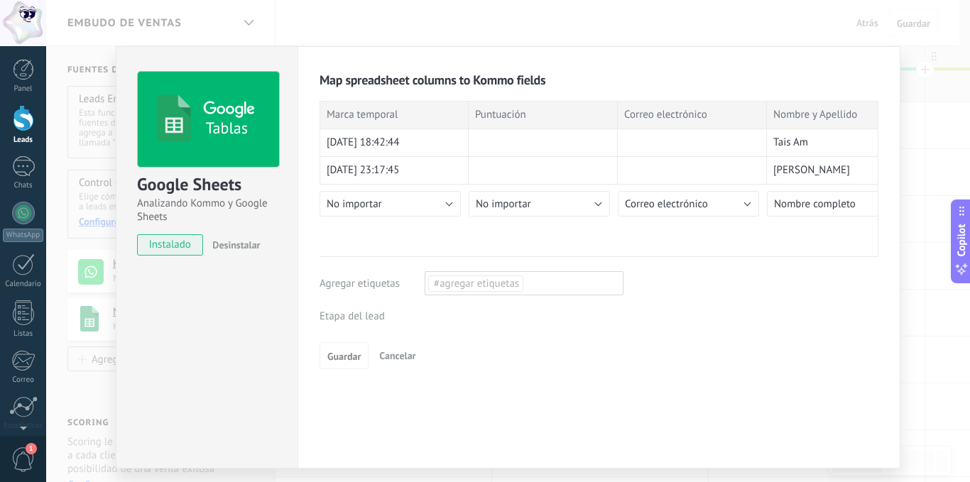
click at [0, 0] on div "Leads Entrantes Nueva consulta Cualificado Cotización enviada Pedido creado Ped…" at bounding box center [0, 0] width 0 height 0
click at [0, 0] on label "Leads Entrantes" at bounding box center [0, 0] width 0 height 0
click at [0, 0] on div "Leads Entrantes Nueva consulta Cualificado Cotización enviada Pedido creado Ped…" at bounding box center [0, 0] width 0 height 0
click at [0, 0] on label "Leads Entrantes" at bounding box center [0, 0] width 0 height 0
click at [18, 112] on div at bounding box center [23, 118] width 21 height 26
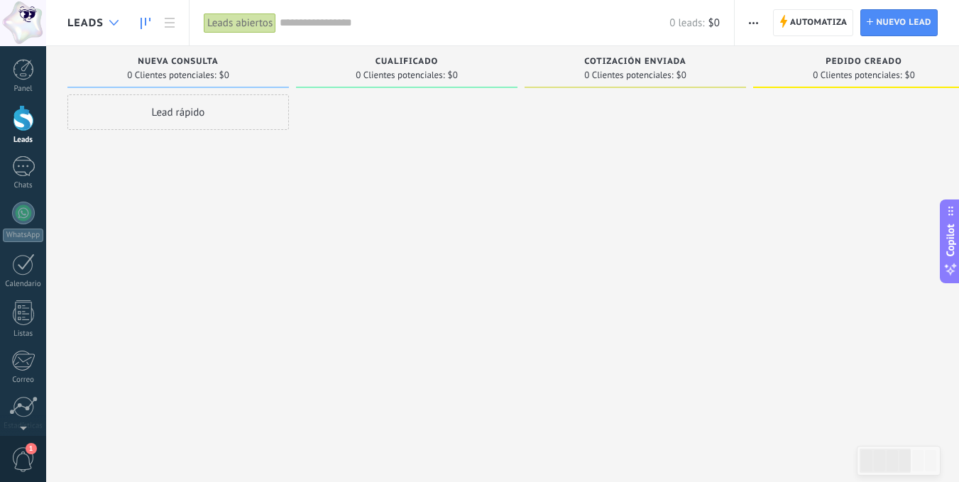
click at [111, 24] on icon at bounding box center [113, 23] width 9 height 6
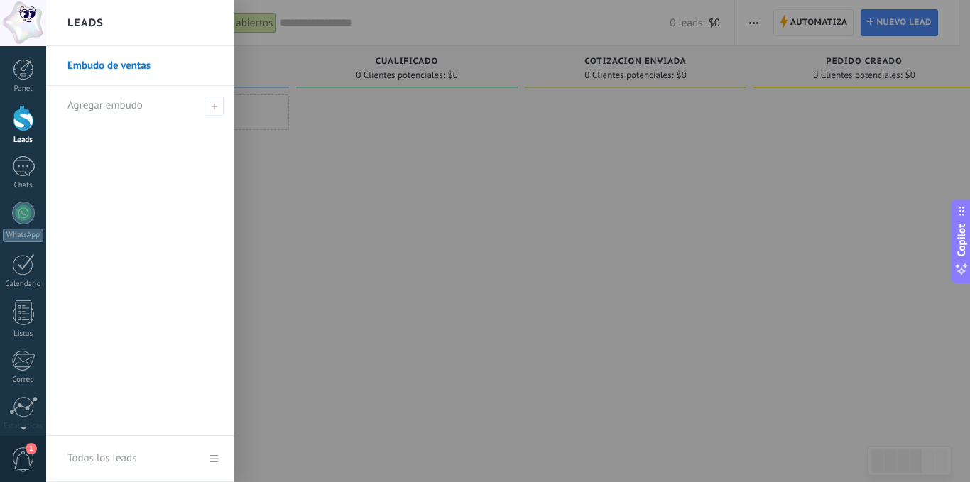
click at [349, 158] on div at bounding box center [531, 241] width 970 height 482
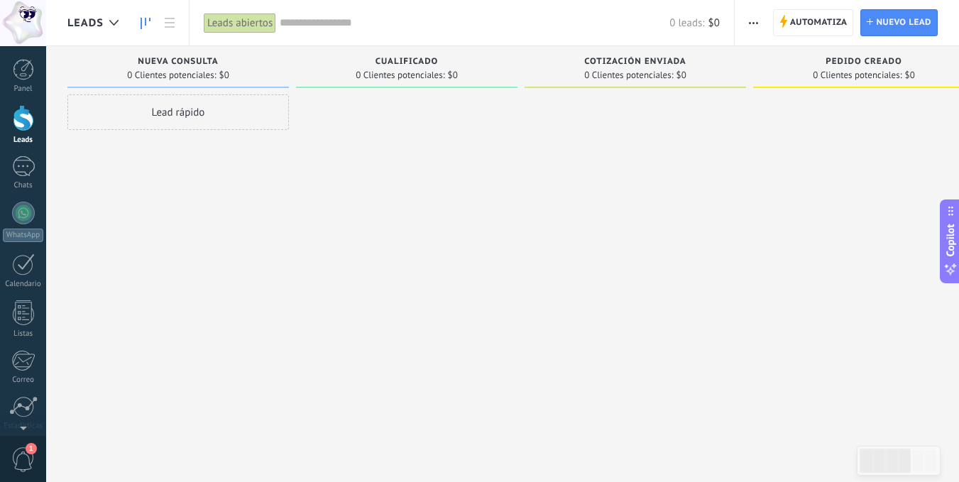
click at [144, 22] on icon at bounding box center [146, 23] width 10 height 11
click at [174, 21] on icon at bounding box center [170, 23] width 10 height 10
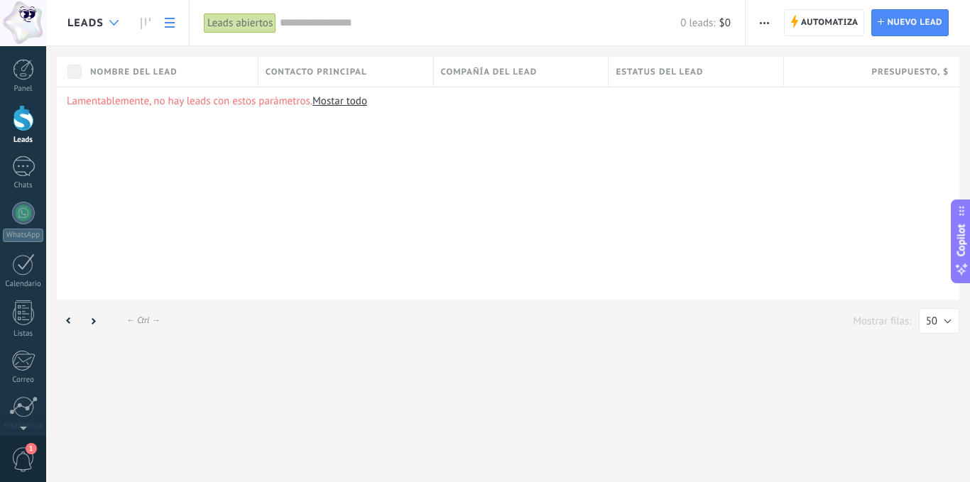
click at [111, 17] on div at bounding box center [113, 23] width 23 height 28
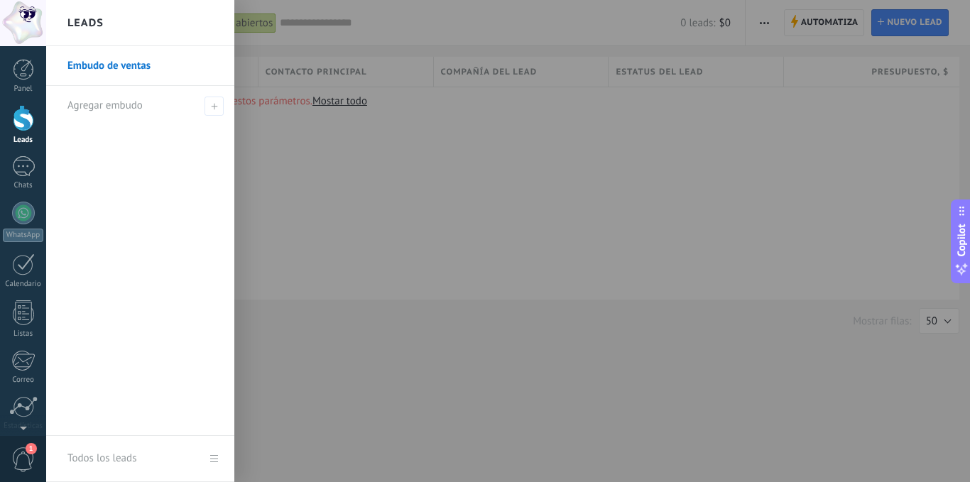
click at [121, 65] on link "Embudo de ventas" at bounding box center [143, 66] width 153 height 40
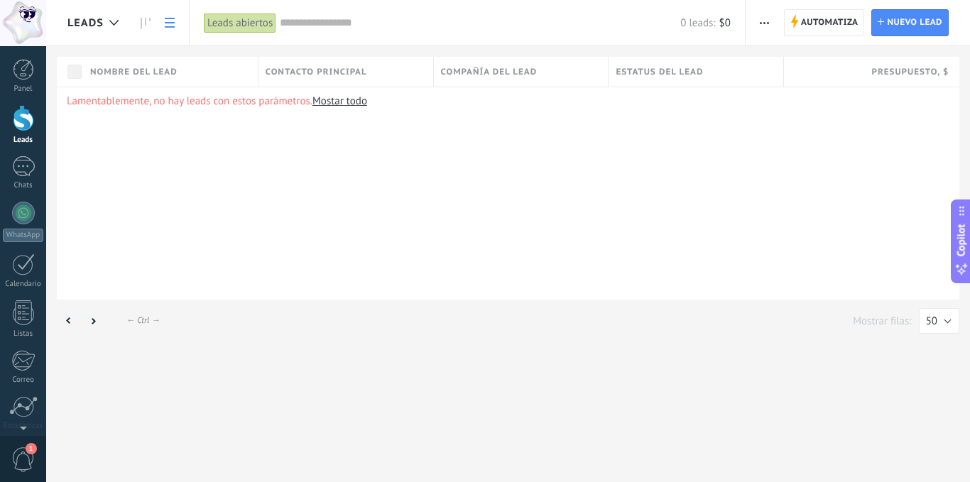
click at [334, 101] on link "Mostar todo" at bounding box center [339, 100] width 55 height 13
click at [114, 67] on span "Nombre del lead" at bounding box center [133, 71] width 87 height 13
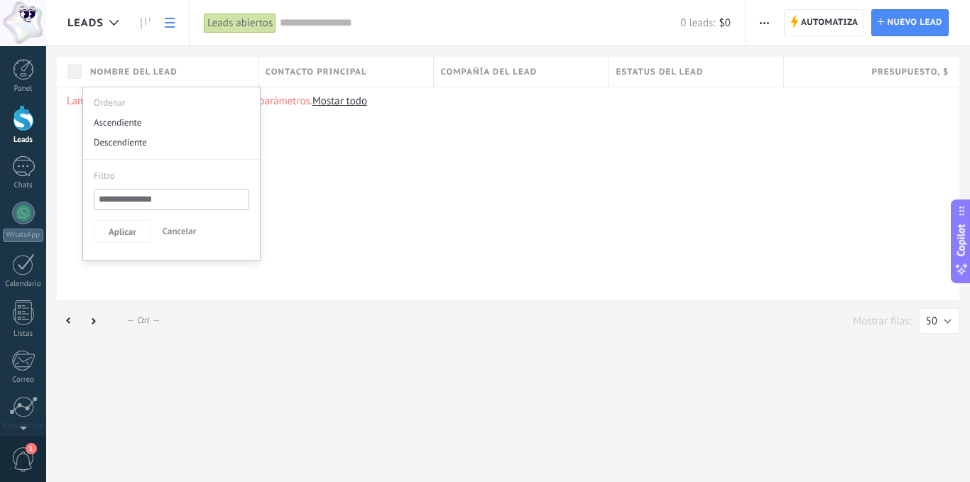
click at [114, 17] on div at bounding box center [485, 23] width 970 height 46
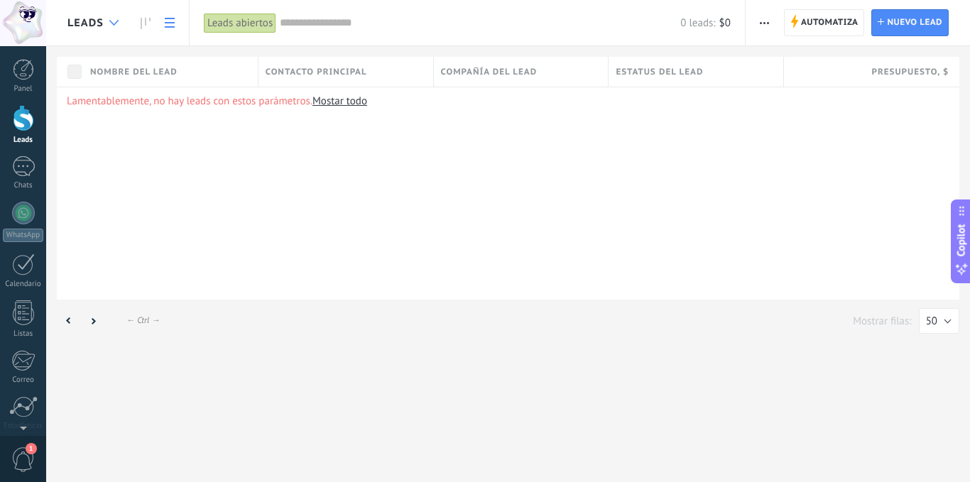
click at [112, 19] on div at bounding box center [113, 23] width 23 height 28
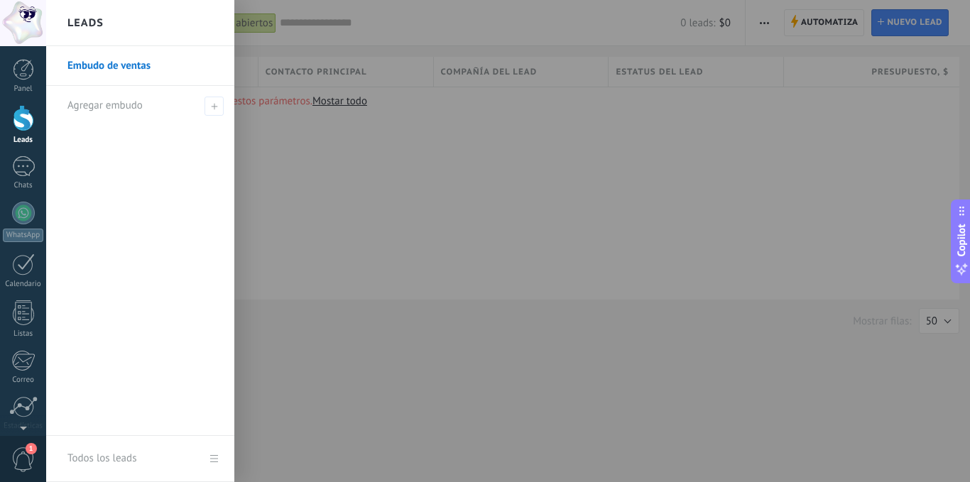
click at [294, 225] on div at bounding box center [531, 241] width 970 height 482
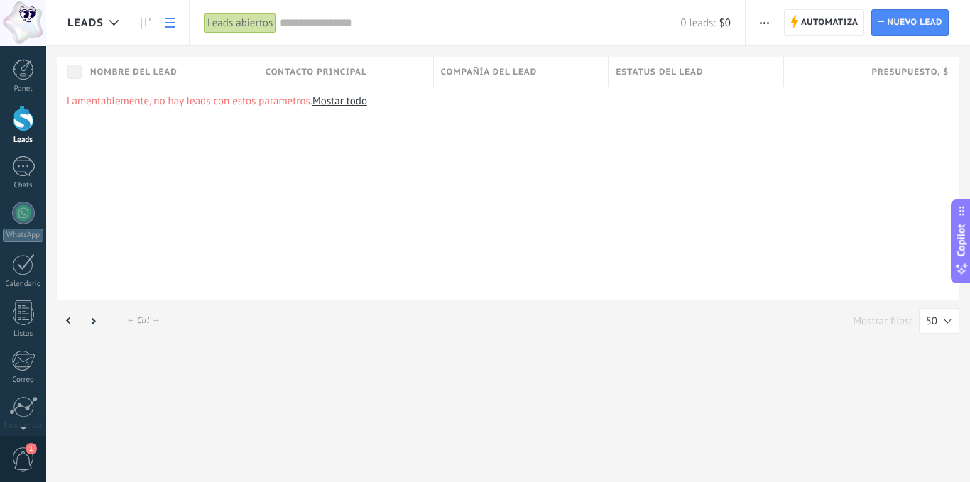
click at [23, 121] on div at bounding box center [23, 118] width 21 height 26
click at [826, 15] on span "Automatiza" at bounding box center [829, 23] width 57 height 26
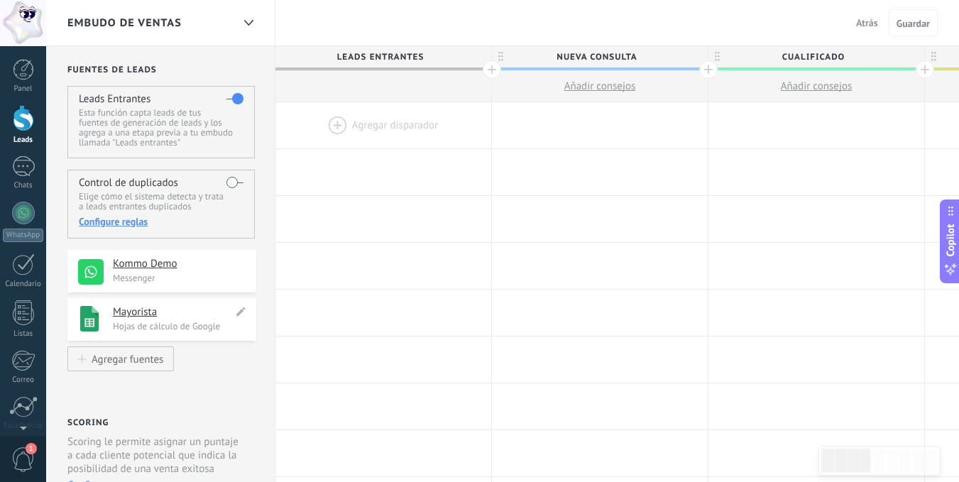
click at [138, 312] on h4 "Mayorista" at bounding box center [173, 312] width 120 height 14
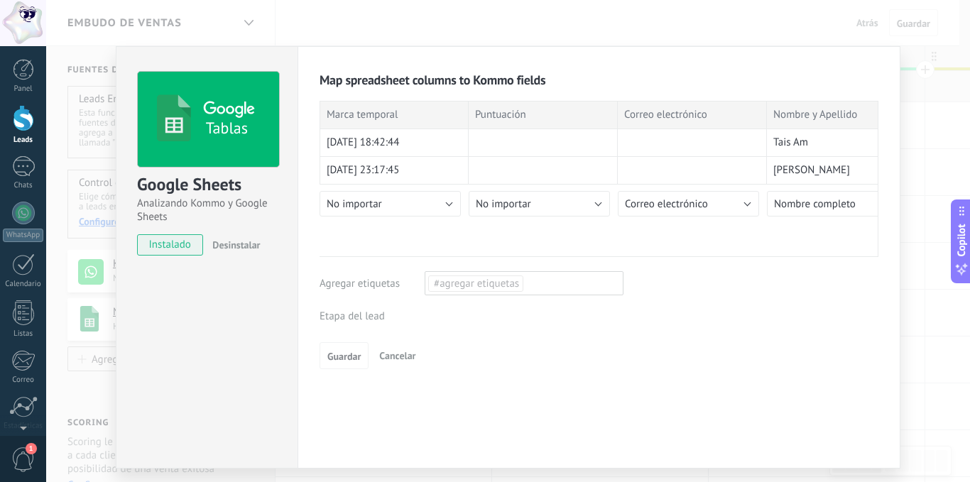
click at [0, 0] on div "Leads Entrantes Nueva consulta Cualificado Cotización enviada Pedido creado Ped…" at bounding box center [0, 0] width 0 height 0
click at [724, 292] on div at bounding box center [507, 241] width 923 height 482
click at [16, 116] on div at bounding box center [23, 118] width 21 height 26
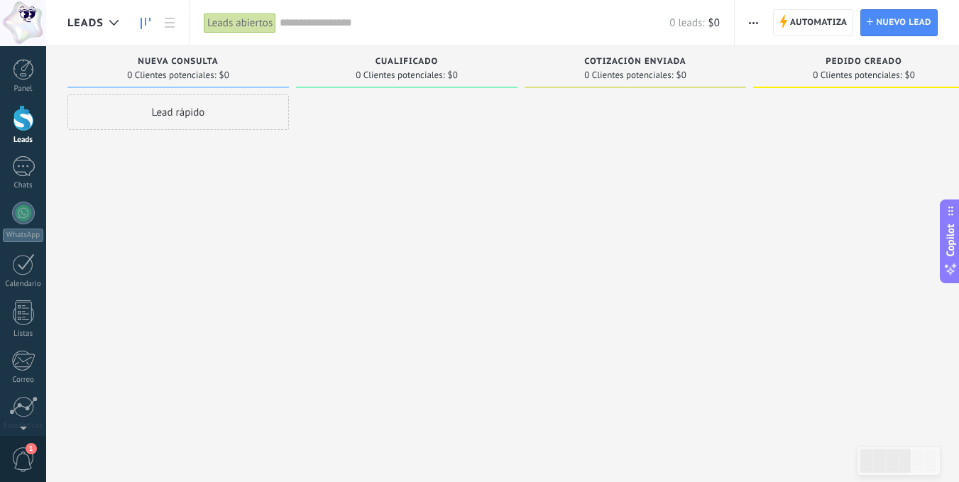
click at [231, 24] on div "Leads abiertos" at bounding box center [240, 23] width 72 height 21
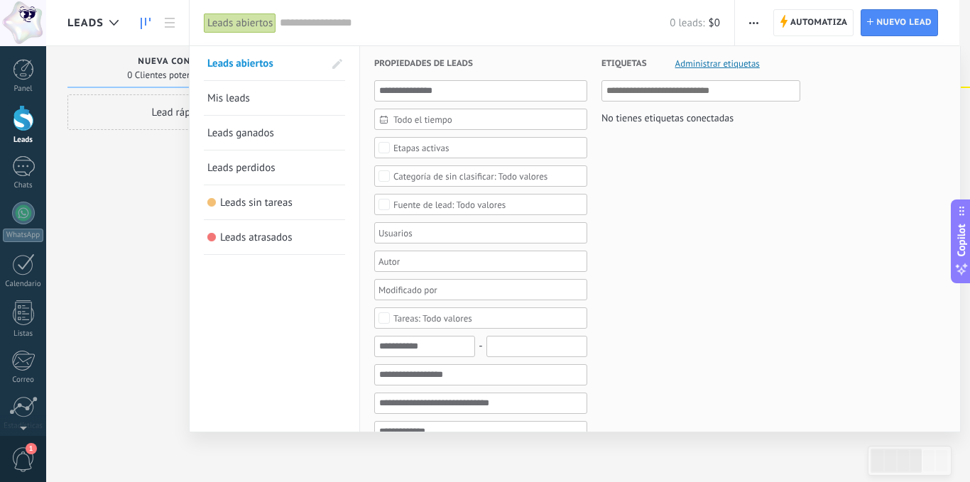
click at [237, 99] on span "Mis leads" at bounding box center [228, 98] width 43 height 13
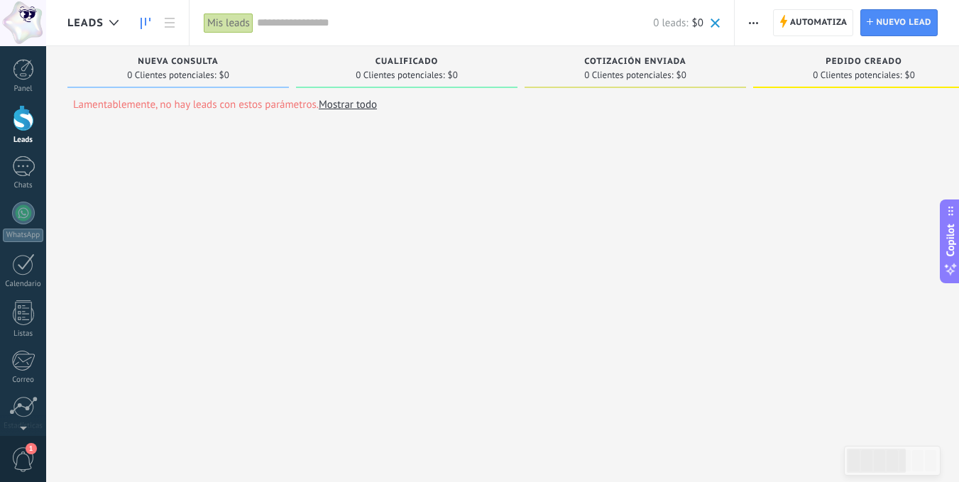
click at [232, 21] on div "Mis leads" at bounding box center [229, 23] width 50 height 21
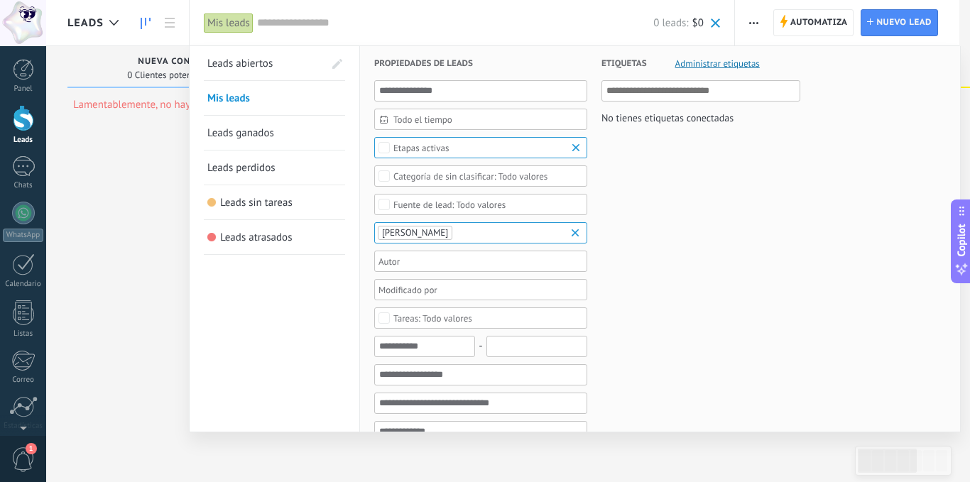
click at [226, 62] on span "Leads abiertos" at bounding box center [239, 63] width 65 height 13
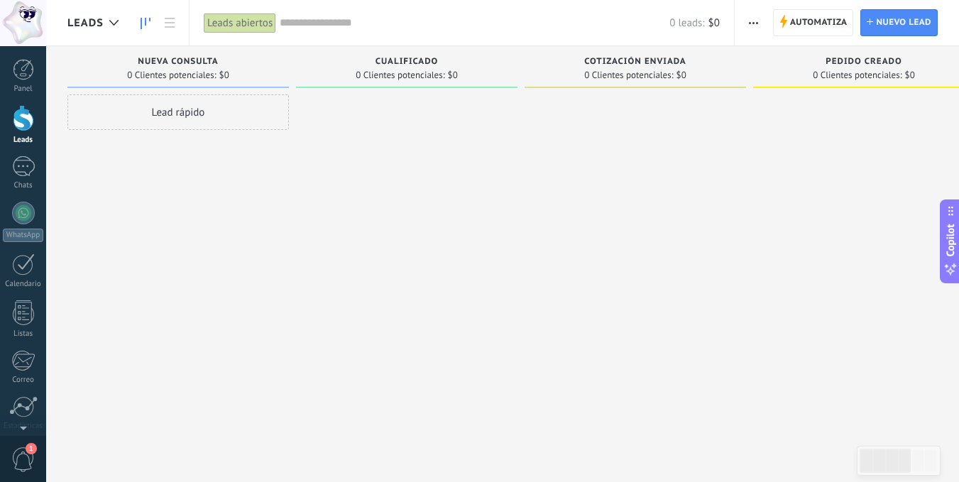
click at [238, 24] on div "Leads abiertos" at bounding box center [240, 23] width 72 height 21
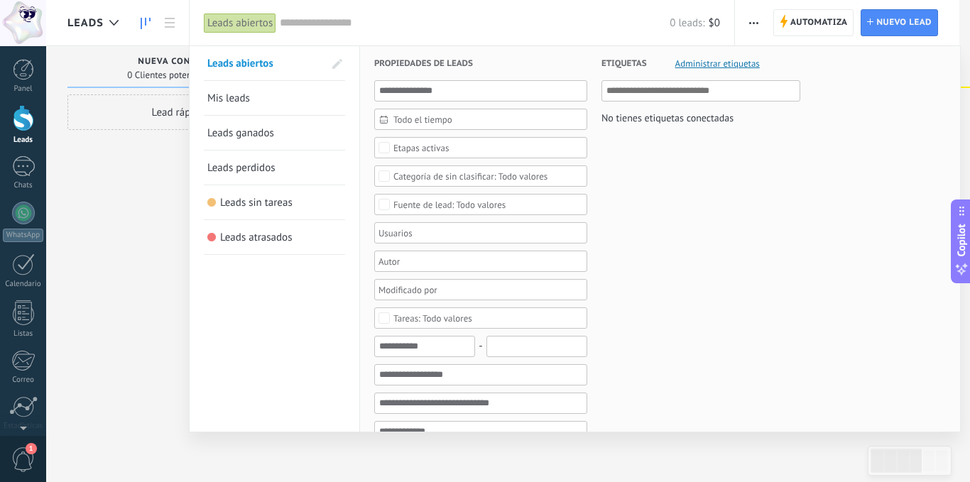
click at [735, 60] on span "Administrar etiquetas" at bounding box center [717, 63] width 84 height 9
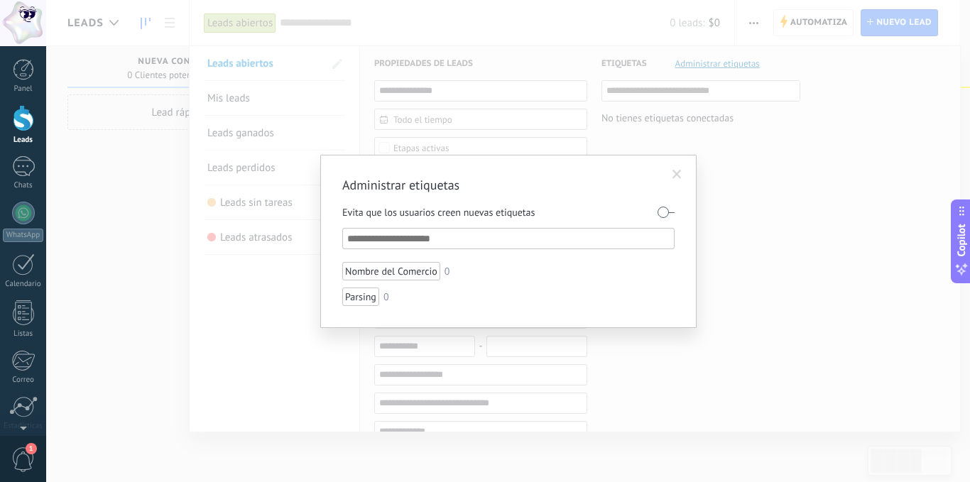
click at [676, 170] on span at bounding box center [676, 175] width 9 height 10
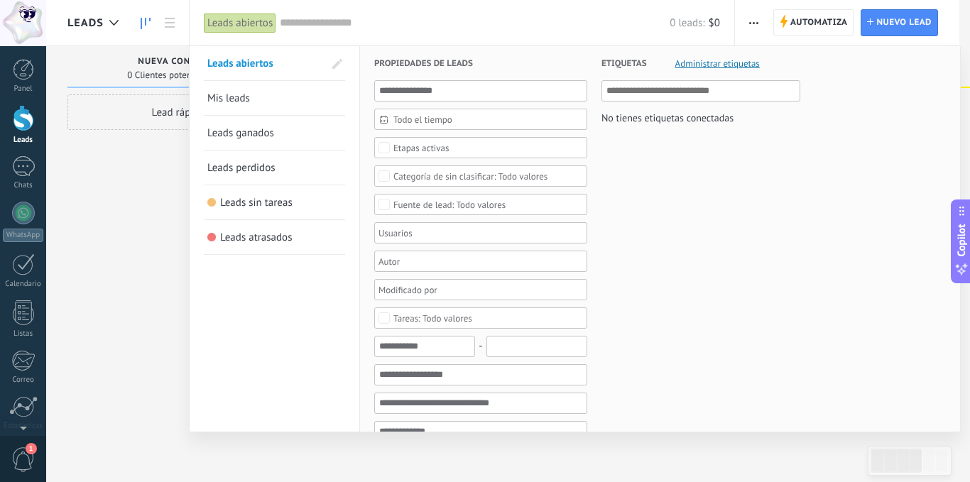
click at [294, 20] on input "text" at bounding box center [475, 23] width 390 height 15
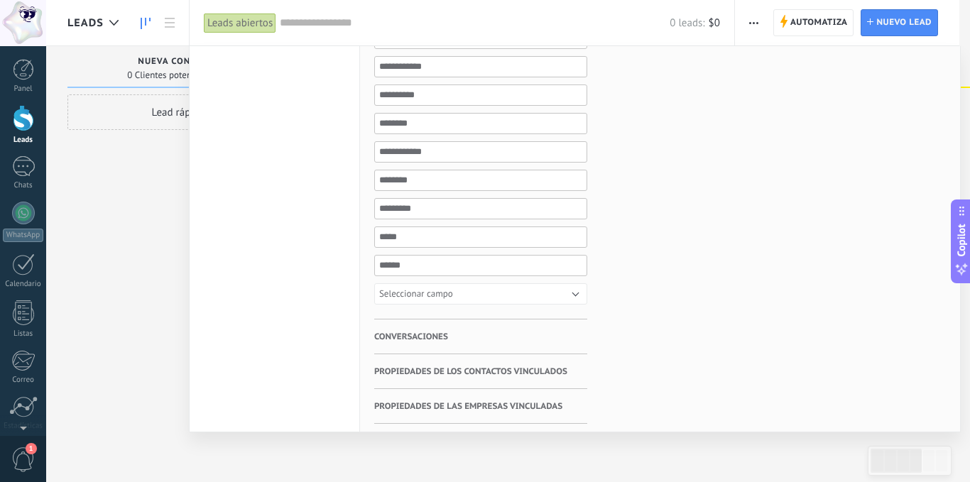
scroll to position [956, 0]
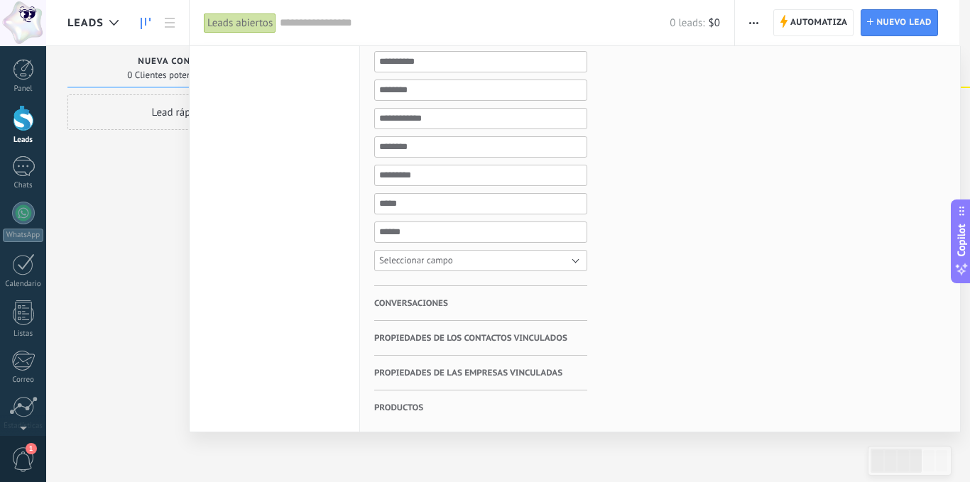
click at [458, 257] on button "Seleccionar campo" at bounding box center [480, 260] width 213 height 21
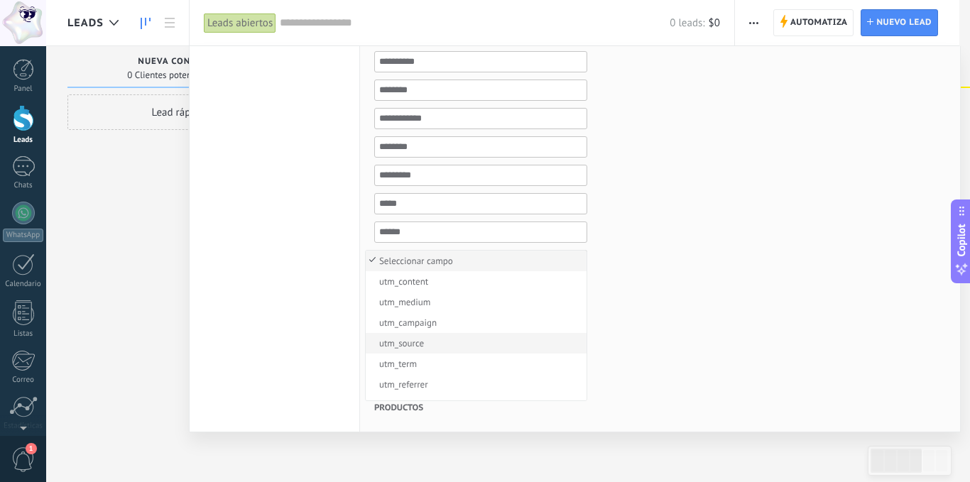
scroll to position [77, 0]
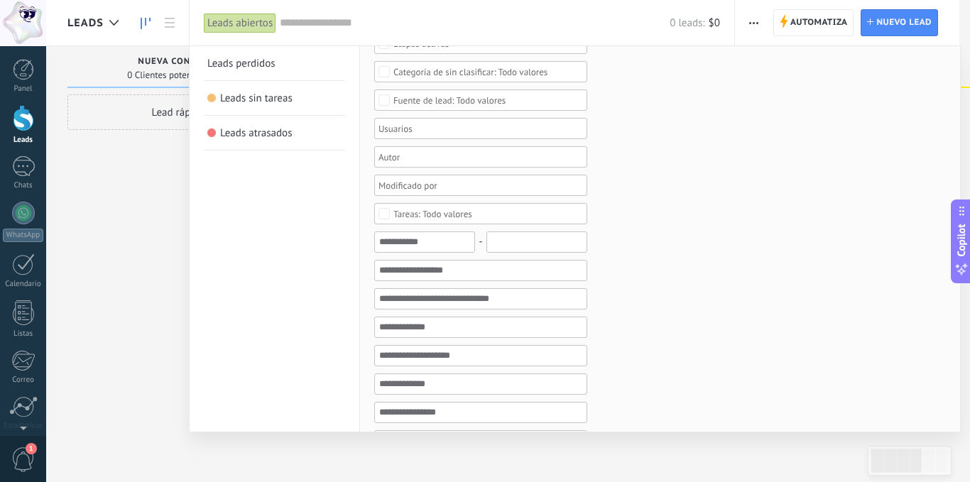
scroll to position [0, 0]
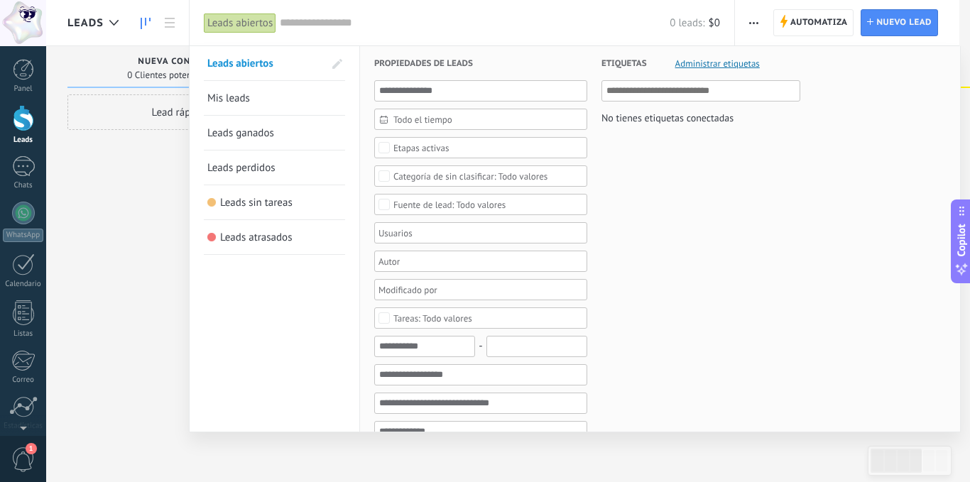
click at [246, 99] on span "Mis leads" at bounding box center [228, 98] width 43 height 13
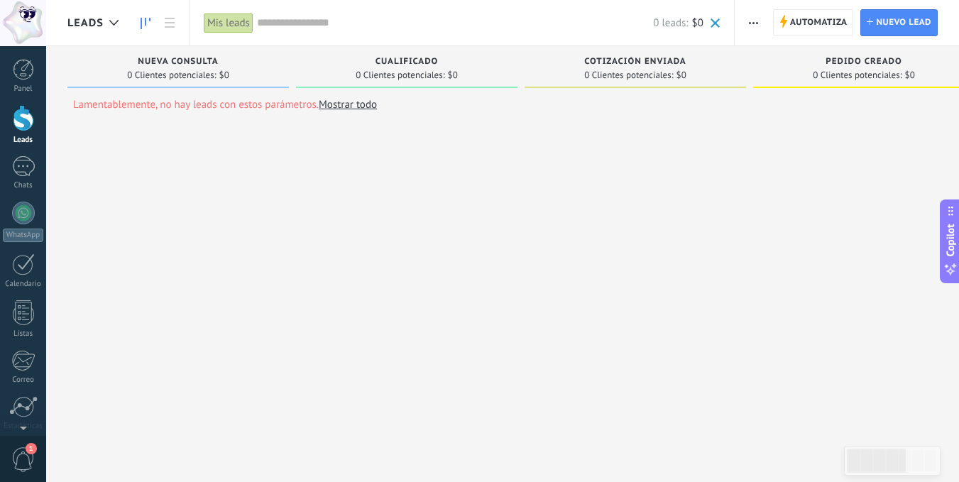
click at [17, 117] on div at bounding box center [23, 118] width 21 height 26
click at [801, 13] on span "Automatiza" at bounding box center [818, 23] width 57 height 26
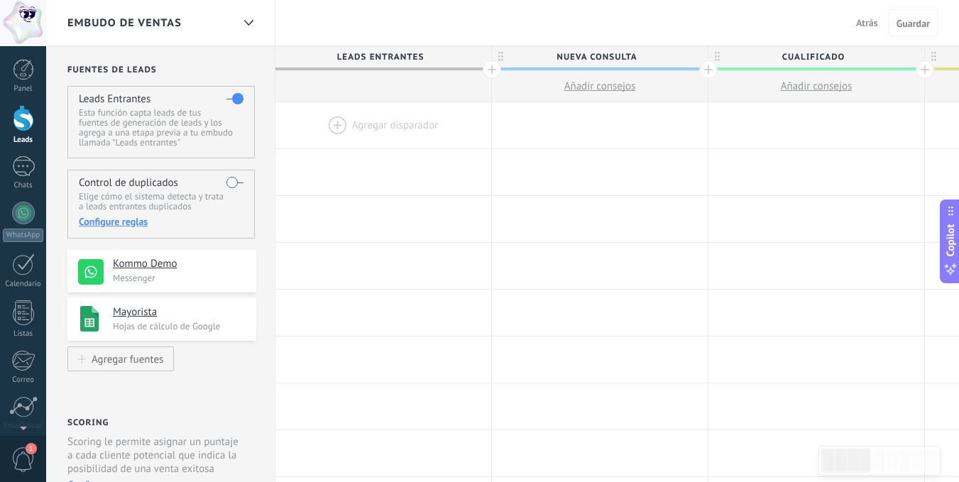
click at [143, 265] on h4 "Kommo Demo" at bounding box center [179, 264] width 133 height 14
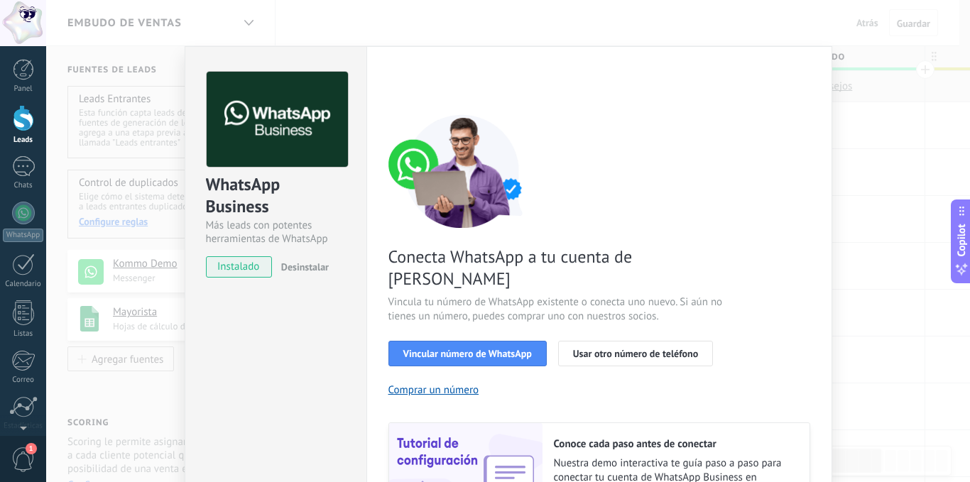
click at [136, 312] on div "WhatsApp Business Más leads con potentes herramientas de WhatsApp instalado Des…" at bounding box center [507, 241] width 923 height 482
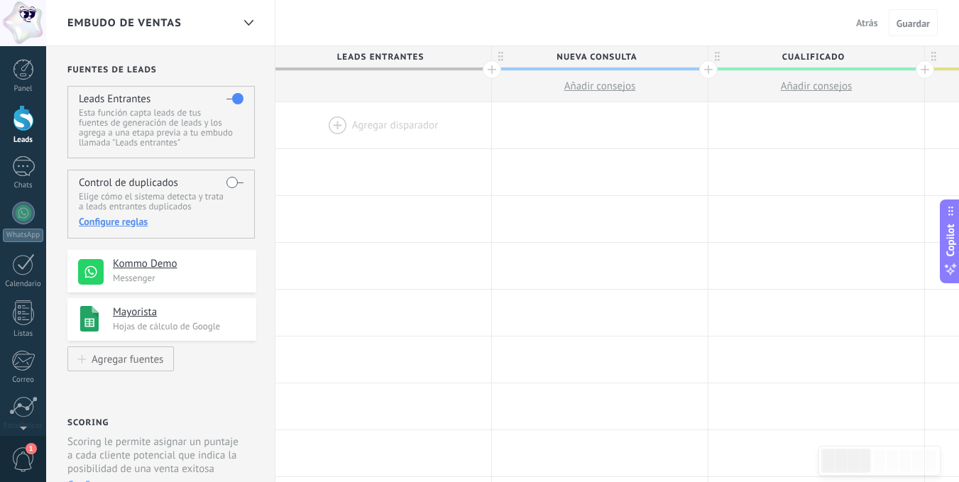
click at [394, 126] on div at bounding box center [383, 125] width 216 height 46
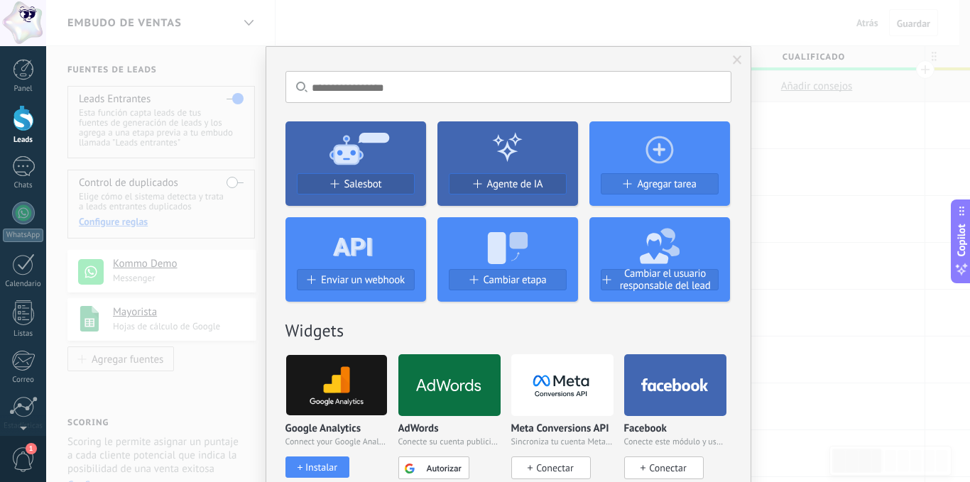
click at [735, 60] on span at bounding box center [736, 60] width 9 height 10
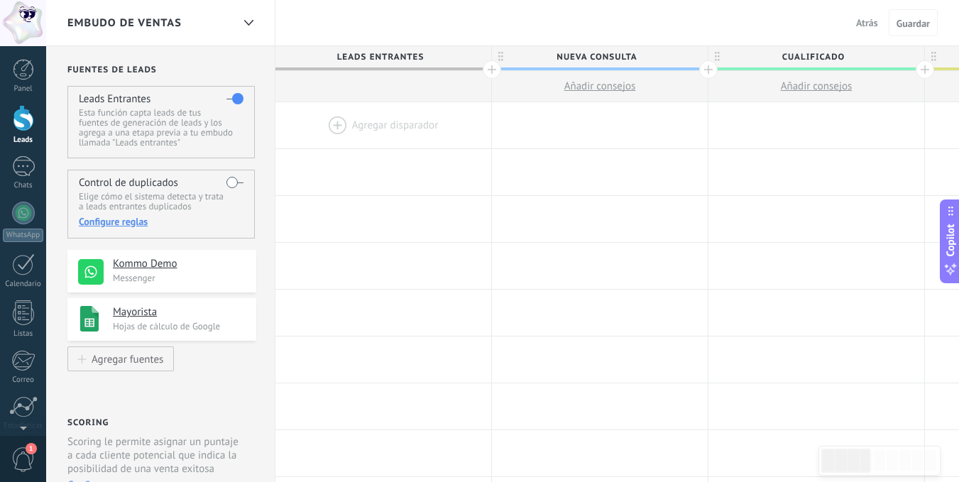
click at [353, 127] on div at bounding box center [383, 125] width 216 height 46
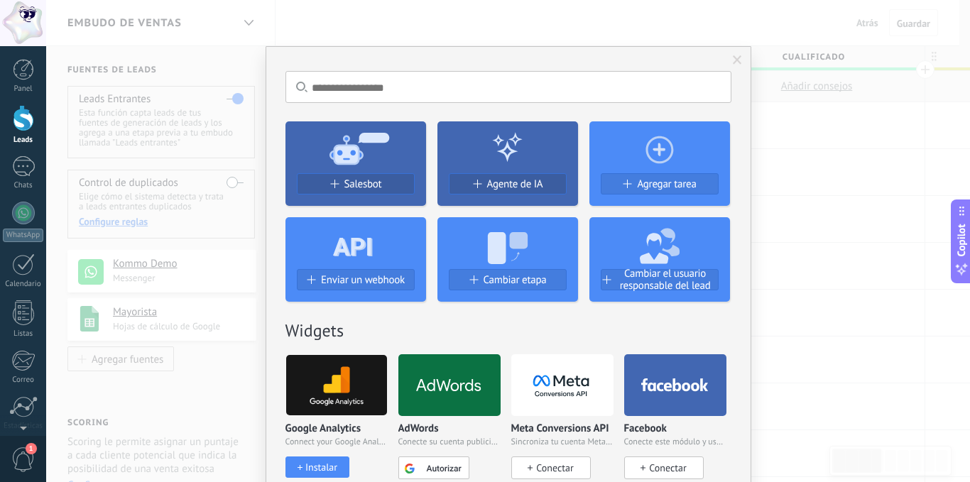
click at [734, 60] on span at bounding box center [736, 60] width 9 height 10
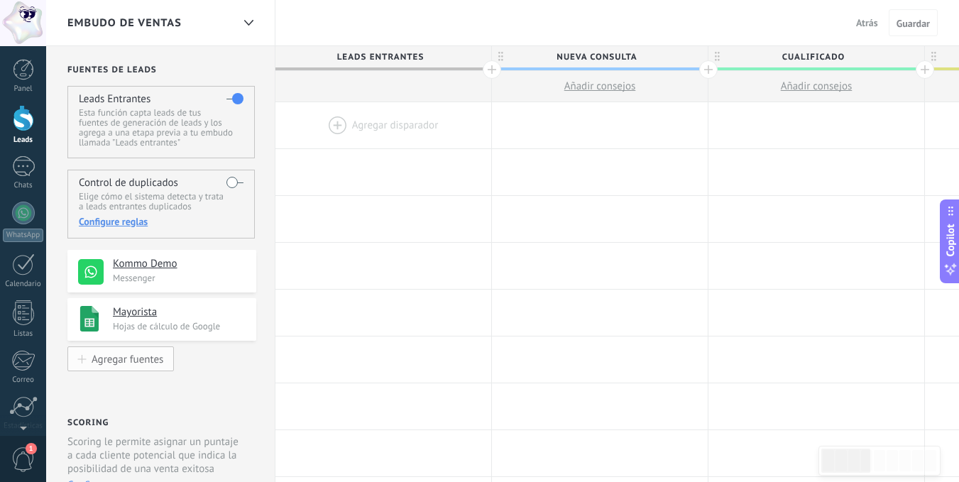
click at [97, 363] on div "Agregar fuentes" at bounding box center [128, 359] width 72 height 12
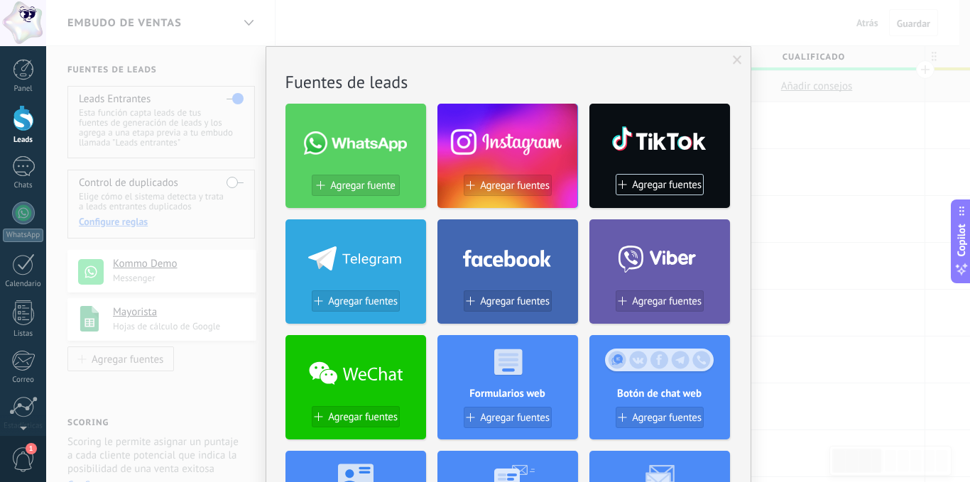
click at [728, 56] on span at bounding box center [736, 60] width 23 height 24
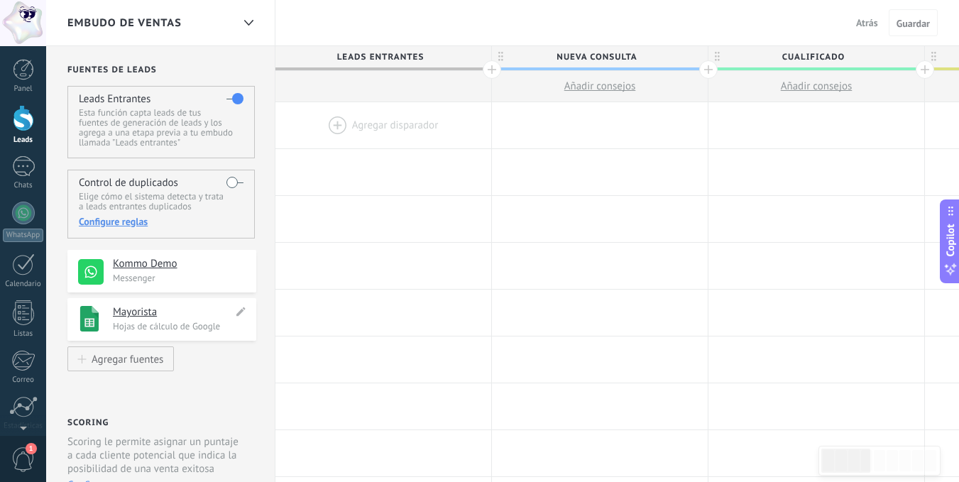
click at [113, 316] on h4 "Mayorista" at bounding box center [173, 312] width 120 height 14
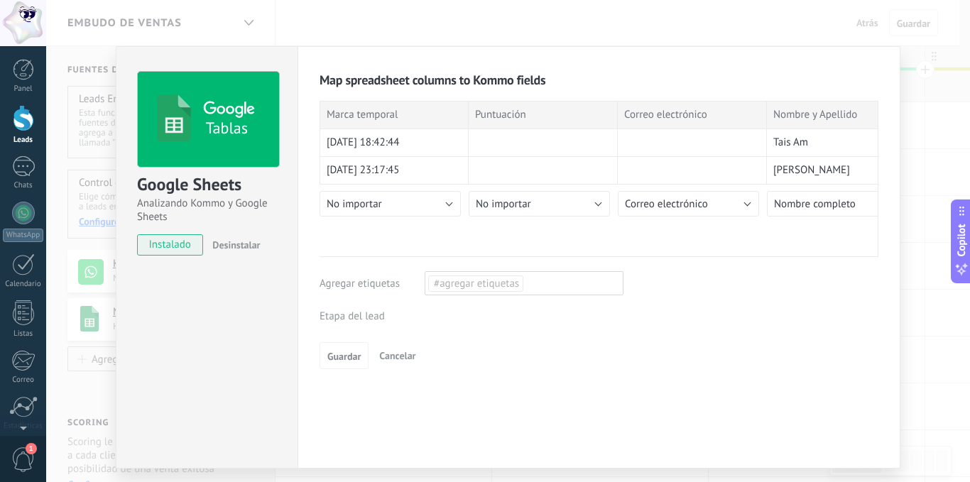
click at [0, 0] on div "Leads Entrantes Nueva consulta Cualificado Cotización enviada Pedido creado Ped…" at bounding box center [0, 0] width 0 height 0
click at [0, 0] on label "Nueva consulta" at bounding box center [0, 0] width 0 height 0
click at [327, 381] on button "Guardar" at bounding box center [343, 388] width 49 height 27
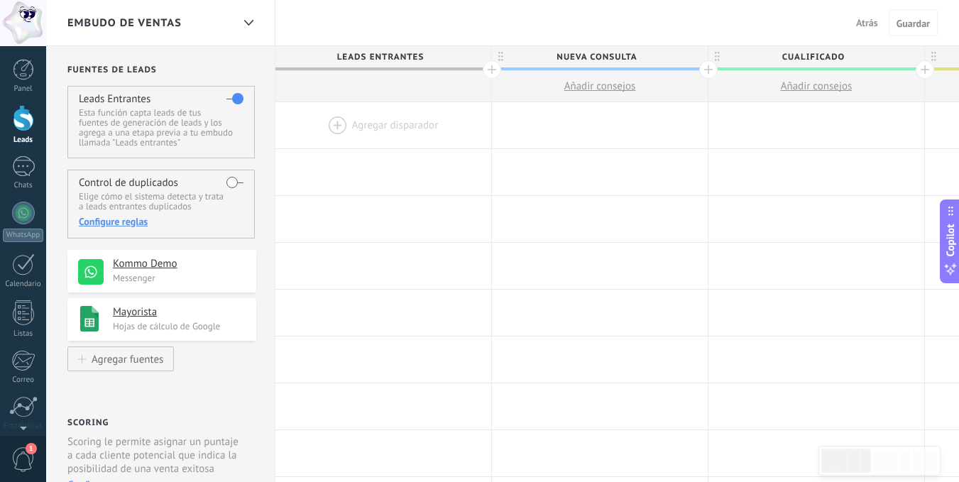
click at [20, 117] on div at bounding box center [23, 118] width 21 height 26
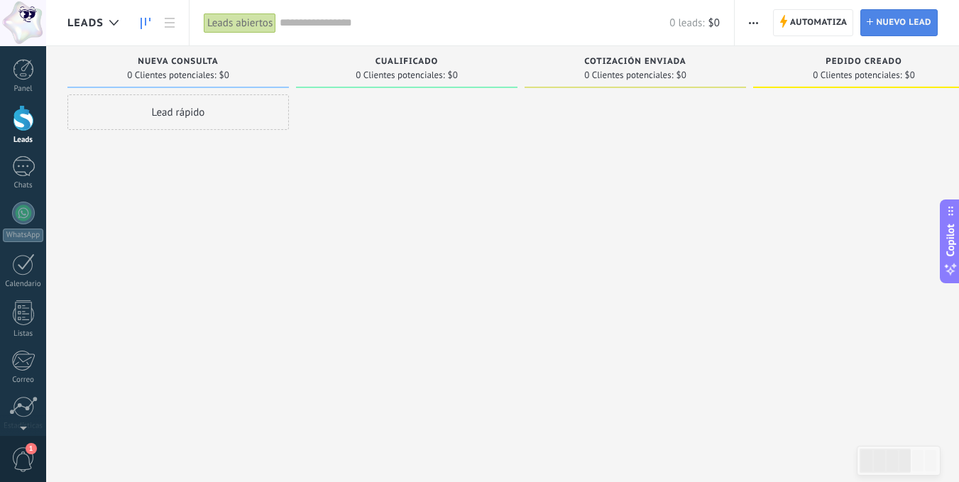
click at [882, 20] on span "Nuevo lead" at bounding box center [903, 23] width 55 height 26
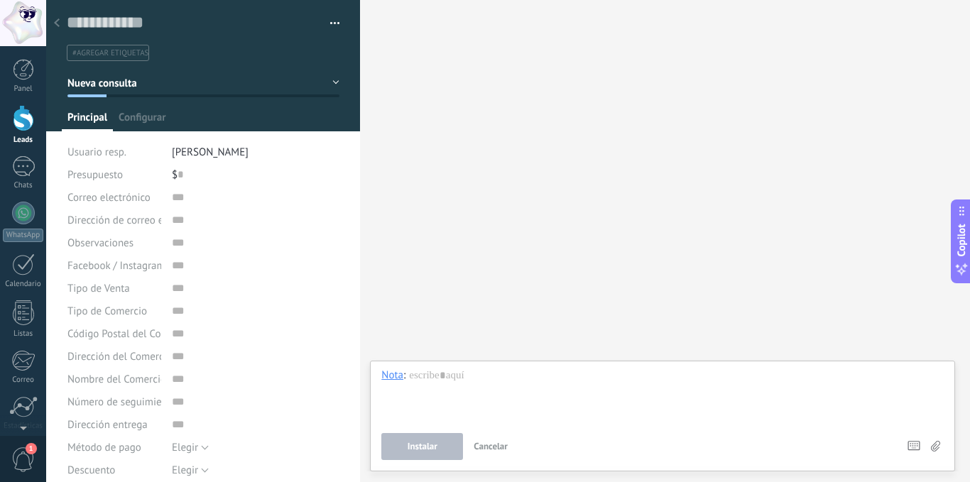
click at [429, 449] on span "Instalar" at bounding box center [422, 446] width 30 height 10
click at [132, 114] on span "Configurar" at bounding box center [142, 121] width 47 height 21
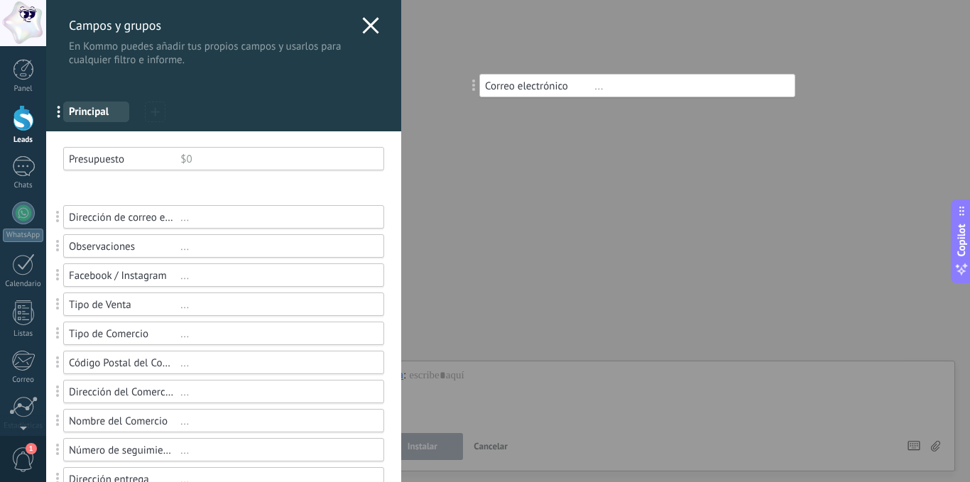
drag, startPoint x: 52, startPoint y: 192, endPoint x: 467, endPoint y: 89, distance: 427.6
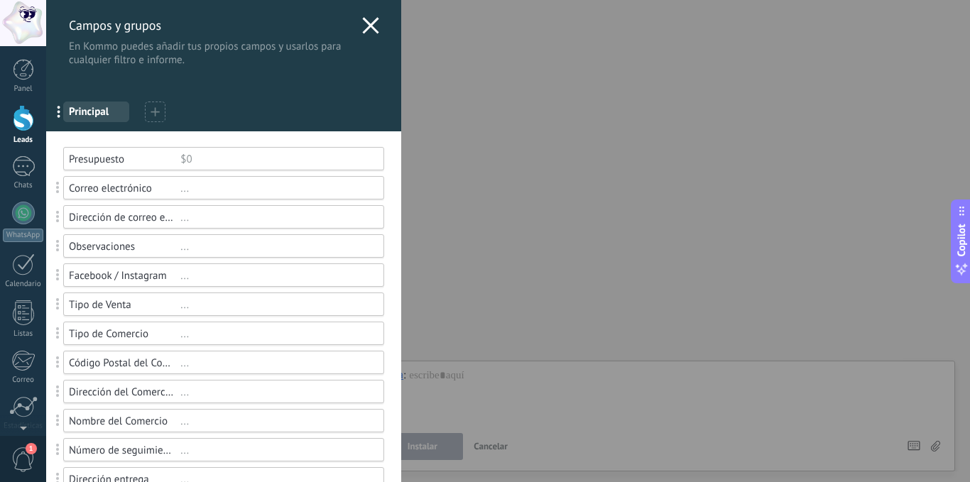
click at [363, 20] on icon at bounding box center [370, 25] width 17 height 17
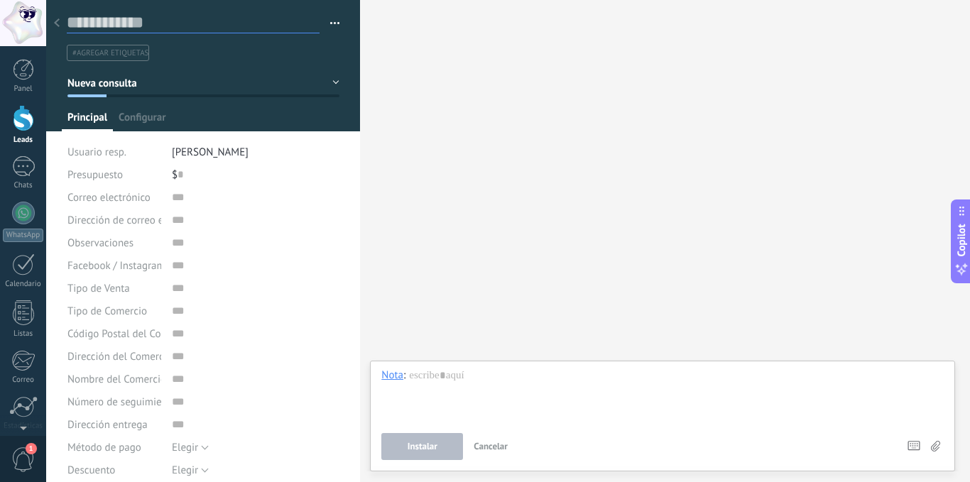
click at [121, 21] on input "text" at bounding box center [193, 22] width 253 height 21
click at [328, 21] on button "button" at bounding box center [329, 23] width 21 height 21
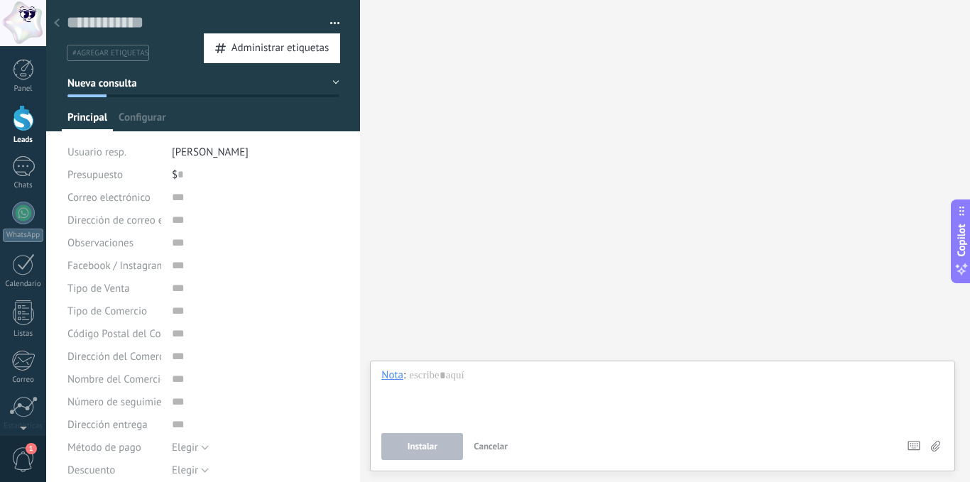
click at [328, 21] on button "button" at bounding box center [329, 23] width 21 height 21
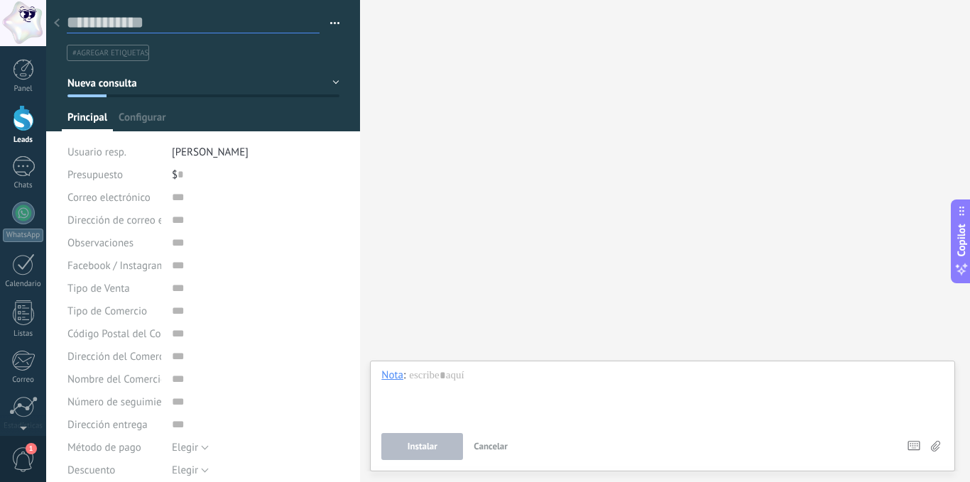
drag, startPoint x: 187, startPoint y: 21, endPoint x: 94, endPoint y: 22, distance: 93.0
click at [94, 22] on input "text" at bounding box center [193, 22] width 253 height 21
click at [94, 21] on input "text" at bounding box center [193, 22] width 253 height 21
click at [110, 22] on input "text" at bounding box center [193, 22] width 253 height 21
drag, startPoint x: 102, startPoint y: 21, endPoint x: 199, endPoint y: 21, distance: 96.5
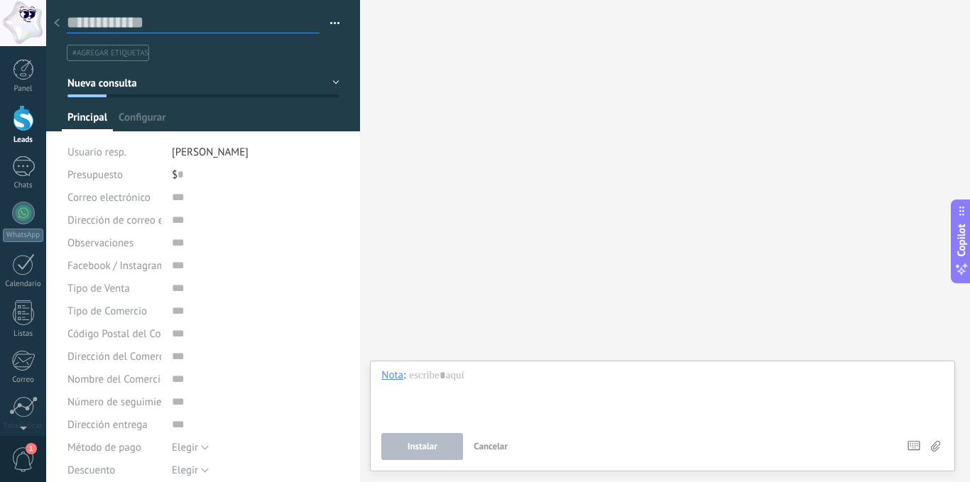
click at [199, 21] on input "text" at bounding box center [193, 22] width 253 height 21
click at [181, 20] on input "text" at bounding box center [193, 22] width 253 height 21
drag, startPoint x: 170, startPoint y: 15, endPoint x: 71, endPoint y: 19, distance: 99.5
click at [71, 19] on input "text" at bounding box center [193, 22] width 253 height 21
drag, startPoint x: 66, startPoint y: 21, endPoint x: 180, endPoint y: 23, distance: 113.6
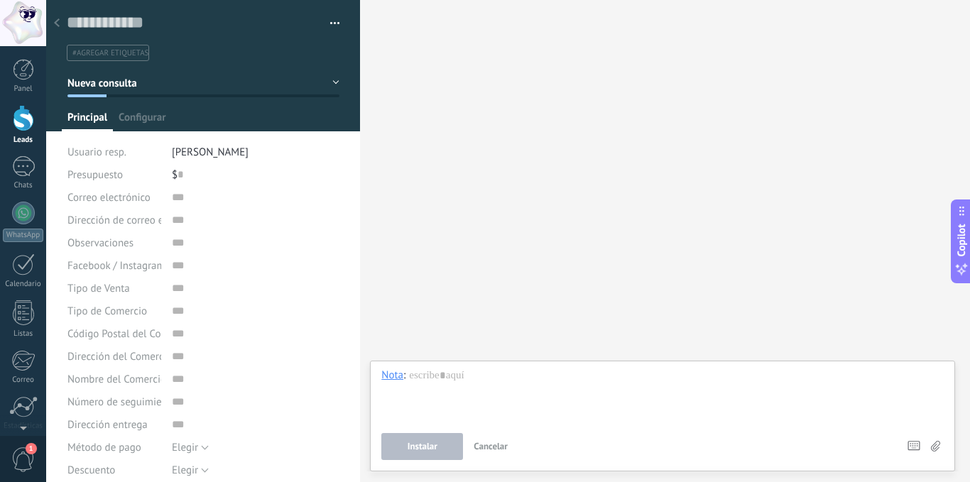
click at [180, 23] on div "Guardar y crear Administrar etiquetas #agregar etiquetas" at bounding box center [203, 315] width 314 height 630
click at [180, 23] on input "text" at bounding box center [193, 22] width 253 height 21
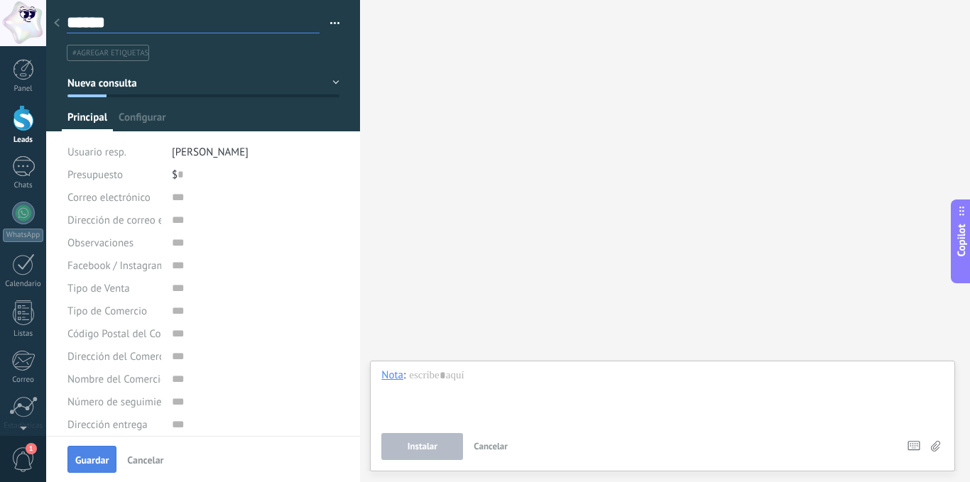
type input "******"
click at [97, 450] on button "Guardar" at bounding box center [91, 459] width 49 height 27
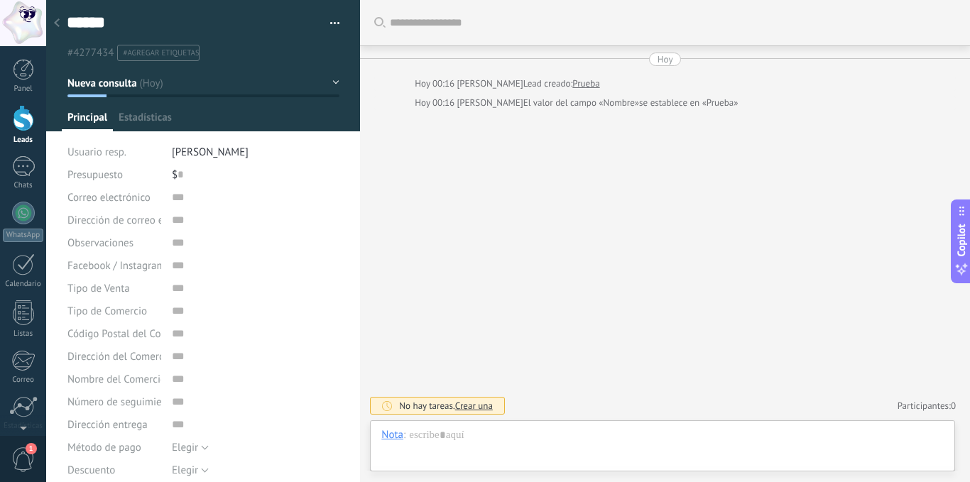
type textarea "******"
click at [57, 24] on icon at bounding box center [57, 22] width 6 height 9
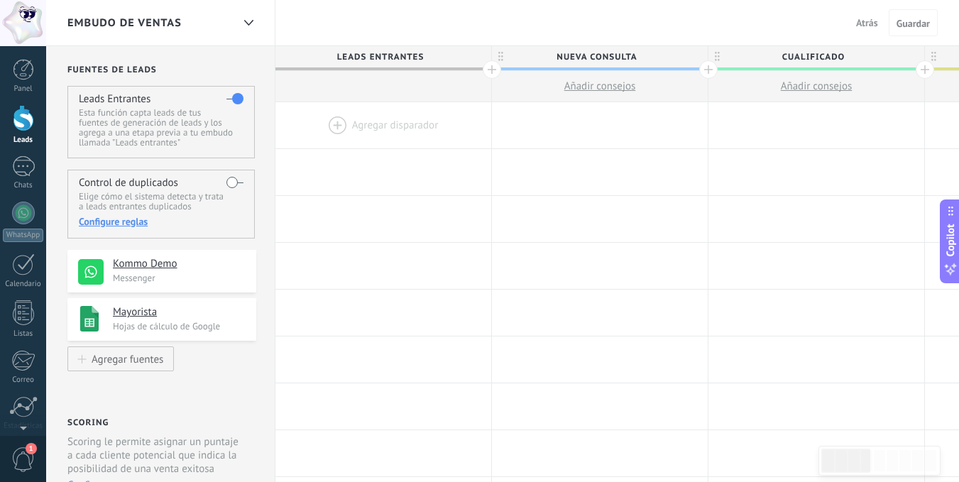
click at [24, 124] on div at bounding box center [23, 118] width 21 height 26
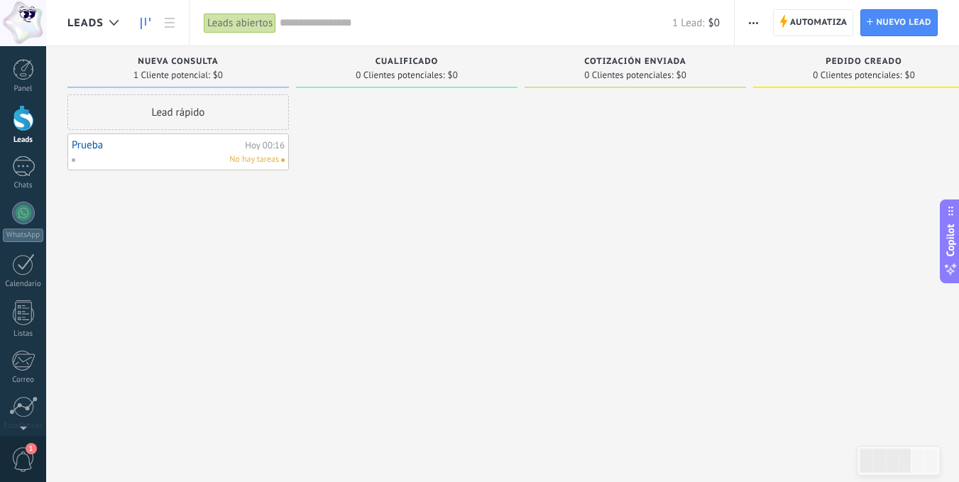
click at [144, 155] on div "No hay tareas" at bounding box center [175, 159] width 208 height 13
click at [122, 155] on div "No hay tareas" at bounding box center [175, 159] width 208 height 13
click at [815, 17] on span "Automatiza" at bounding box center [818, 23] width 57 height 26
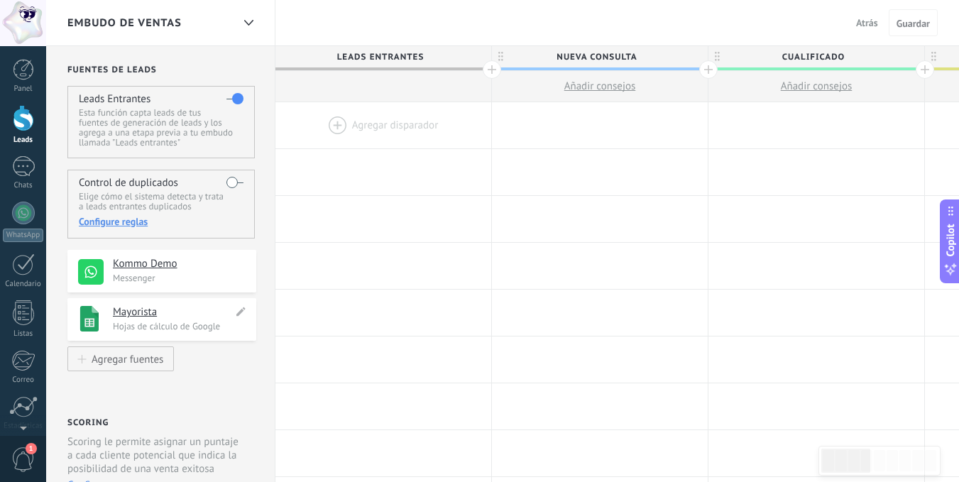
click at [145, 314] on h4 "Mayorista" at bounding box center [173, 312] width 120 height 14
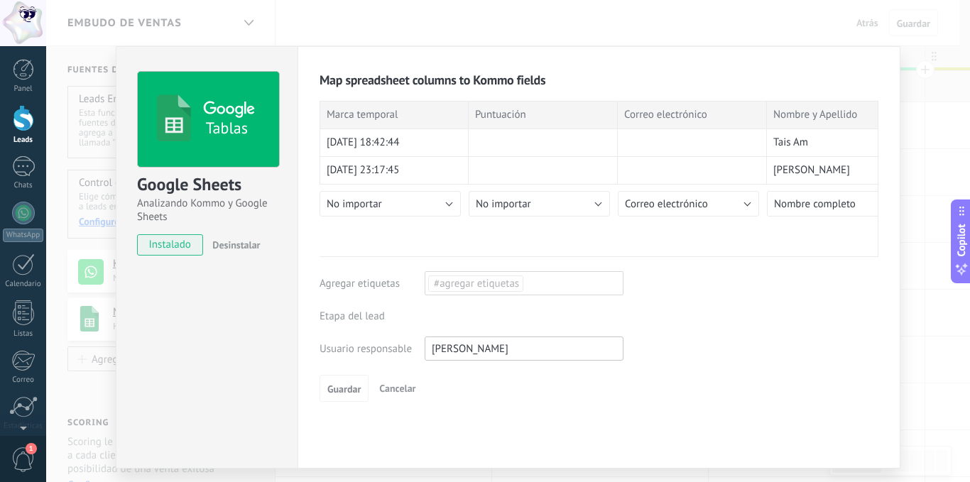
click at [0, 0] on div "Leads Entrantes Nueva consulta Cualificado Cotización enviada Pedido creado Ped…" at bounding box center [0, 0] width 0 height 0
click at [549, 315] on label at bounding box center [521, 316] width 199 height 24
click at [0, 0] on label "Nueva consulta" at bounding box center [0, 0] width 0 height 0
click at [336, 389] on span "Guardar" at bounding box center [343, 389] width 33 height 10
click at [344, 387] on span "Guardar" at bounding box center [343, 389] width 33 height 10
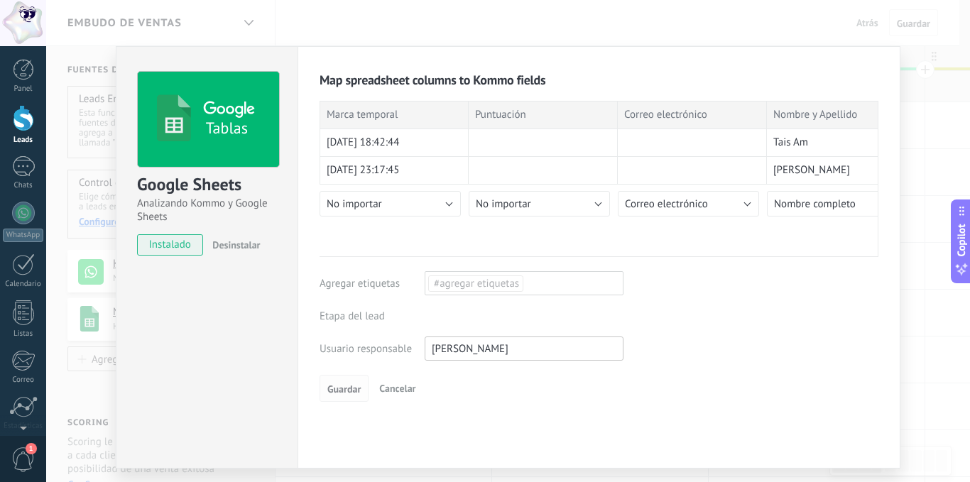
click at [344, 385] on span "Guardar" at bounding box center [343, 389] width 33 height 10
click at [533, 283] on div "#agregar etiquetas" at bounding box center [523, 283] width 199 height 24
click at [715, 343] on div "Map spreadsheet columns to Kommo fields Importar entradas actuales Marca tempor…" at bounding box center [598, 237] width 559 height 330
click at [344, 388] on span "Guardar" at bounding box center [343, 389] width 33 height 10
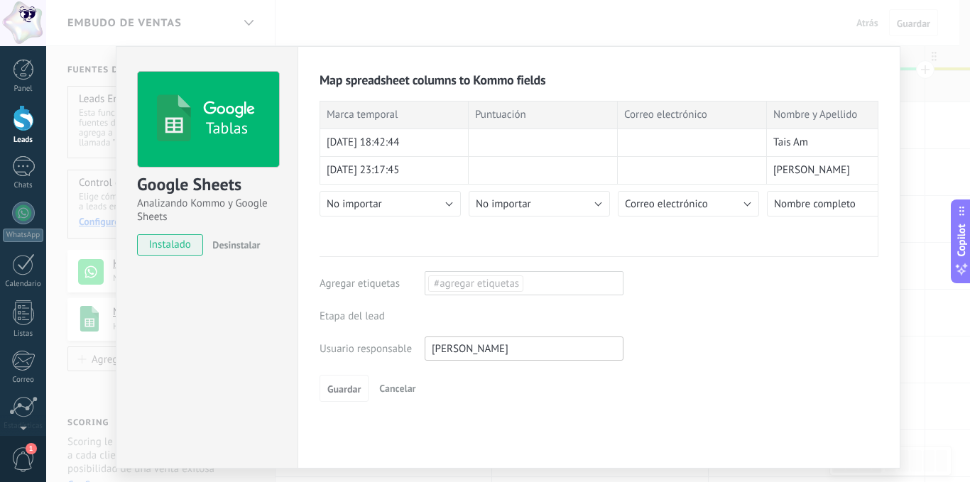
click at [23, 117] on div at bounding box center [23, 118] width 21 height 26
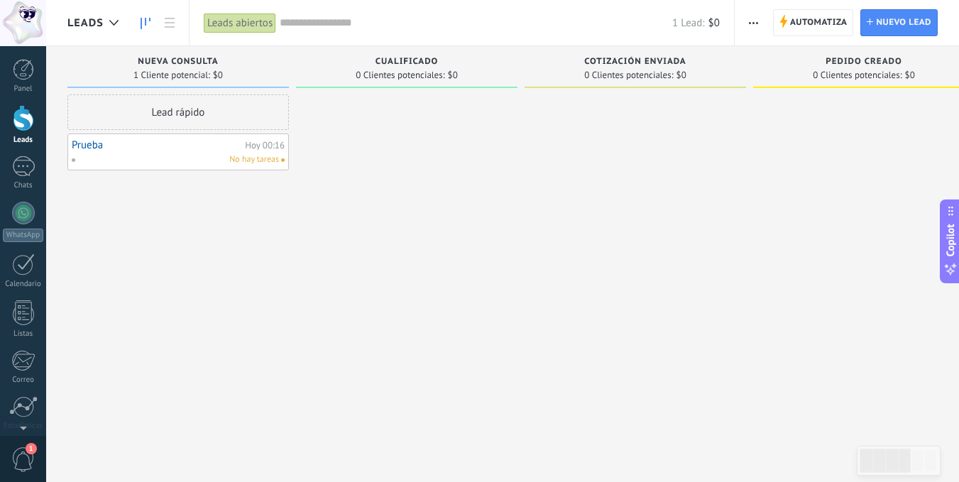
click at [209, 111] on div "Lead rápido" at bounding box center [177, 111] width 221 height 35
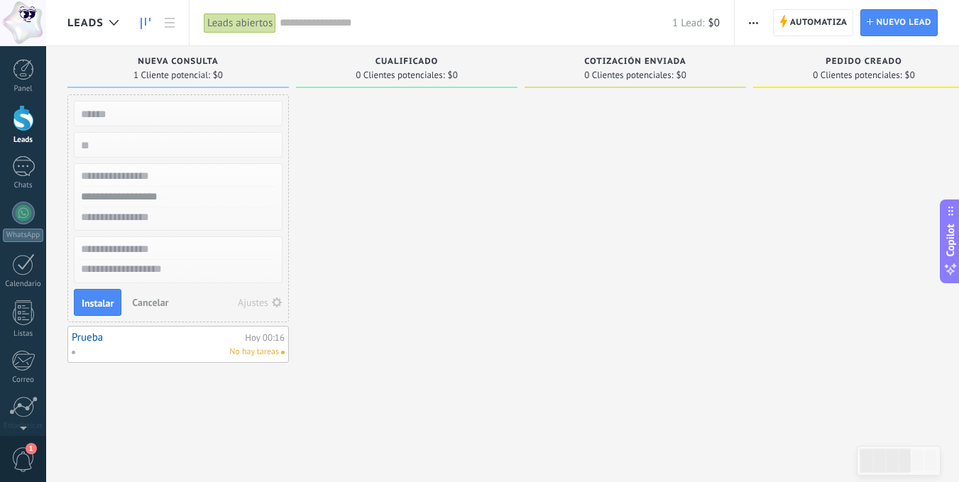
click at [209, 111] on input "text" at bounding box center [176, 114] width 207 height 20
click at [149, 301] on span "Cancelar" at bounding box center [150, 302] width 36 height 13
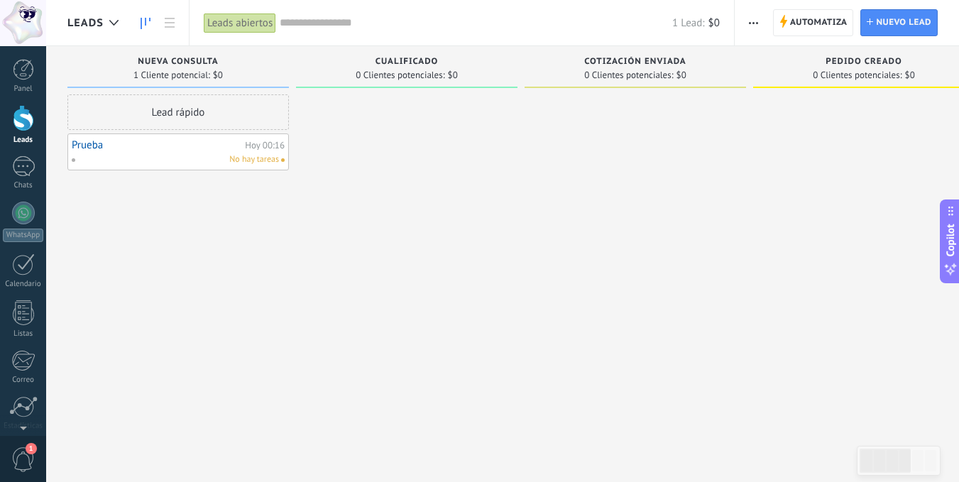
click at [175, 157] on div "No hay tareas" at bounding box center [175, 159] width 208 height 13
drag, startPoint x: 175, startPoint y: 157, endPoint x: 157, endPoint y: 157, distance: 17.7
click at [157, 157] on div "No hay tareas" at bounding box center [175, 159] width 208 height 13
click at [112, 18] on div at bounding box center [113, 23] width 23 height 28
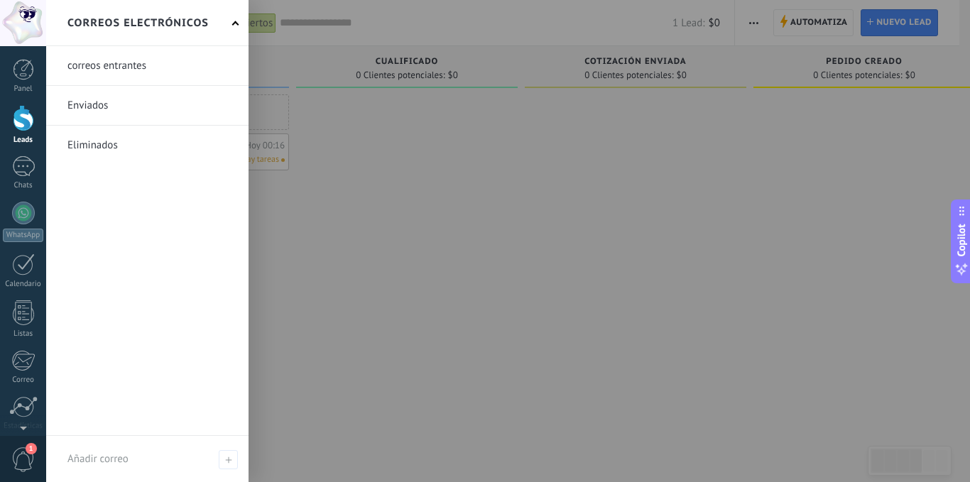
click at [179, 16] on h2 "Correos electrónicos" at bounding box center [137, 23] width 141 height 45
click at [234, 23] on span at bounding box center [235, 24] width 7 height 7
click at [382, 202] on div at bounding box center [531, 241] width 970 height 482
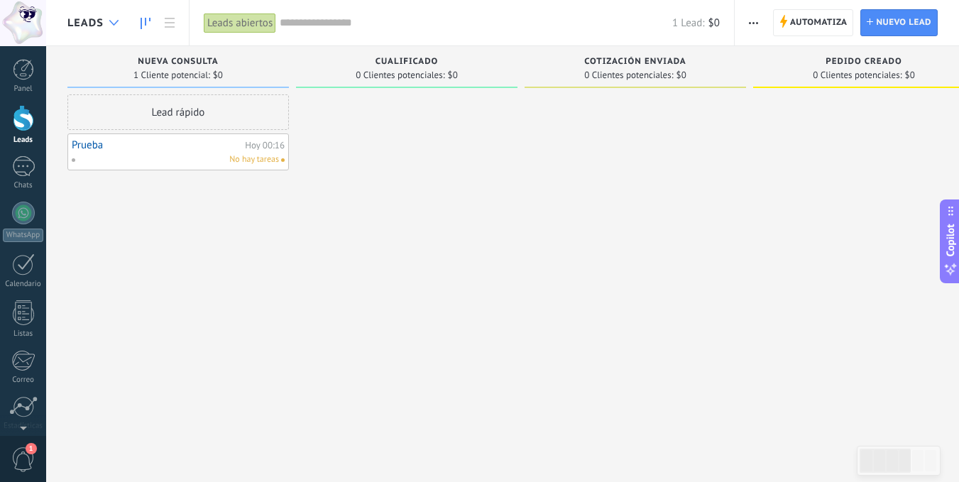
click at [114, 23] on icon at bounding box center [113, 23] width 9 height 6
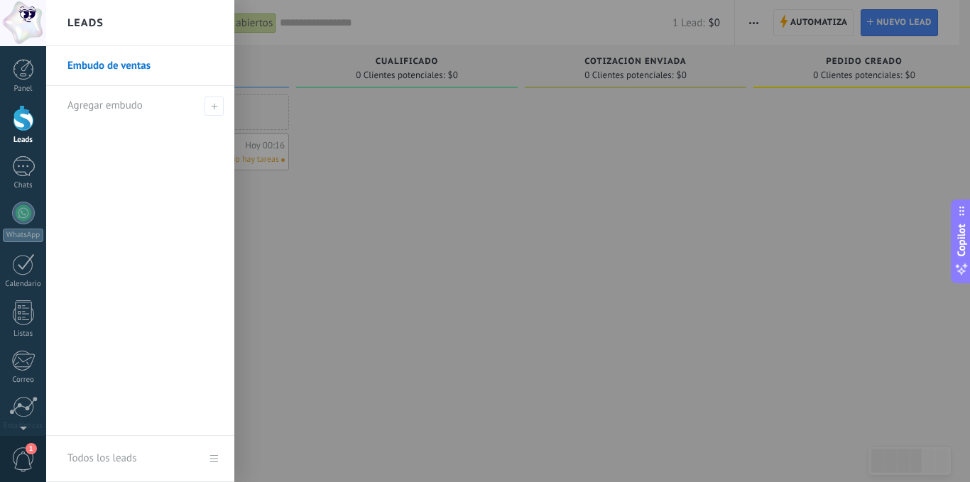
click at [126, 65] on link "Embudo de ventas" at bounding box center [143, 66] width 153 height 40
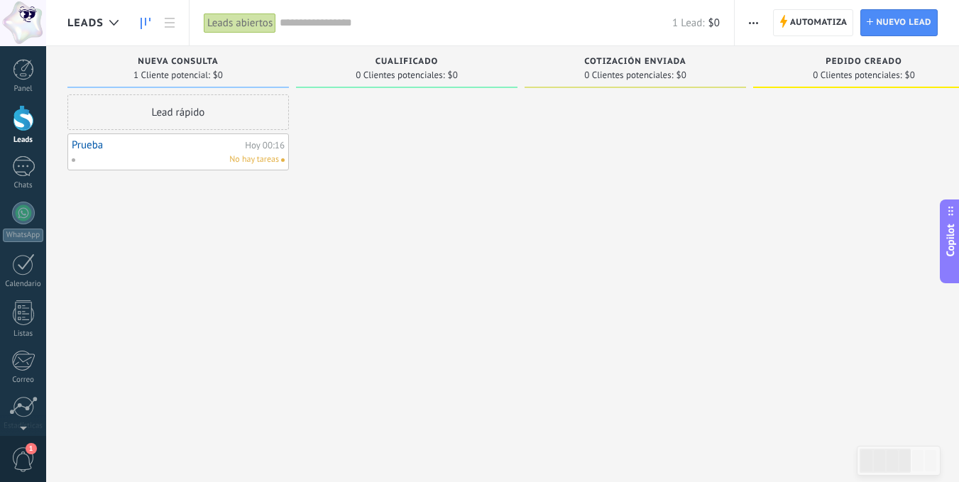
click at [149, 23] on icon at bounding box center [146, 23] width 10 height 11
click at [174, 23] on use at bounding box center [170, 23] width 10 height 10
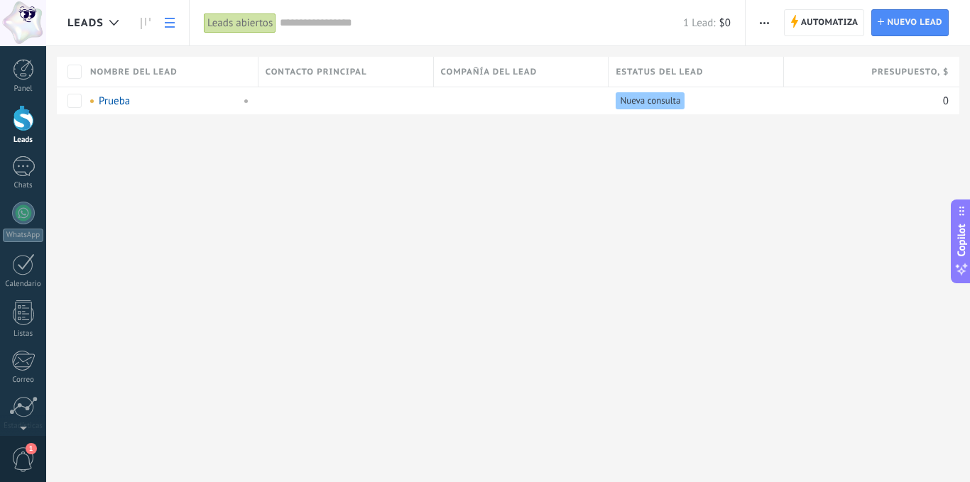
click at [175, 23] on link at bounding box center [170, 23] width 24 height 28
click at [260, 23] on div "Leads abiertos" at bounding box center [240, 23] width 72 height 21
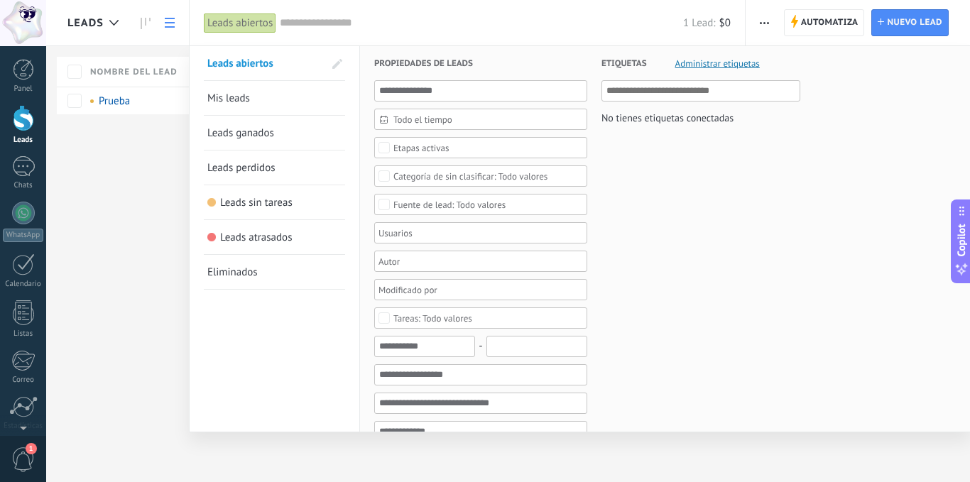
click at [170, 23] on div at bounding box center [485, 241] width 970 height 482
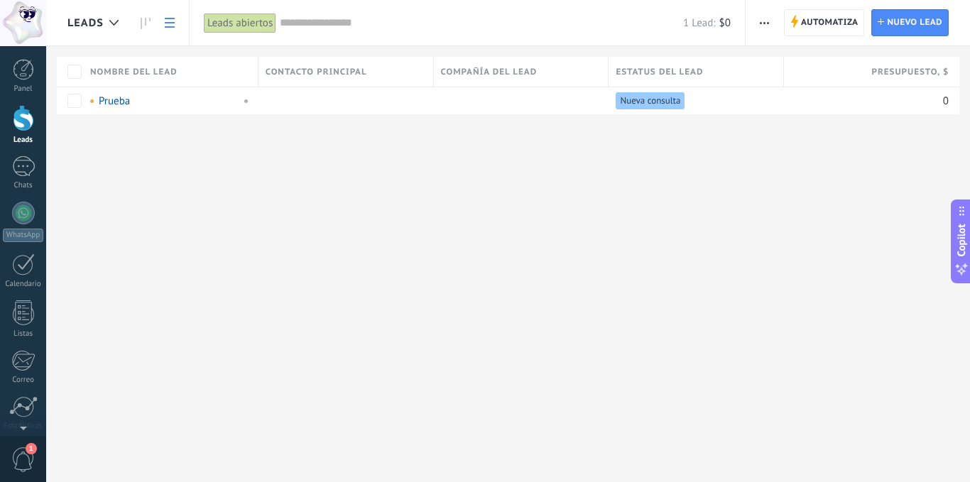
click at [170, 23] on use at bounding box center [170, 23] width 10 height 10
drag, startPoint x: 940, startPoint y: 73, endPoint x: 951, endPoint y: 71, distance: 11.6
click at [958, 72] on div "Nombre del lead Contacto principal Compañía del lead Estatus del lead Presupues…" at bounding box center [513, 85] width 913 height 57
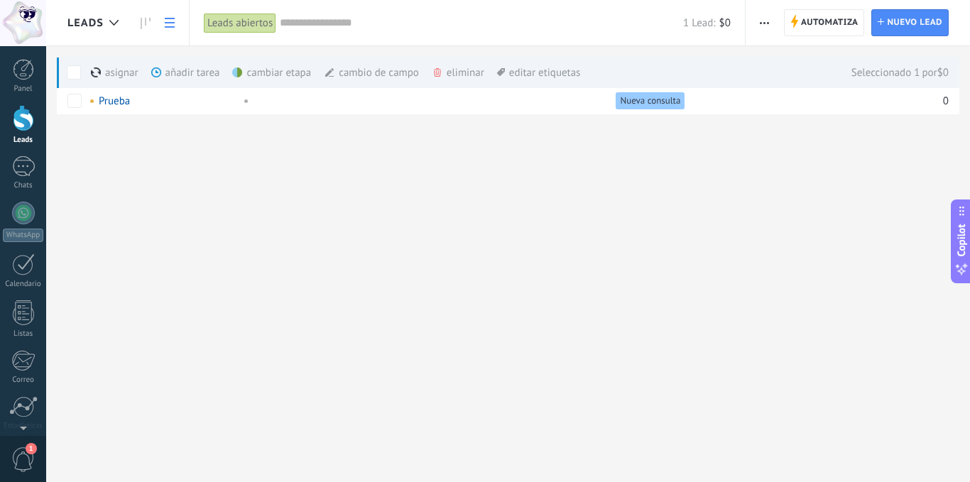
click at [461, 73] on div "eliminar màs" at bounding box center [482, 72] width 101 height 31
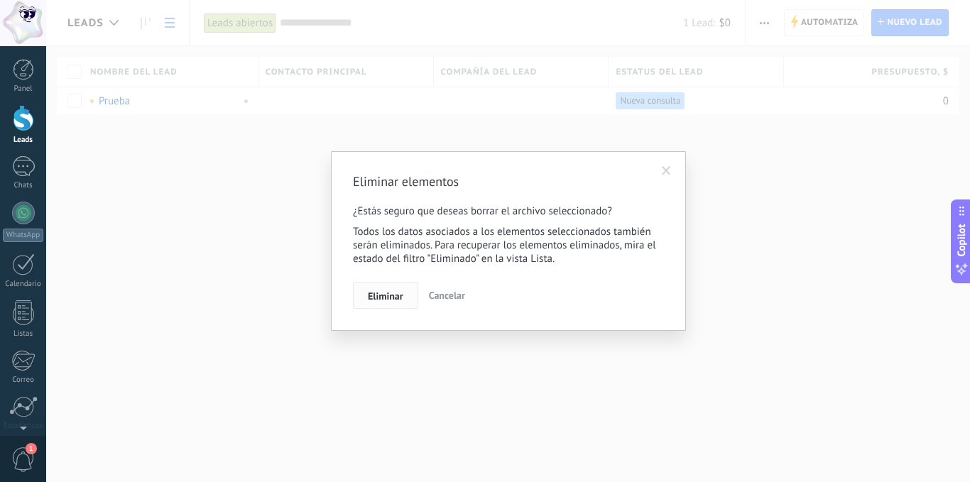
click at [380, 295] on span "Eliminar" at bounding box center [385, 296] width 35 height 10
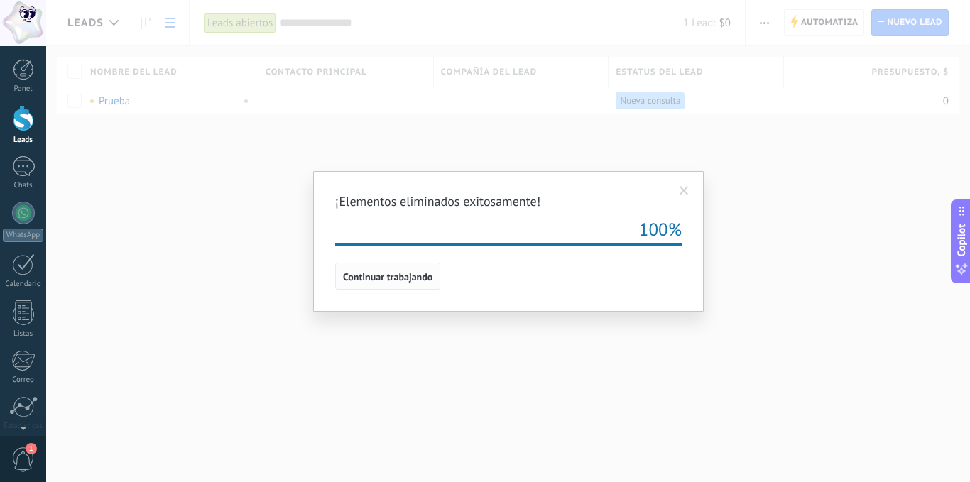
click at [373, 273] on span "Continuar trabajando" at bounding box center [387, 277] width 89 height 10
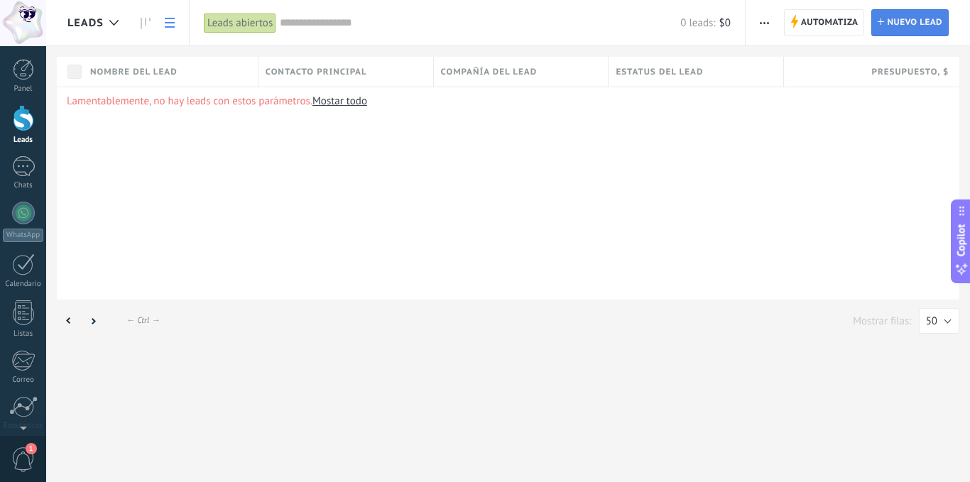
click at [899, 24] on span "Nuevo lead" at bounding box center [913, 23] width 55 height 26
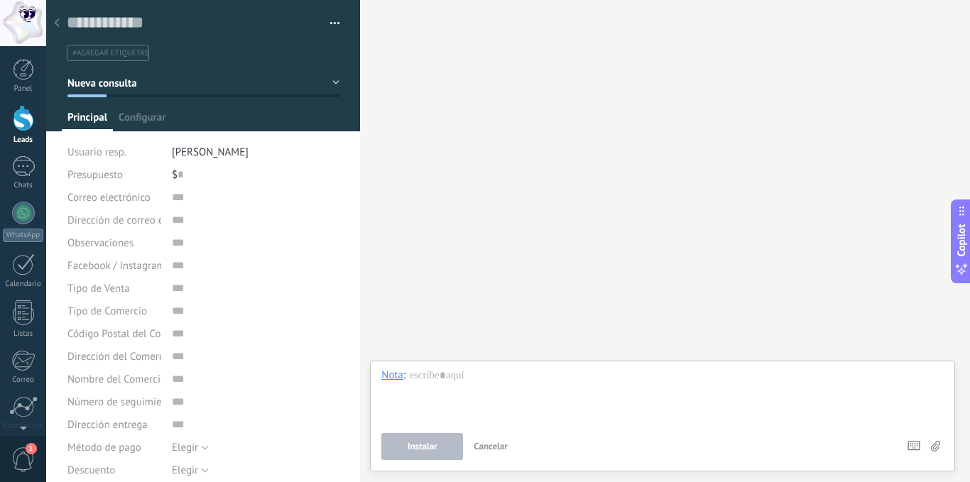
click at [163, 85] on button "Nueva consulta" at bounding box center [203, 83] width 272 height 26
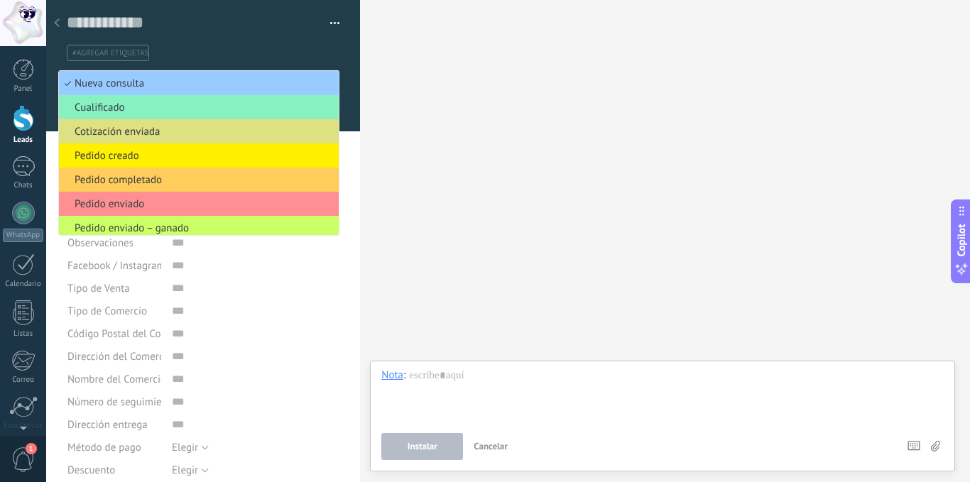
click at [219, 49] on ul "#agregar etiquetas" at bounding box center [200, 52] width 270 height 19
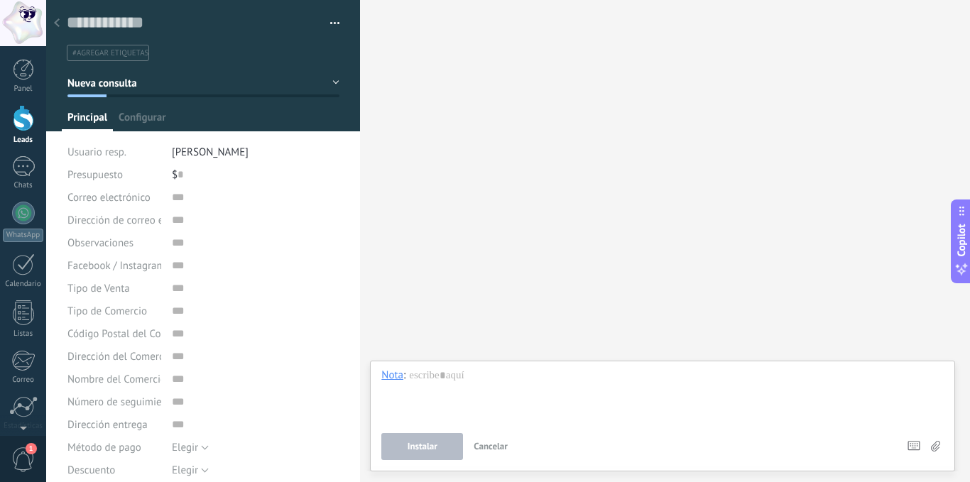
click at [187, 20] on input "text" at bounding box center [193, 22] width 253 height 21
drag, startPoint x: 182, startPoint y: 21, endPoint x: 136, endPoint y: 23, distance: 46.2
click at [136, 23] on input "text" at bounding box center [193, 22] width 253 height 21
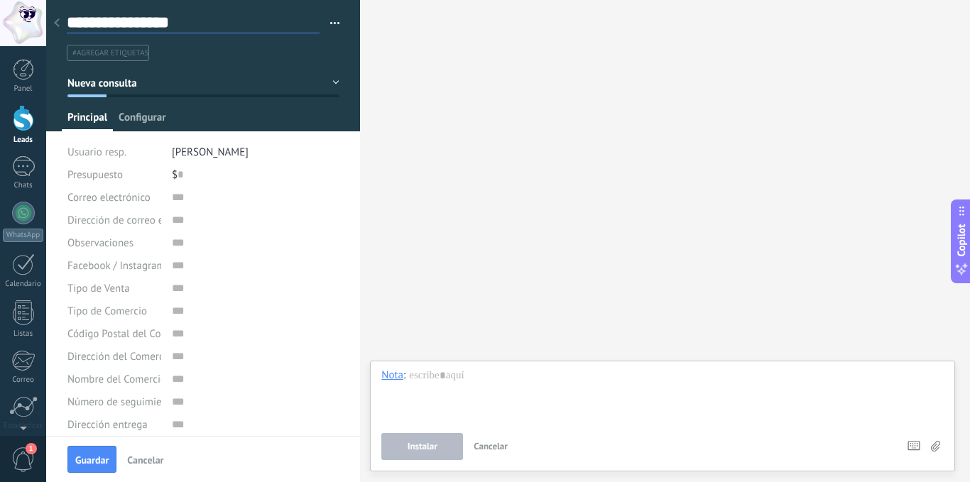
type input "**********"
click at [148, 114] on span "Configurar" at bounding box center [142, 121] width 47 height 21
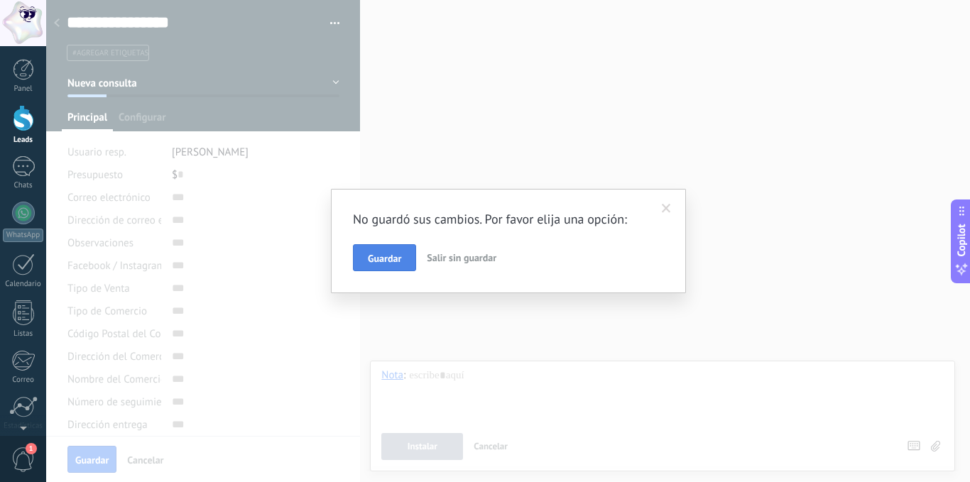
click at [381, 261] on span "Guardar" at bounding box center [384, 258] width 33 height 10
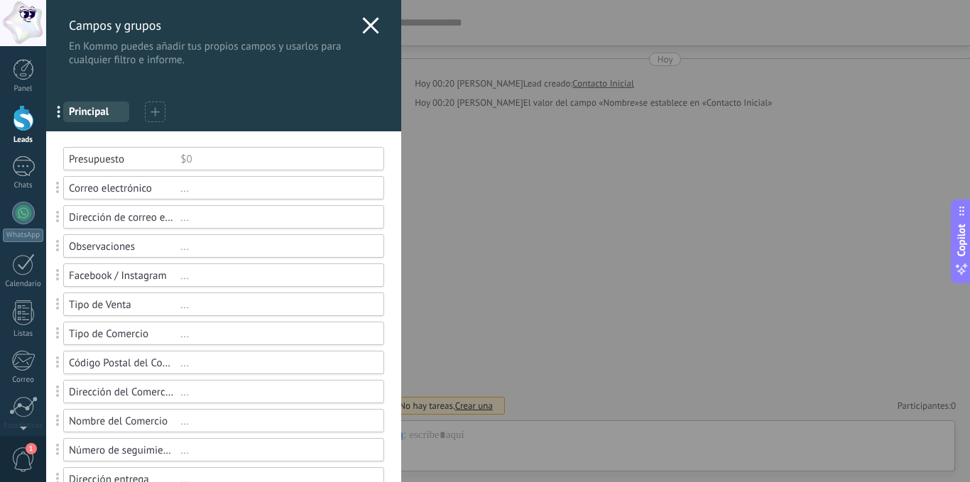
scroll to position [21, 0]
click at [605, 82] on div "Campos y grupos En Kommo puedes añadir tus propios campos y usarlos para cualqu…" at bounding box center [507, 241] width 923 height 482
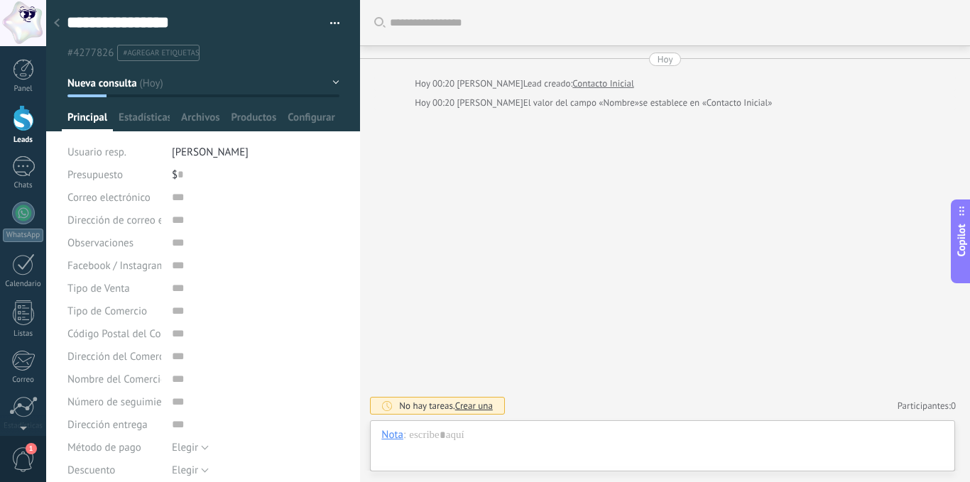
click at [605, 82] on link "Contacto Inicial" at bounding box center [602, 84] width 61 height 14
click at [473, 410] on span "Crear una" at bounding box center [474, 406] width 38 height 12
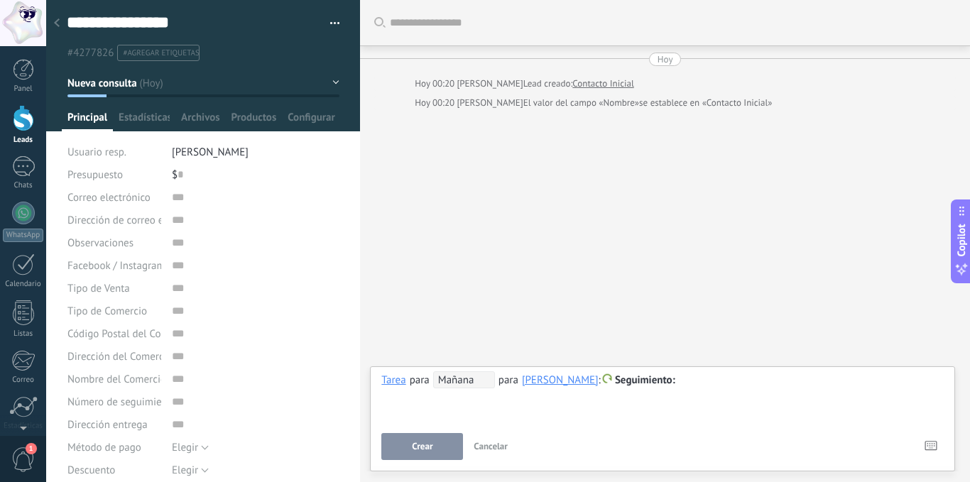
click at [491, 408] on div "**********" at bounding box center [662, 396] width 562 height 51
click at [126, 114] on span "Estadísticas" at bounding box center [144, 121] width 51 height 21
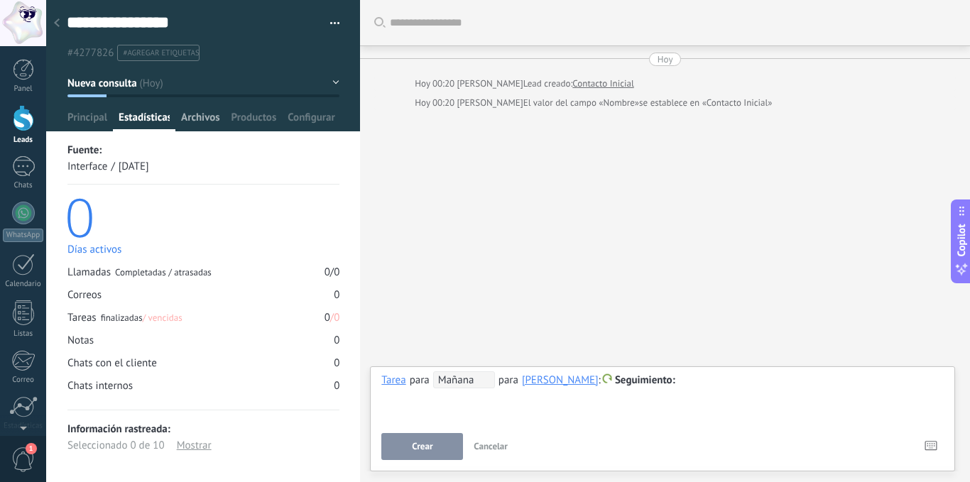
click at [195, 119] on span "Archivos" at bounding box center [200, 121] width 38 height 21
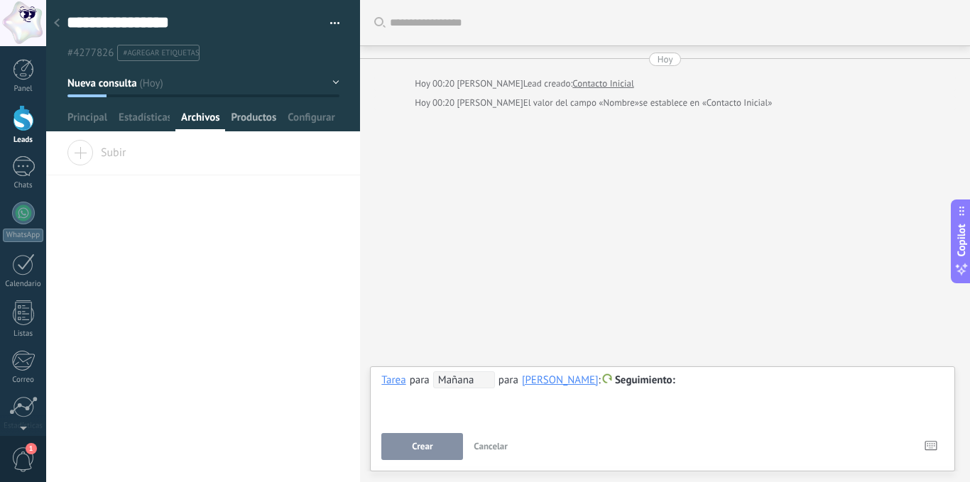
click at [245, 119] on span "Productos" at bounding box center [253, 121] width 45 height 21
click at [307, 116] on span "Configurar" at bounding box center [310, 121] width 47 height 21
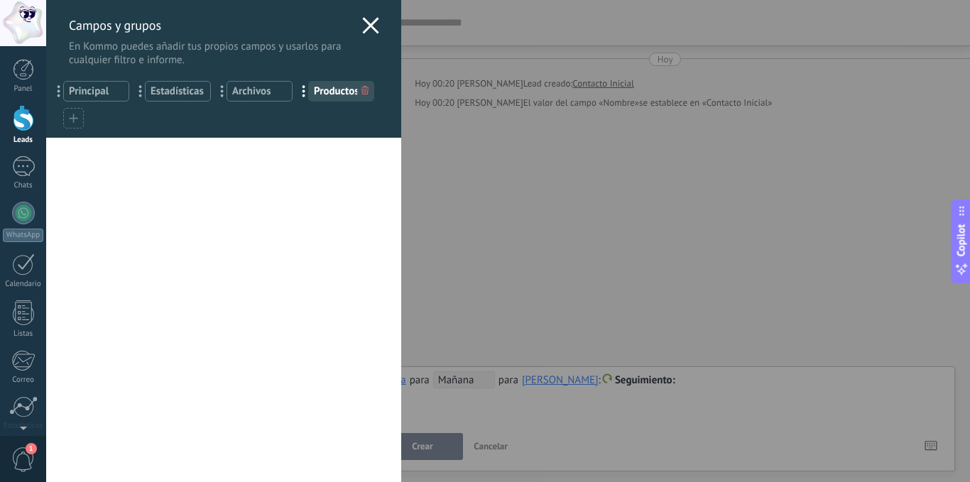
click at [366, 26] on use at bounding box center [370, 25] width 16 height 16
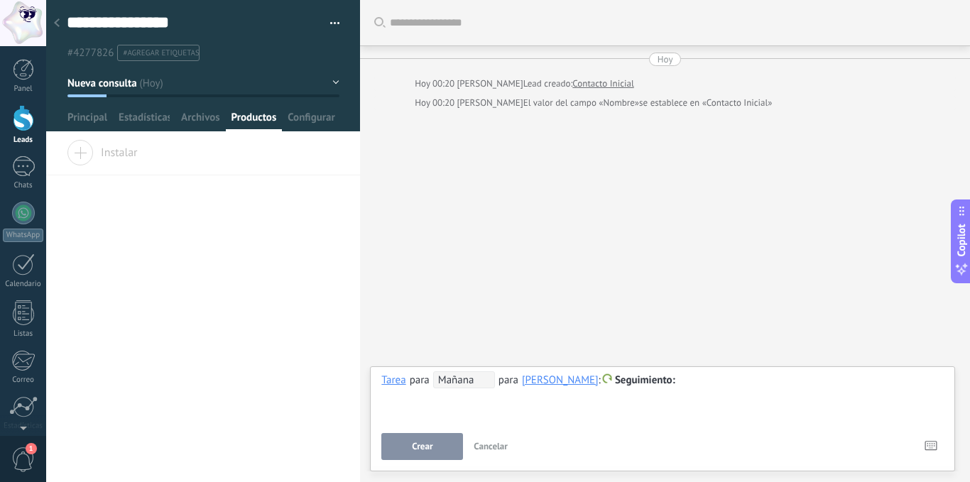
click at [59, 26] on icon at bounding box center [57, 22] width 6 height 9
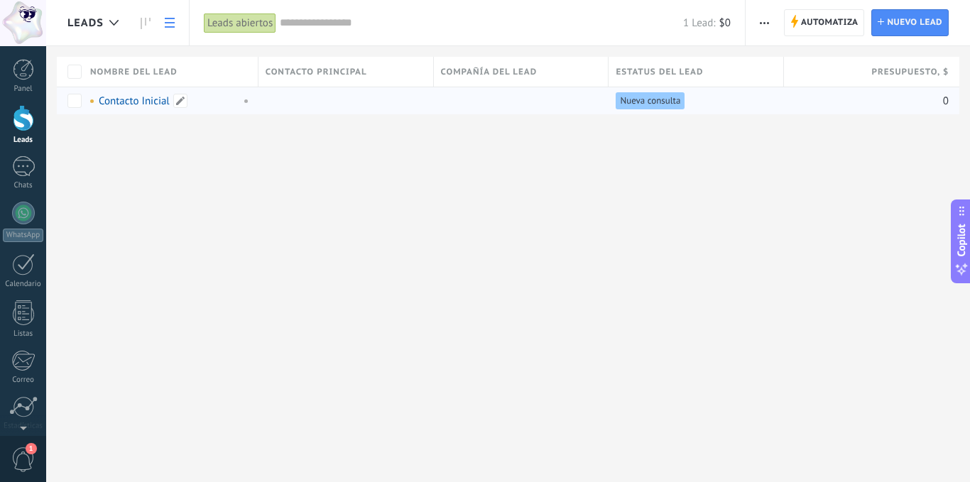
click at [120, 98] on link "Contacto Inicial" at bounding box center [134, 100] width 71 height 13
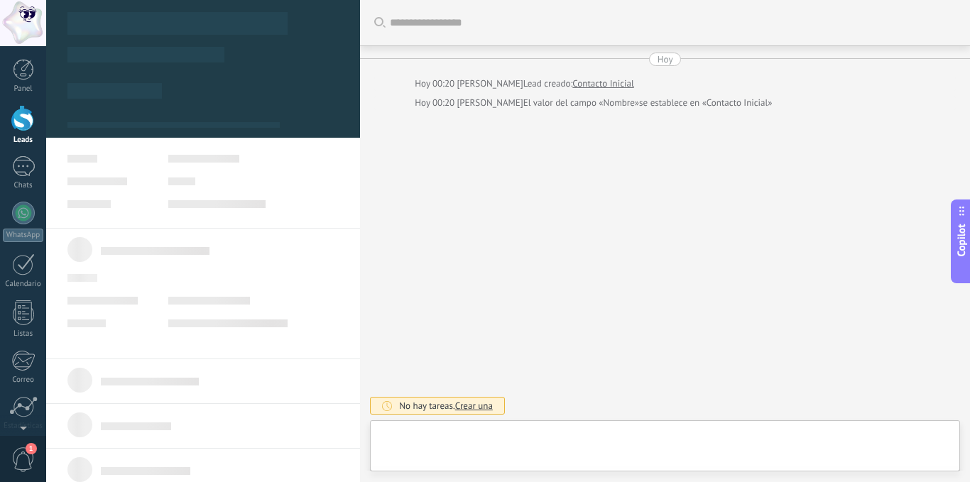
type textarea "**********"
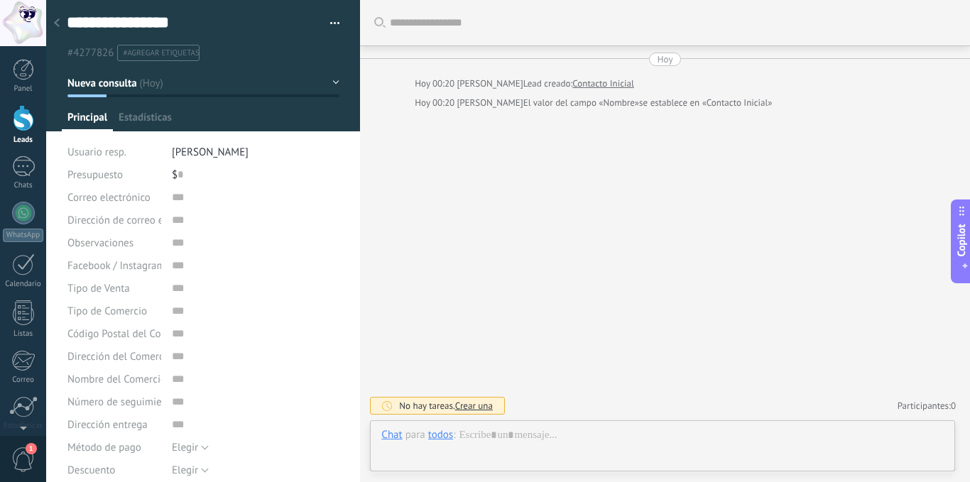
scroll to position [21, 0]
drag, startPoint x: 58, startPoint y: 21, endPoint x: 339, endPoint y: 113, distance: 295.1
click at [336, 114] on div "**********" at bounding box center [203, 315] width 314 height 630
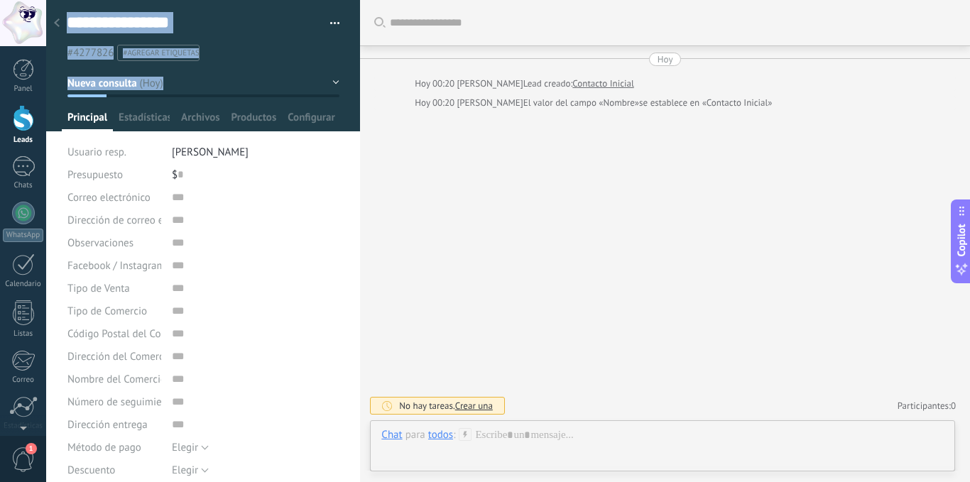
click at [326, 81] on button "Nueva consulta" at bounding box center [203, 83] width 272 height 26
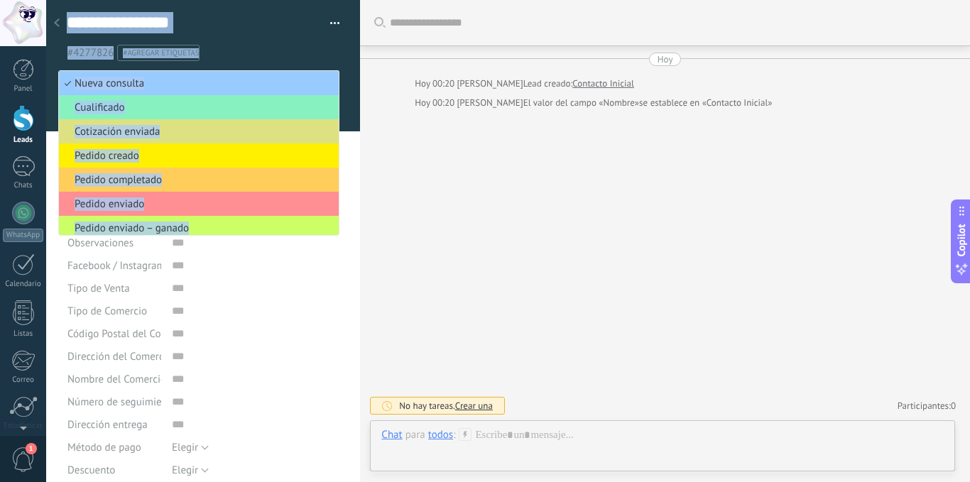
click at [326, 81] on li "Nueva consulta" at bounding box center [199, 83] width 280 height 24
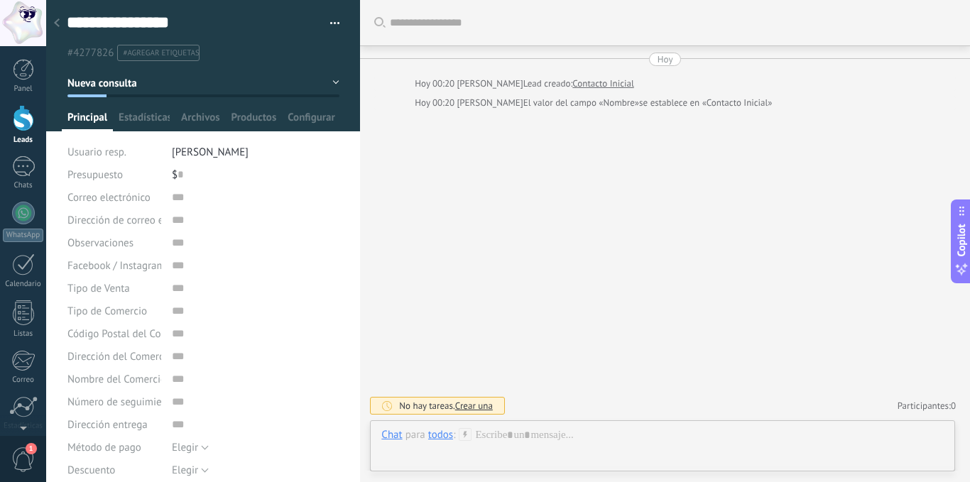
click at [317, 56] on ul "#4277826 #agregar etiquetas" at bounding box center [200, 52] width 270 height 19
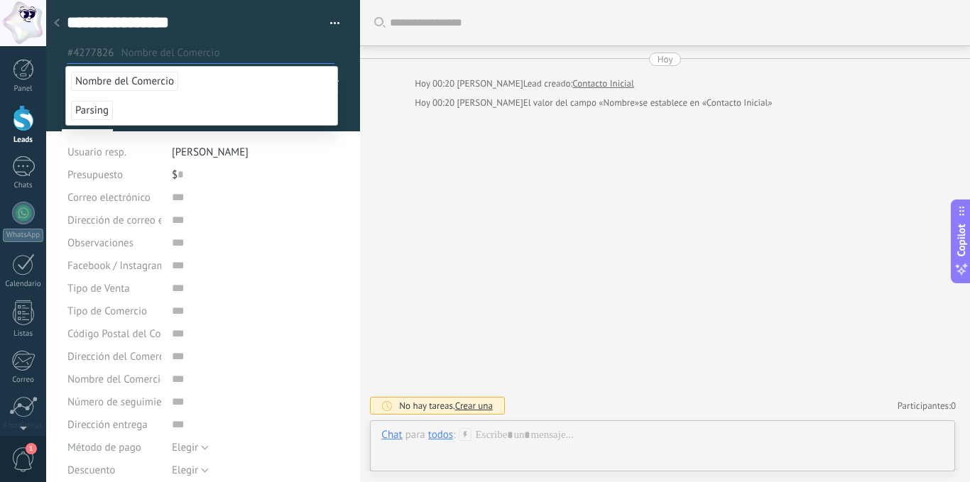
click at [325, 52] on input "text" at bounding box center [227, 52] width 213 height 15
click at [341, 109] on div at bounding box center [203, 65] width 314 height 131
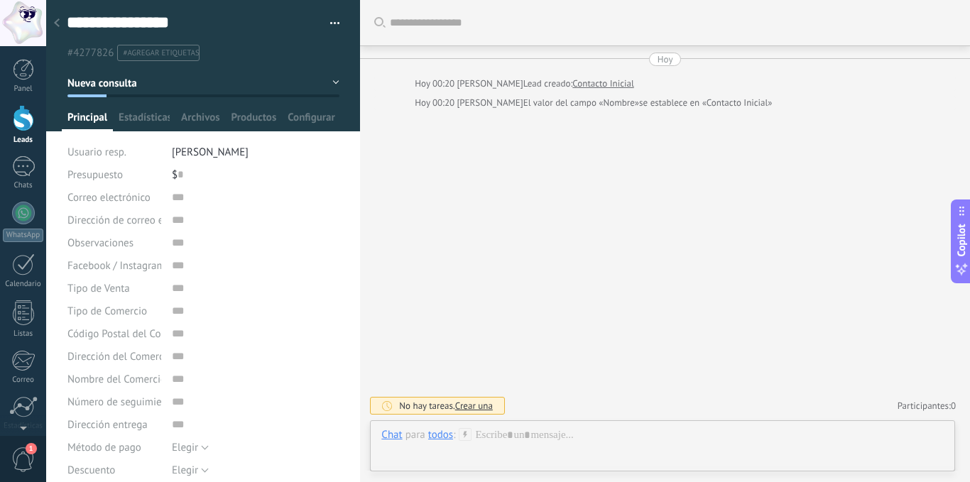
click at [331, 81] on button "Nueva consulta" at bounding box center [203, 83] width 272 height 26
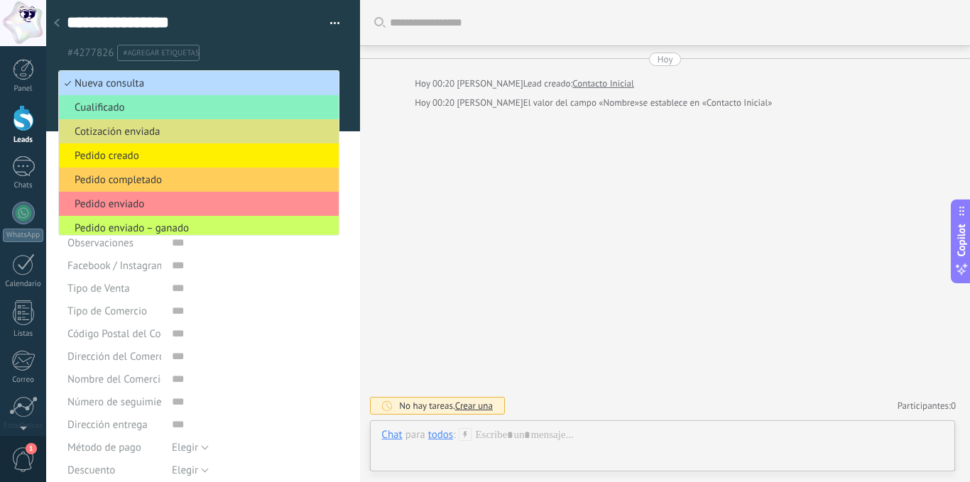
click at [136, 84] on span "Nueva consulta" at bounding box center [196, 83] width 275 height 13
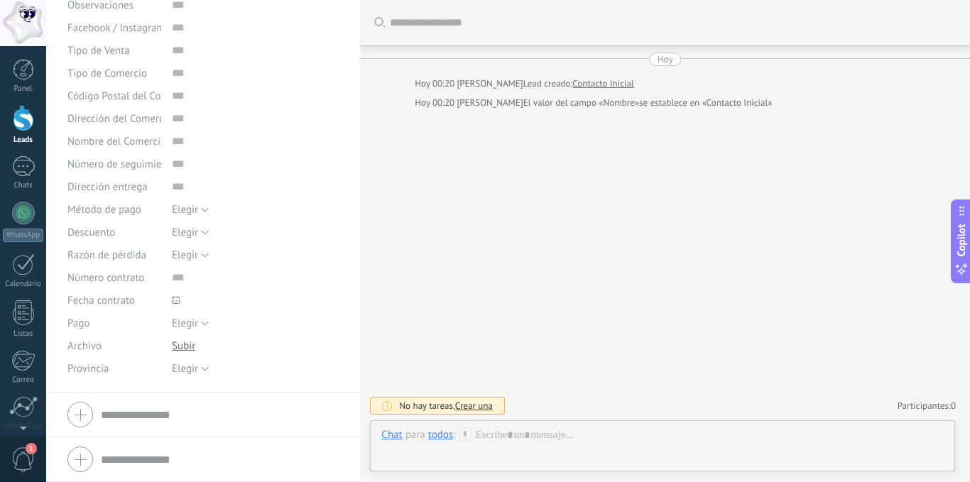
scroll to position [0, 0]
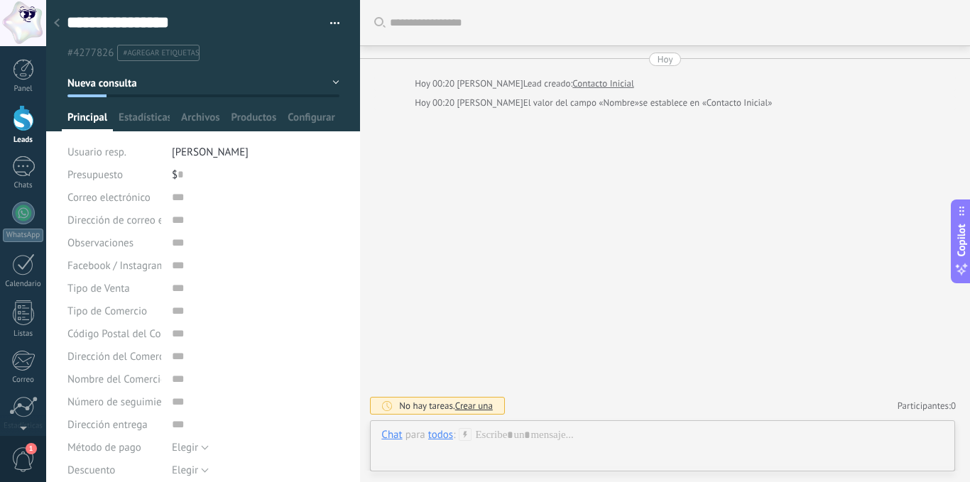
click at [53, 23] on div at bounding box center [57, 24] width 20 height 28
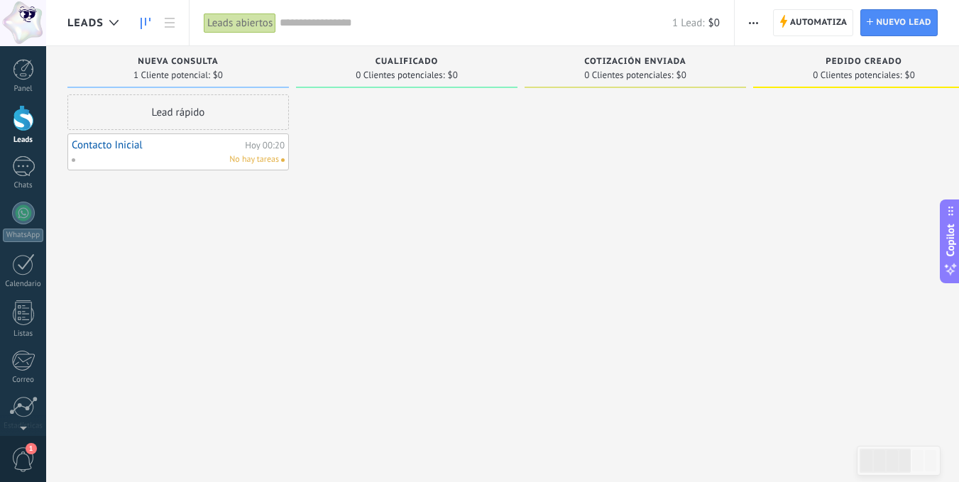
click at [28, 463] on span "1" at bounding box center [23, 459] width 24 height 25
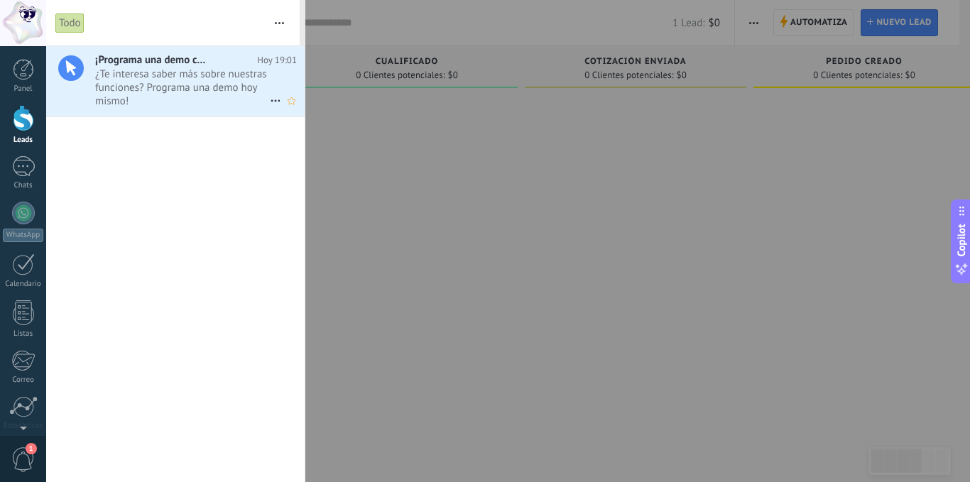
click at [267, 98] on icon at bounding box center [275, 100] width 17 height 17
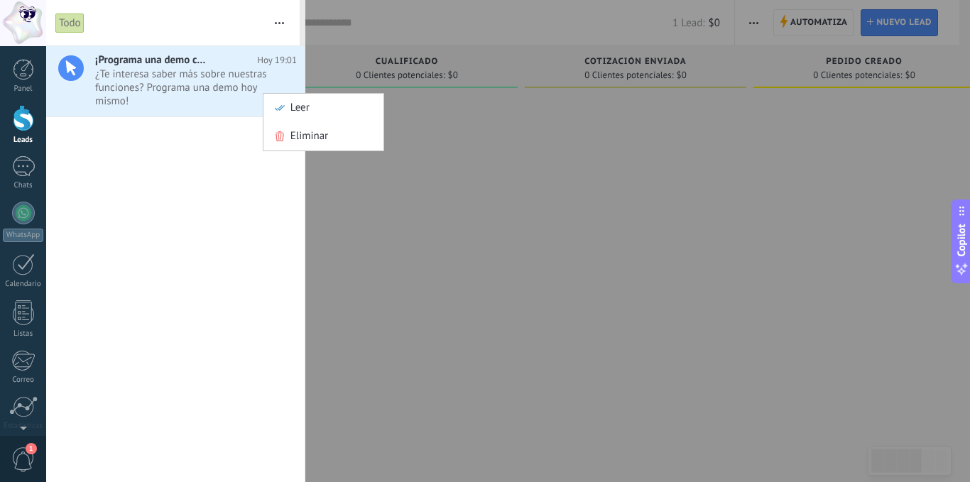
click at [175, 167] on div at bounding box center [485, 241] width 970 height 482
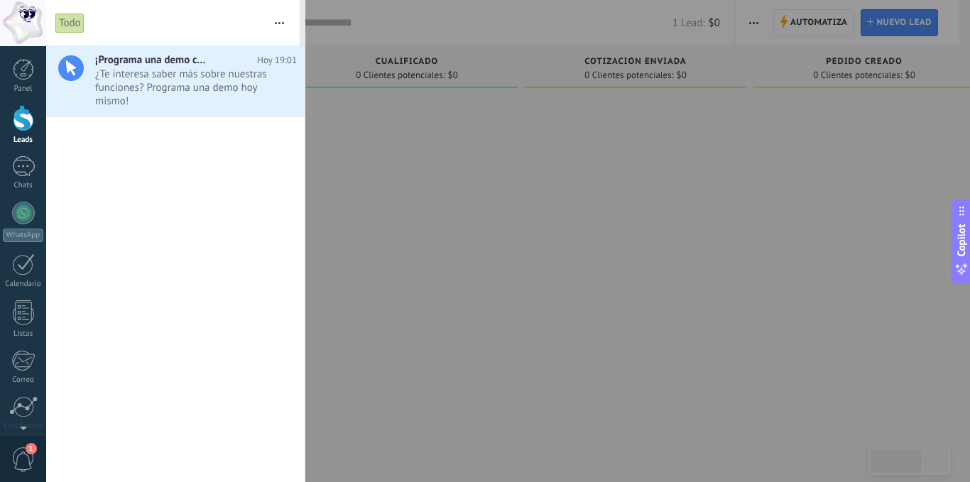
click at [314, 288] on div at bounding box center [485, 241] width 970 height 482
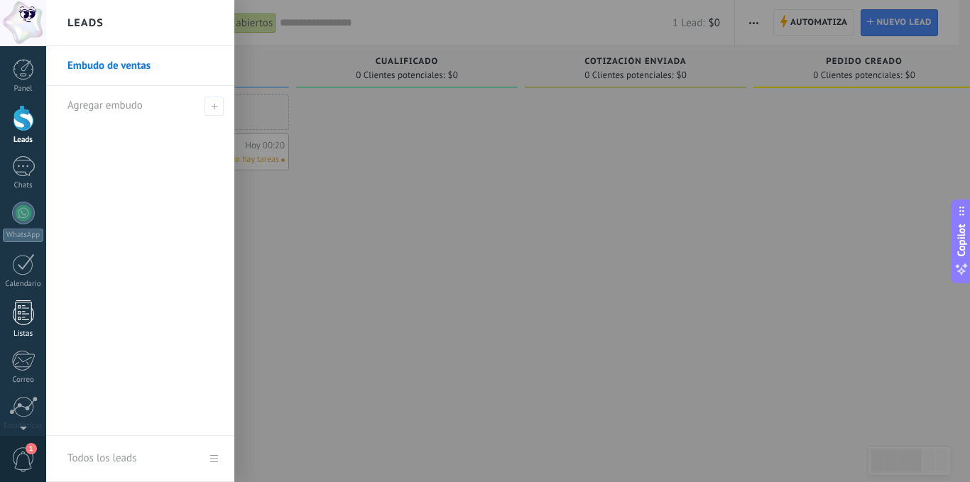
click at [23, 312] on div at bounding box center [23, 312] width 21 height 25
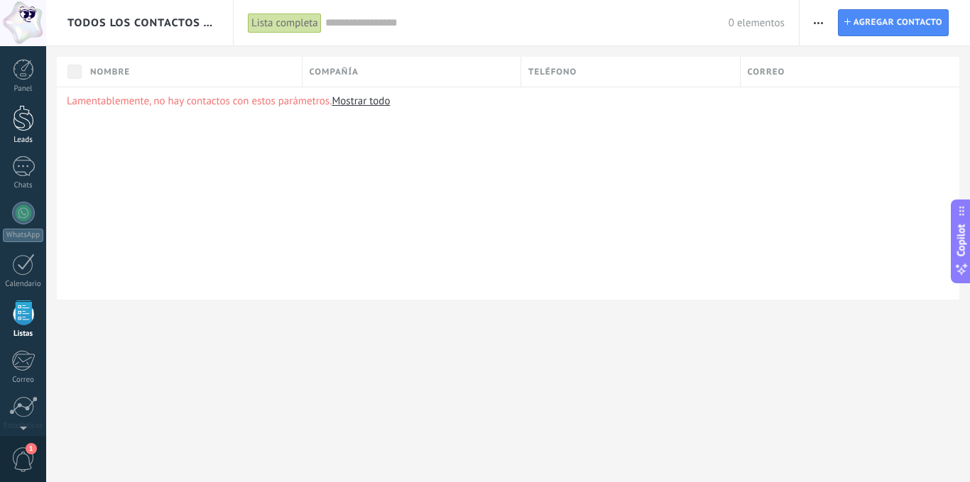
click at [19, 126] on div at bounding box center [23, 118] width 21 height 26
